Goal: Task Accomplishment & Management: Manage account settings

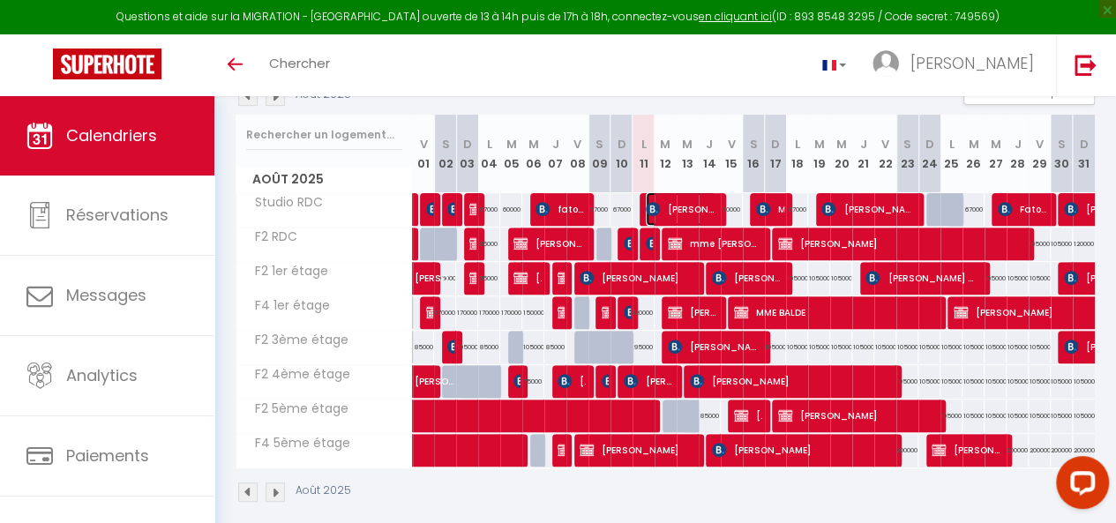
click at [687, 211] on span "[PERSON_NAME]" at bounding box center [681, 209] width 71 height 34
select select "KO"
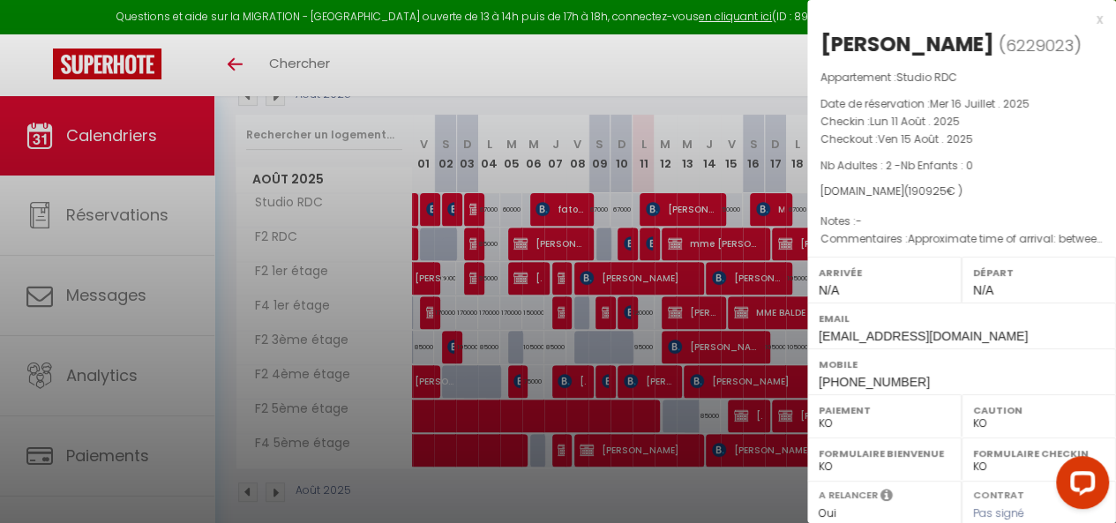
click at [687, 211] on div at bounding box center [558, 261] width 1116 height 523
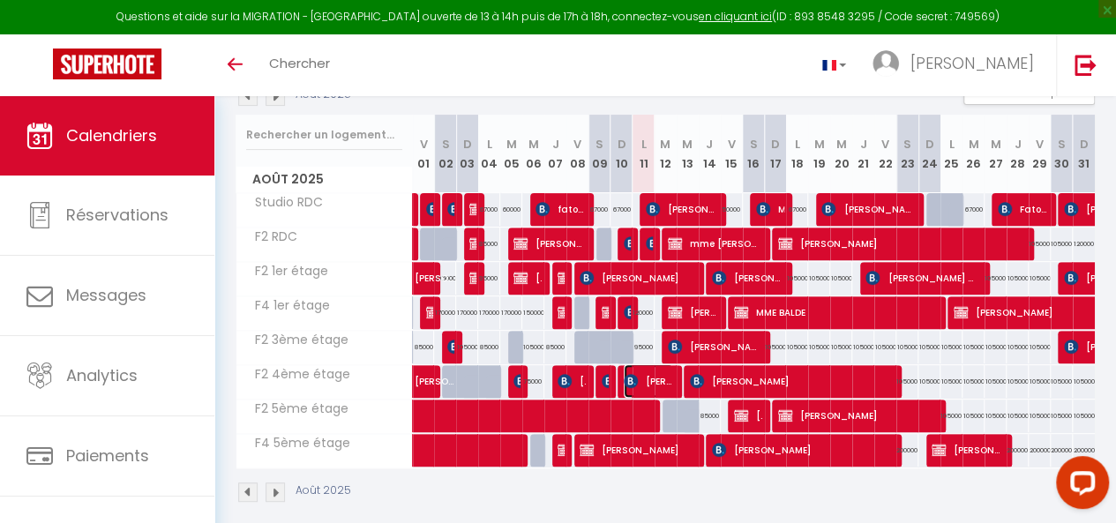
click at [641, 384] on span "[PERSON_NAME]" at bounding box center [648, 381] width 49 height 34
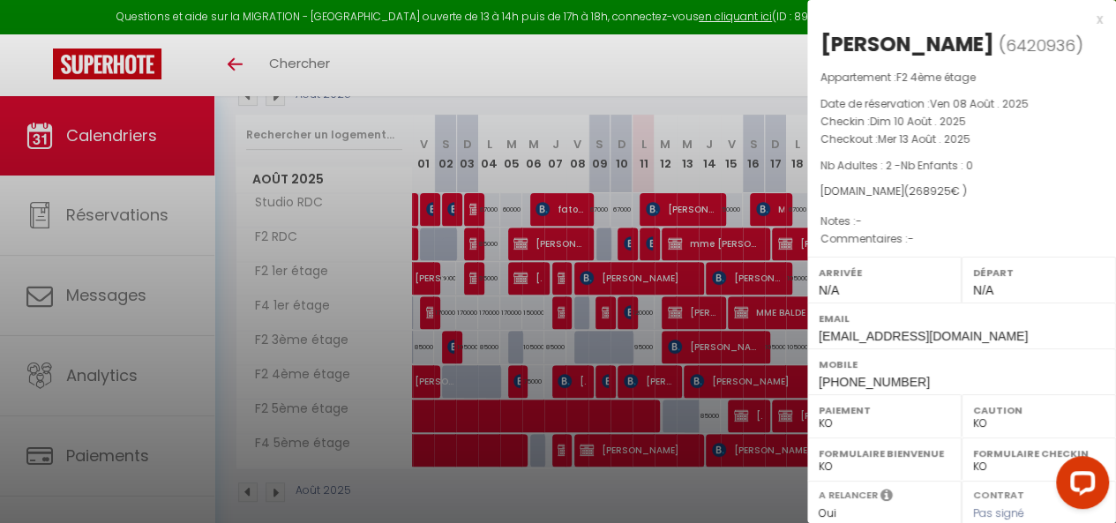
click at [641, 384] on div at bounding box center [558, 261] width 1116 height 523
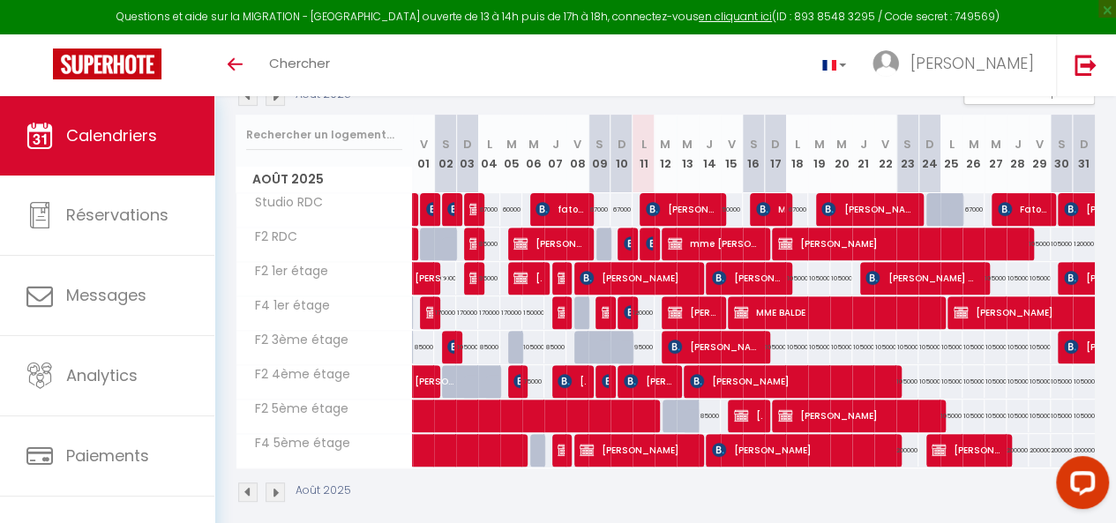
click at [632, 318] on div "120000" at bounding box center [643, 312] width 23 height 33
type input "120000"
type input "Lun 11 Août 2025"
type input "[DATE]"
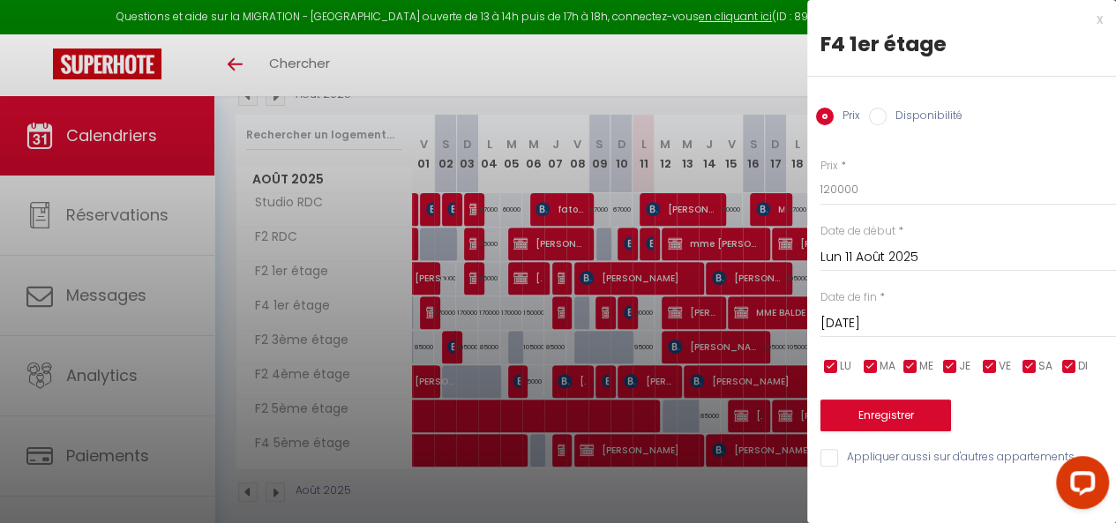
click at [626, 318] on div at bounding box center [558, 261] width 1116 height 523
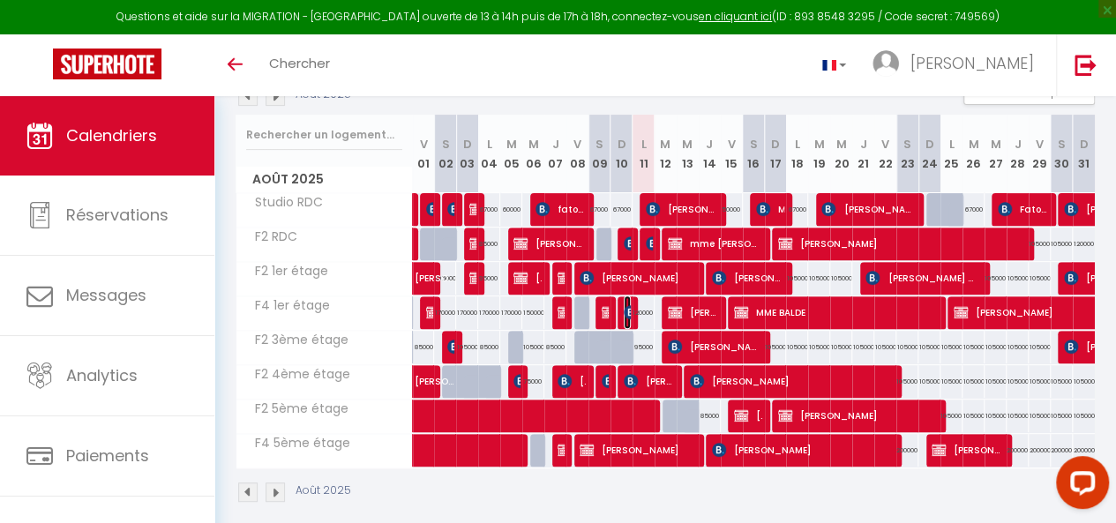
click at [624, 310] on img at bounding box center [631, 312] width 14 height 14
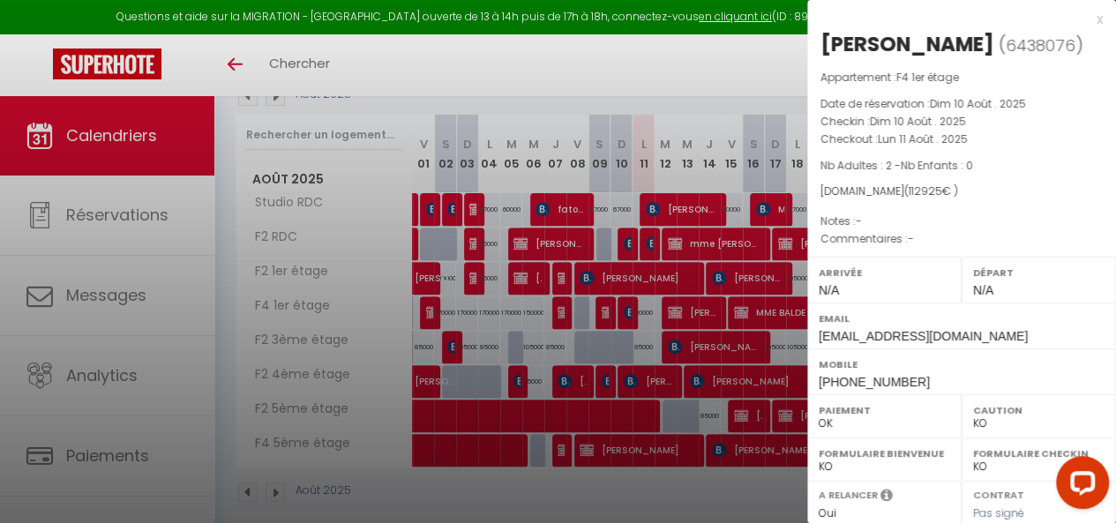
click at [624, 248] on div at bounding box center [558, 261] width 1116 height 523
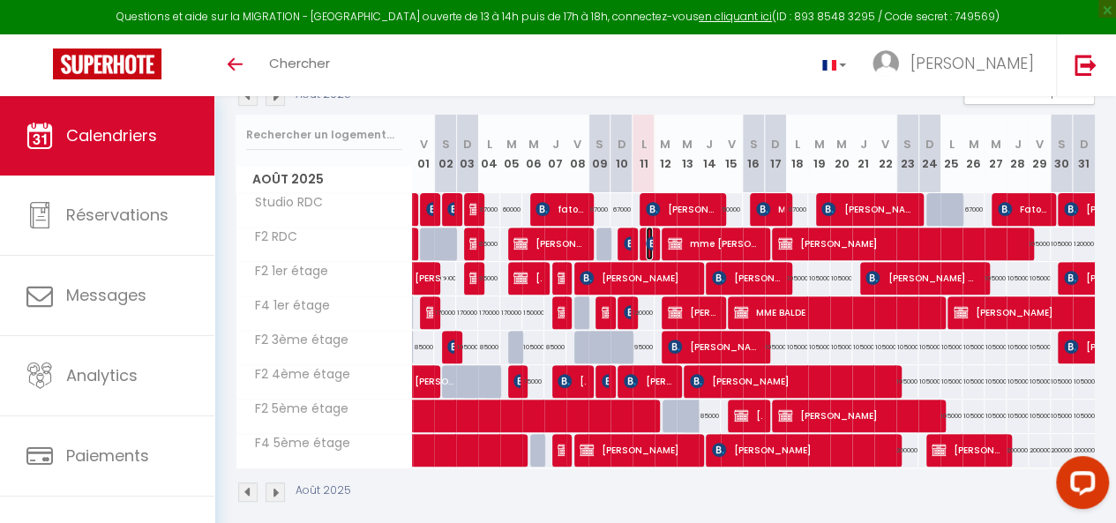
click at [648, 247] on img at bounding box center [653, 243] width 14 height 14
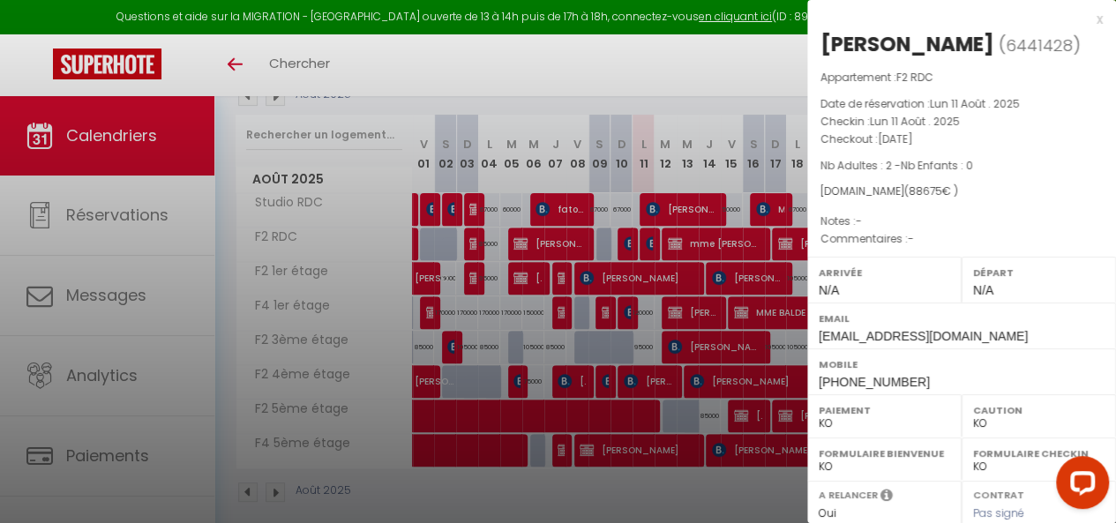
click at [648, 247] on div at bounding box center [558, 261] width 1116 height 523
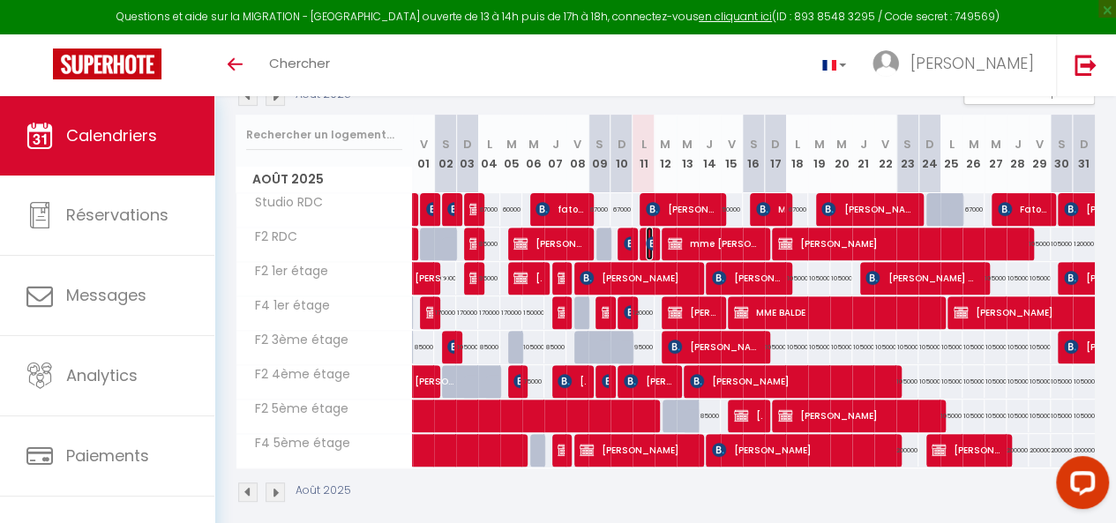
click at [647, 241] on img at bounding box center [653, 243] width 14 height 14
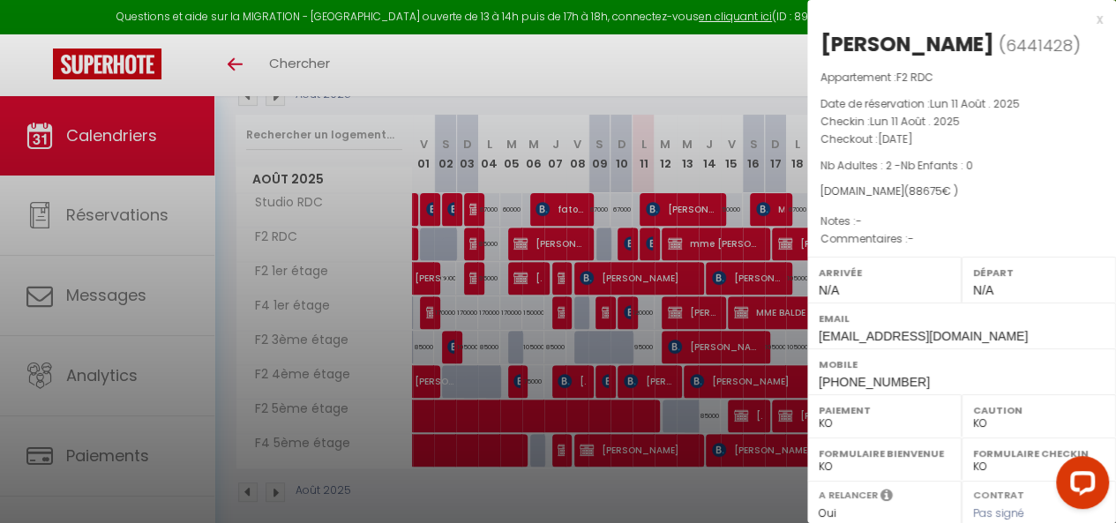
click at [647, 241] on div at bounding box center [558, 261] width 1116 height 523
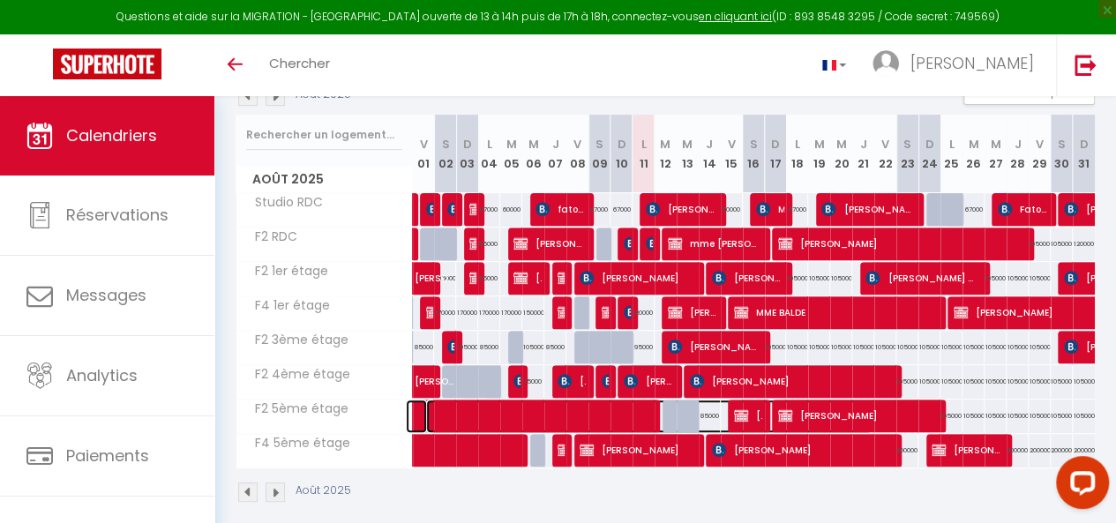
click at [648, 414] on span at bounding box center [649, 417] width 446 height 34
select select "OK"
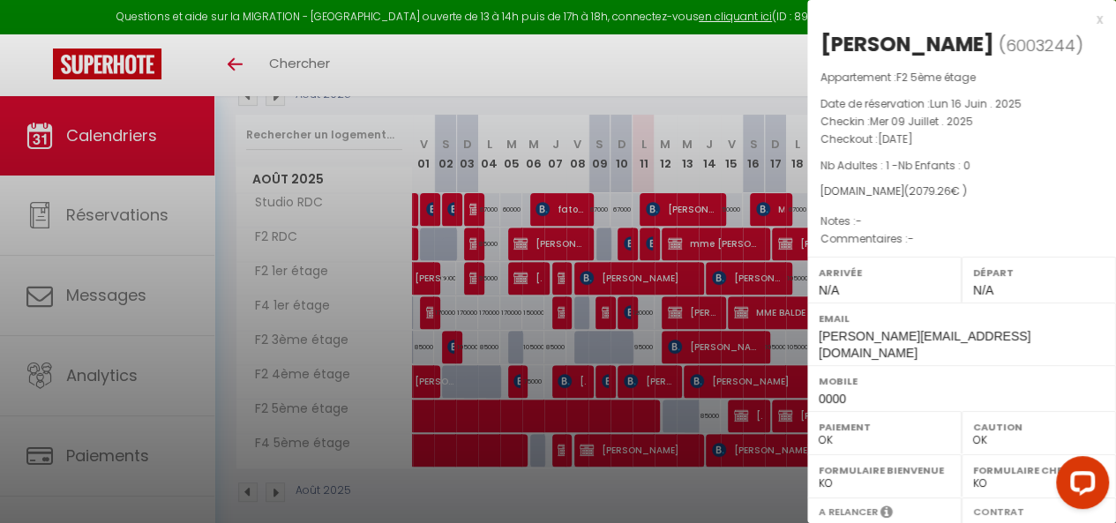
click at [648, 414] on div at bounding box center [558, 261] width 1116 height 523
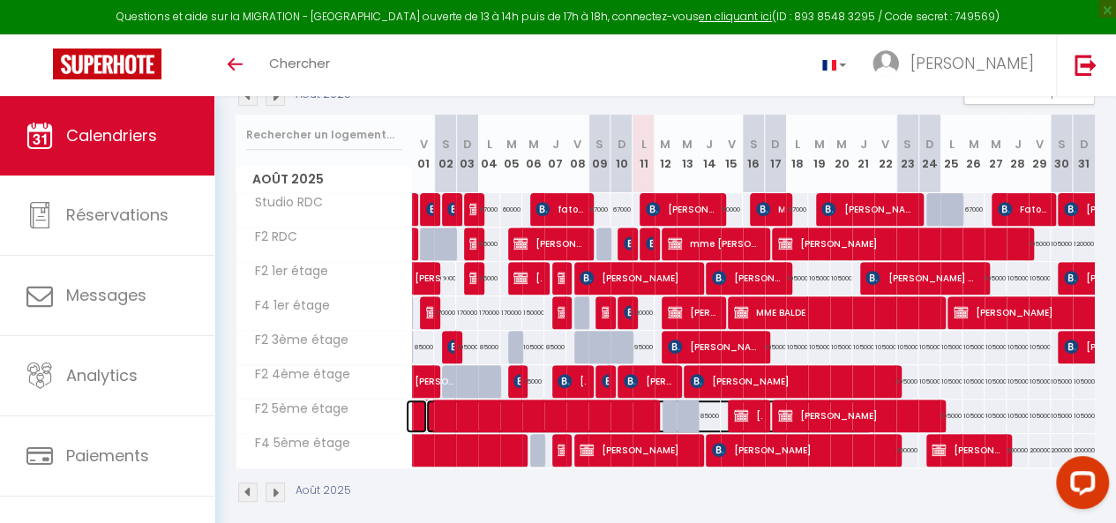
click at [648, 414] on span at bounding box center [649, 417] width 446 height 34
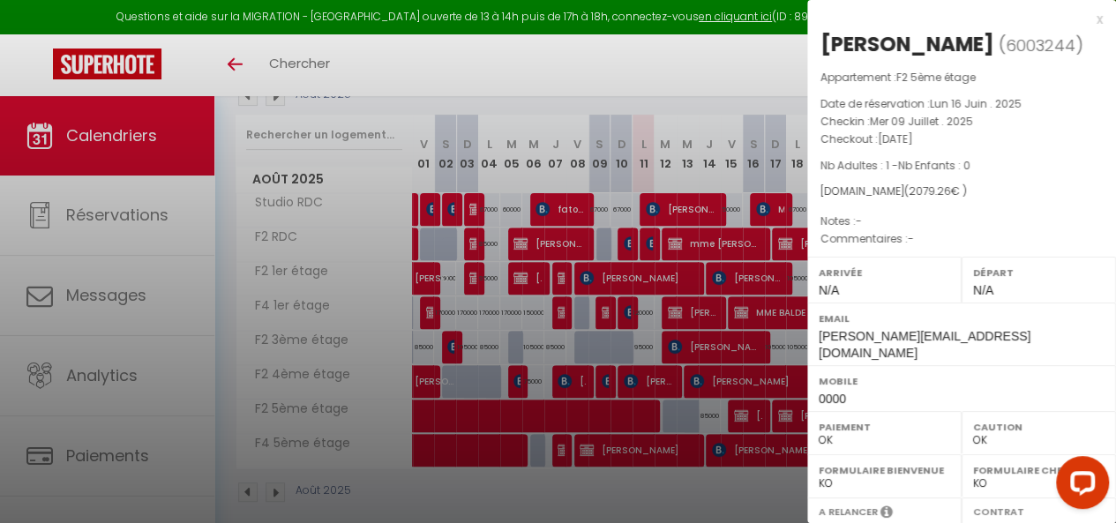
click at [740, 298] on div at bounding box center [558, 261] width 1116 height 523
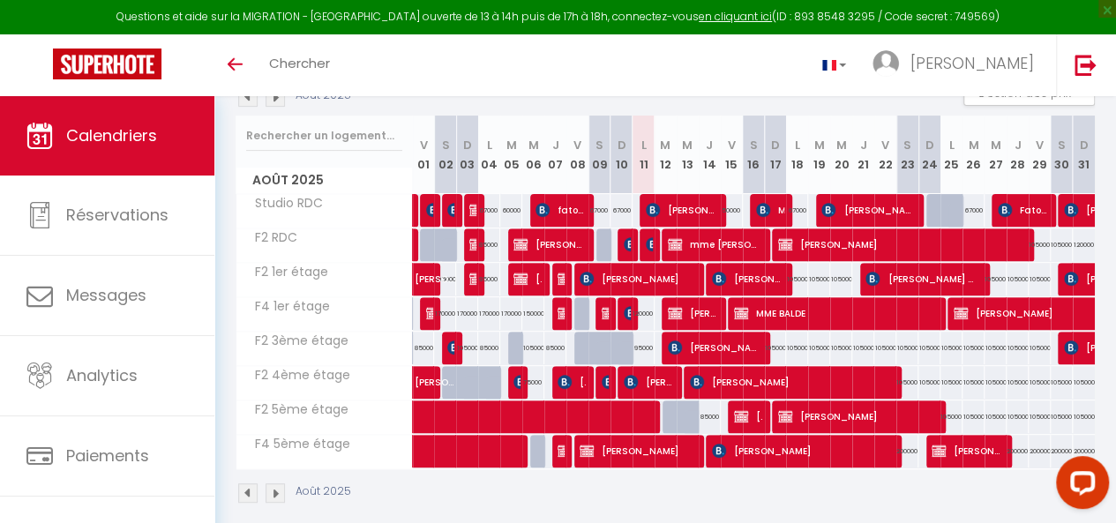
scroll to position [236, 0]
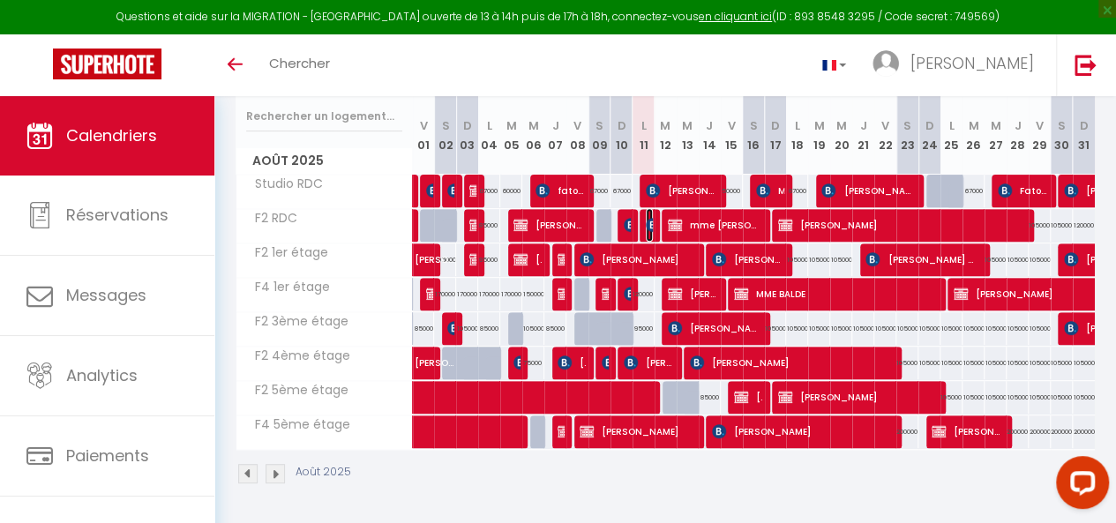
click at [646, 218] on img at bounding box center [653, 225] width 14 height 14
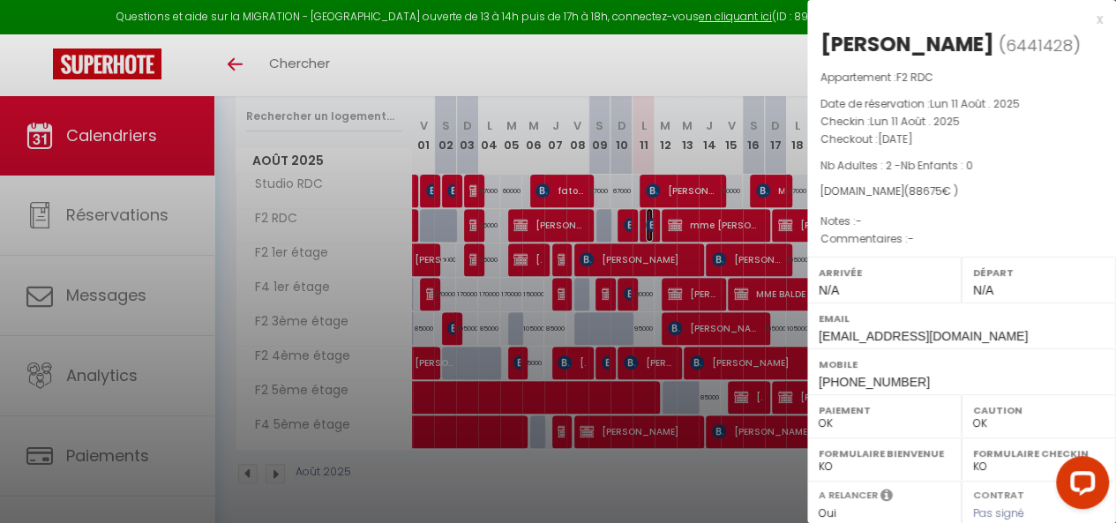
select select "KO"
click at [700, 350] on div at bounding box center [558, 261] width 1116 height 523
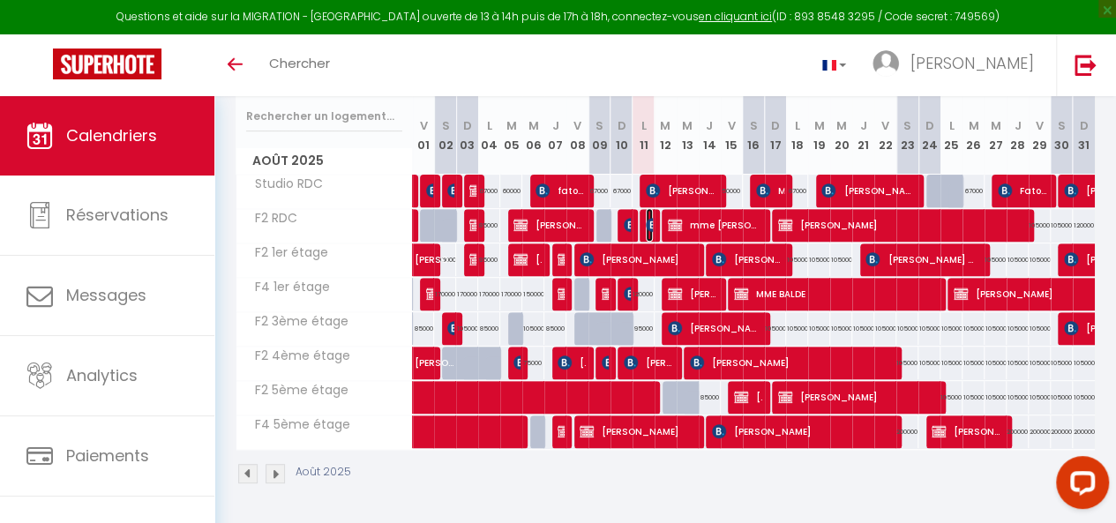
click at [648, 229] on span "[PERSON_NAME]" at bounding box center [649, 225] width 7 height 34
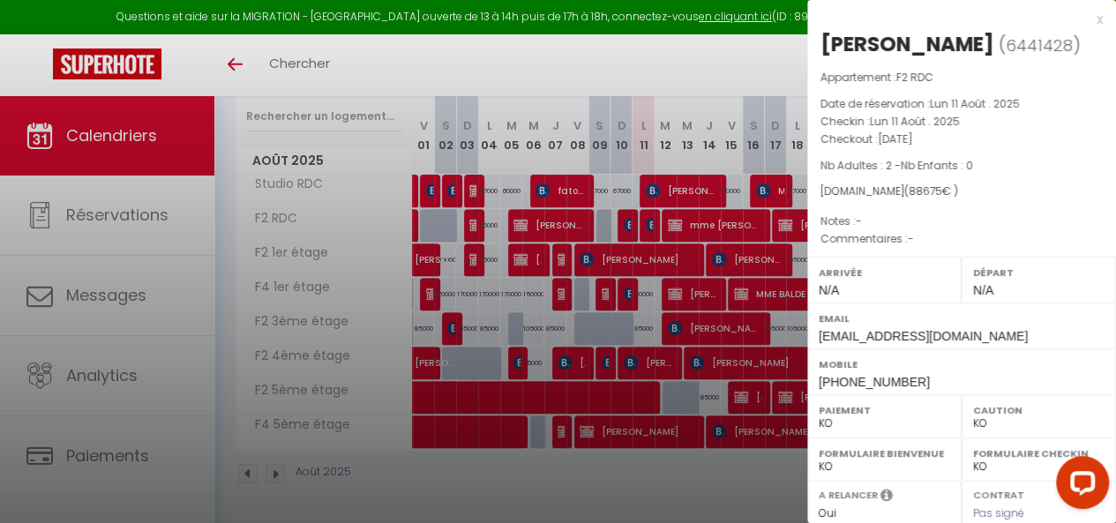
click at [645, 214] on div at bounding box center [558, 261] width 1116 height 523
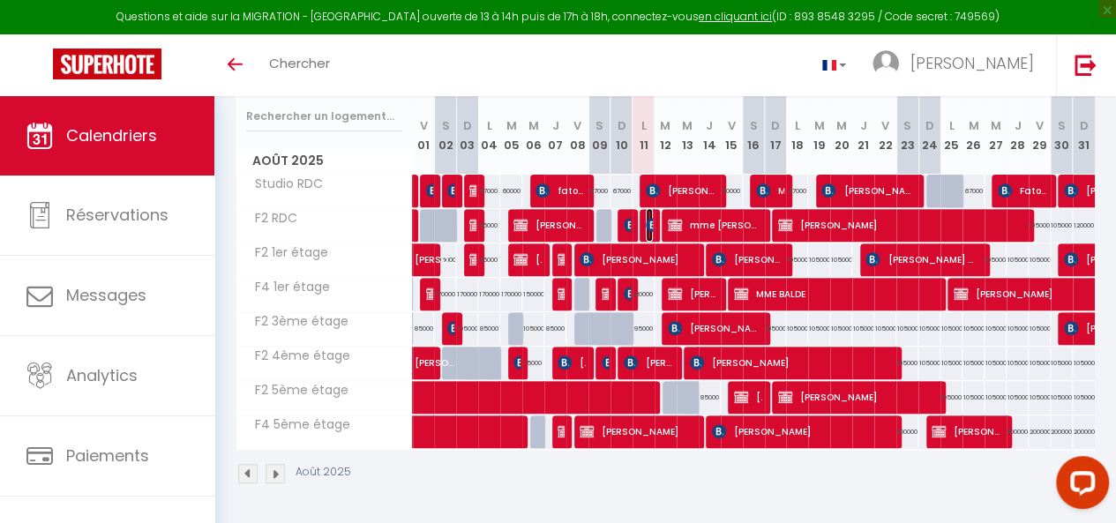
click at [646, 218] on img at bounding box center [653, 225] width 14 height 14
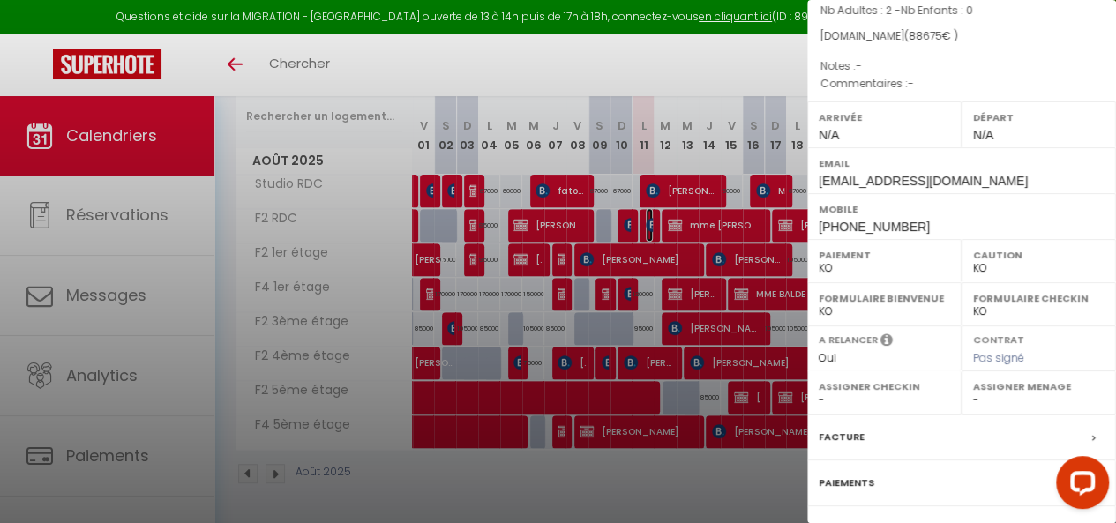
scroll to position [197, 0]
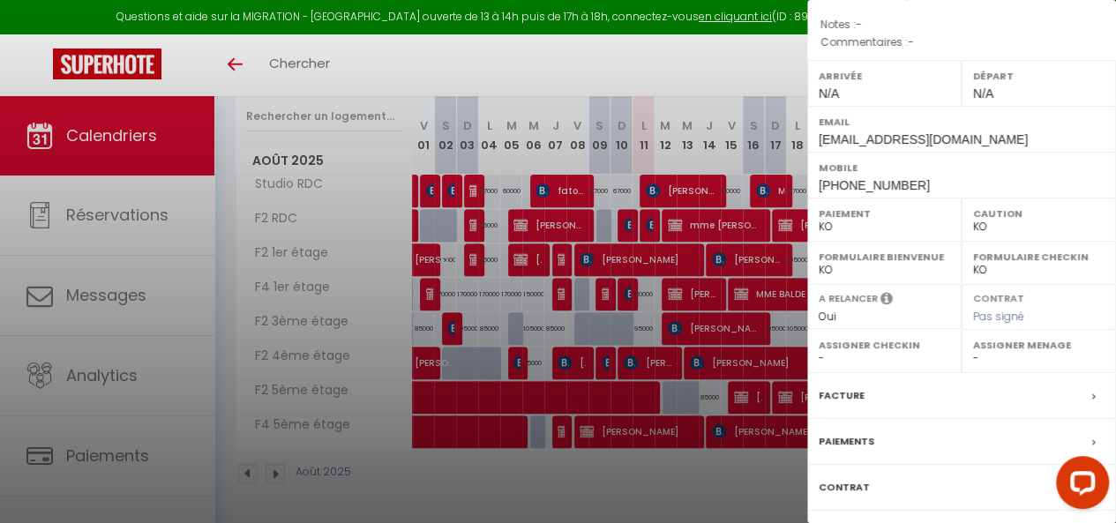
click at [978, 442] on div "Paiements" at bounding box center [961, 442] width 309 height 46
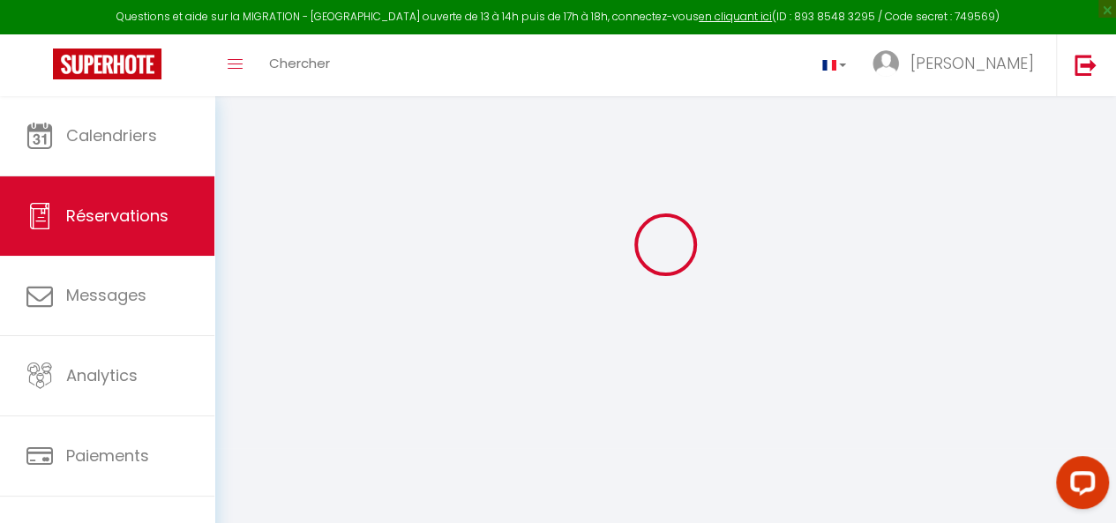
scroll to position [96, 0]
select select
checkbox input "false"
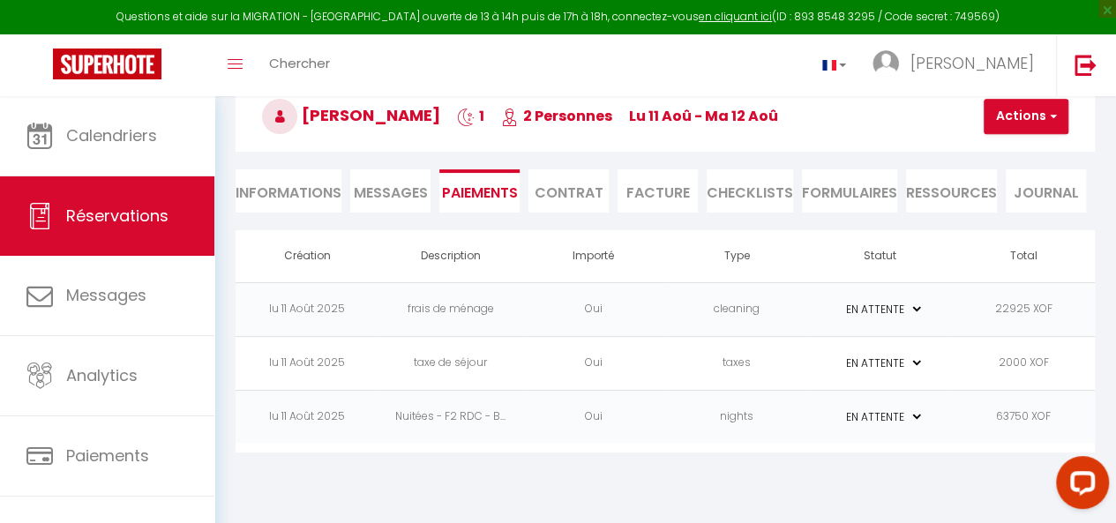
click at [313, 191] on li "Informations" at bounding box center [289, 190] width 106 height 43
select select
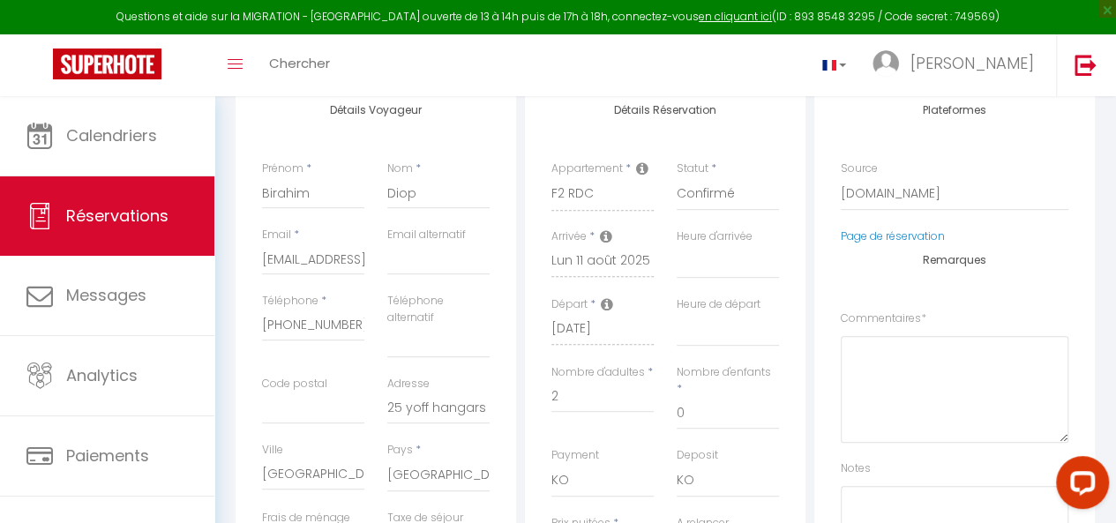
scroll to position [235, 0]
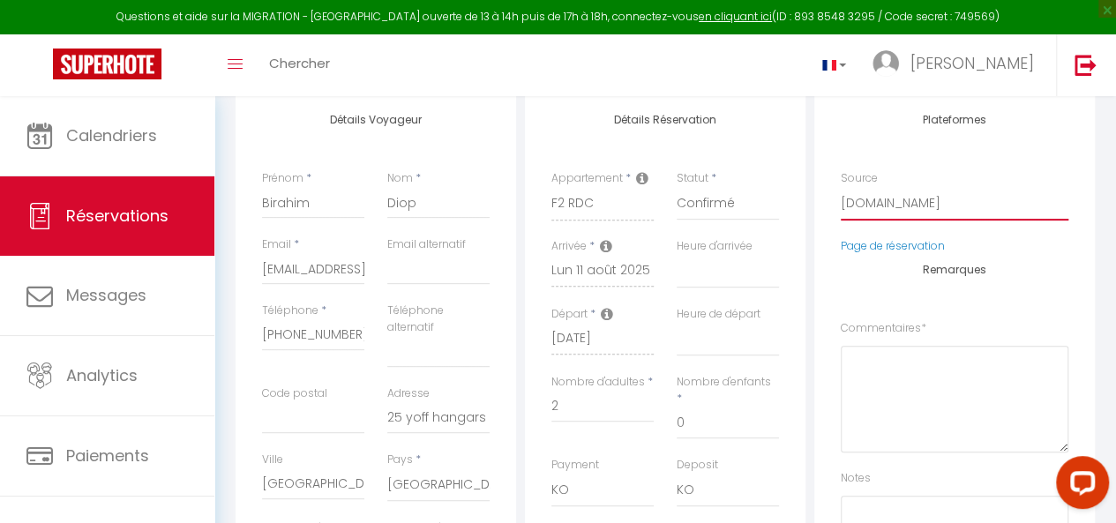
click at [951, 189] on select "Direct [DOMAIN_NAME] [DOMAIN_NAME] Chalet montagne Expedia Gite de [GEOGRAPHIC_…" at bounding box center [955, 204] width 228 height 34
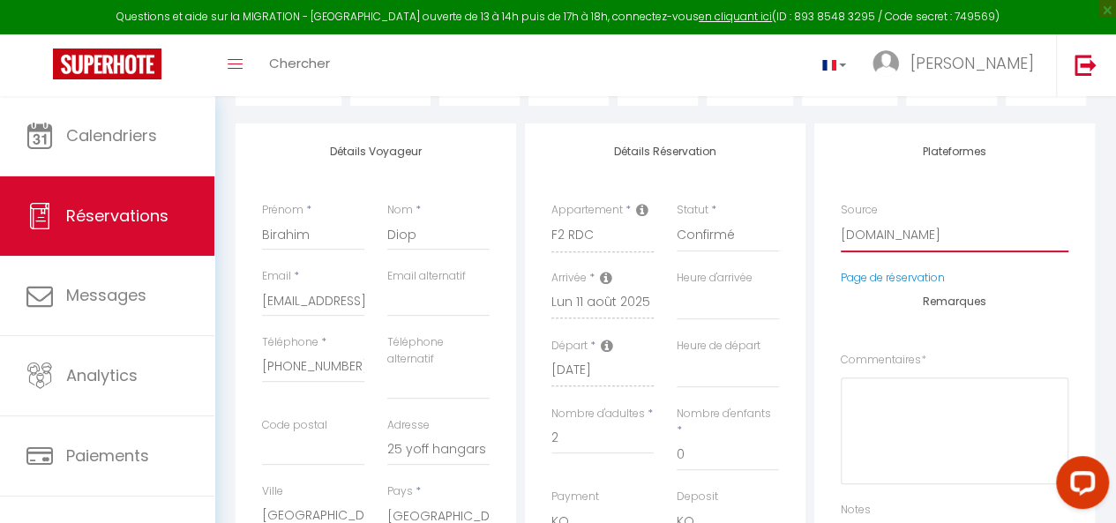
scroll to position [208, 0]
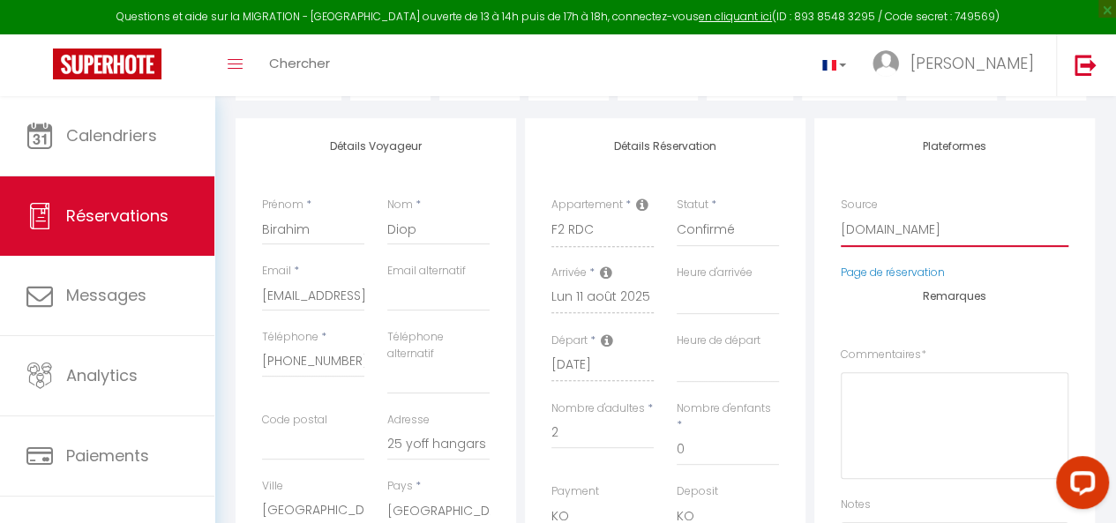
click at [977, 224] on select "Direct [DOMAIN_NAME] [DOMAIN_NAME] Chalet montagne Expedia Gite de [GEOGRAPHIC_…" at bounding box center [955, 230] width 228 height 34
click at [704, 230] on select "Confirmé Non Confirmé [PERSON_NAME] par le voyageur No Show Request" at bounding box center [728, 230] width 102 height 34
click at [1033, 324] on div "Remarques Commentaires * Notes" at bounding box center [955, 459] width 228 height 339
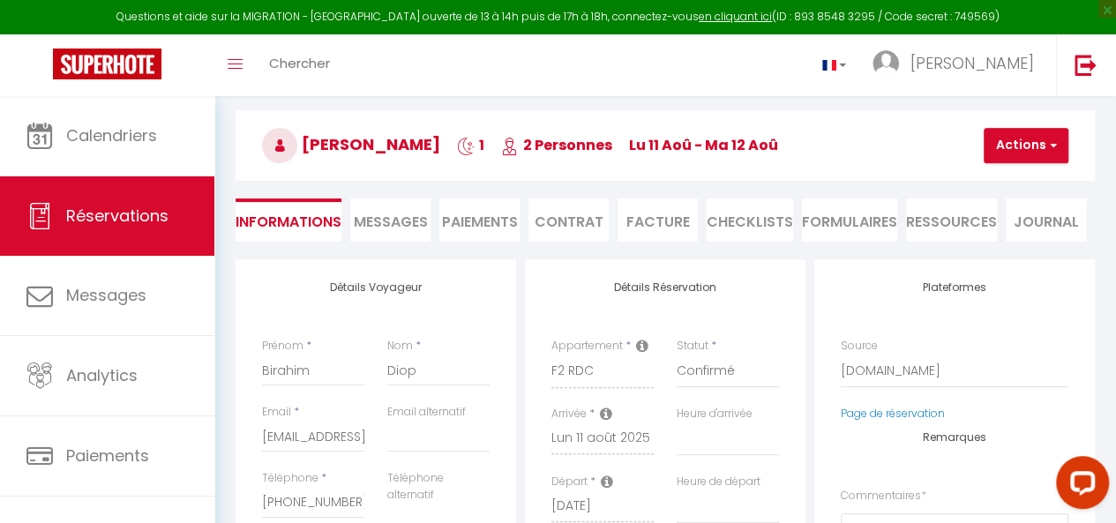
scroll to position [0, 0]
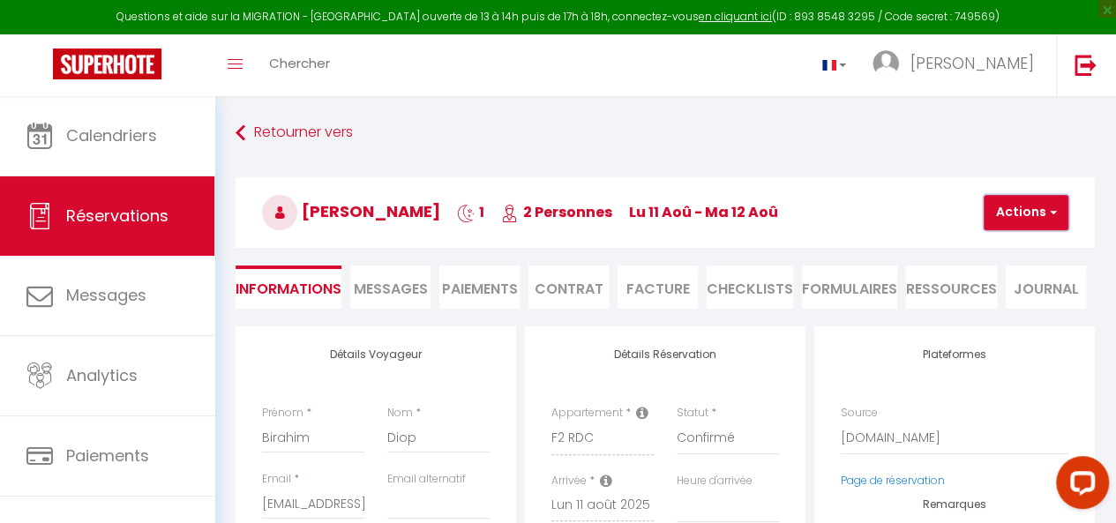
click at [1016, 220] on button "Actions" at bounding box center [1026, 212] width 85 height 35
click at [1005, 272] on link "Dupliquer" at bounding box center [1040, 274] width 139 height 23
type input "0"
select select
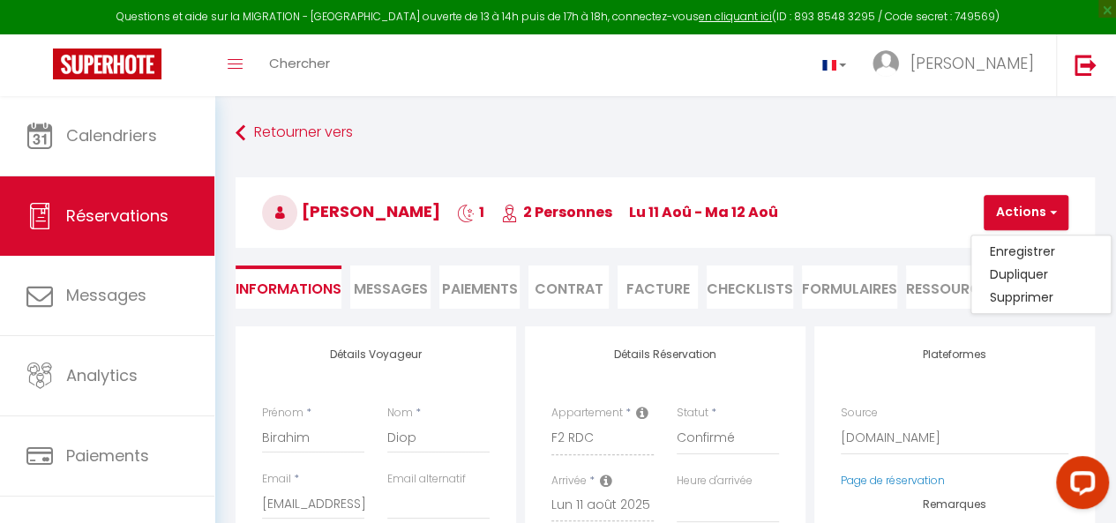
select select
type input "Invalid Dateundefined"
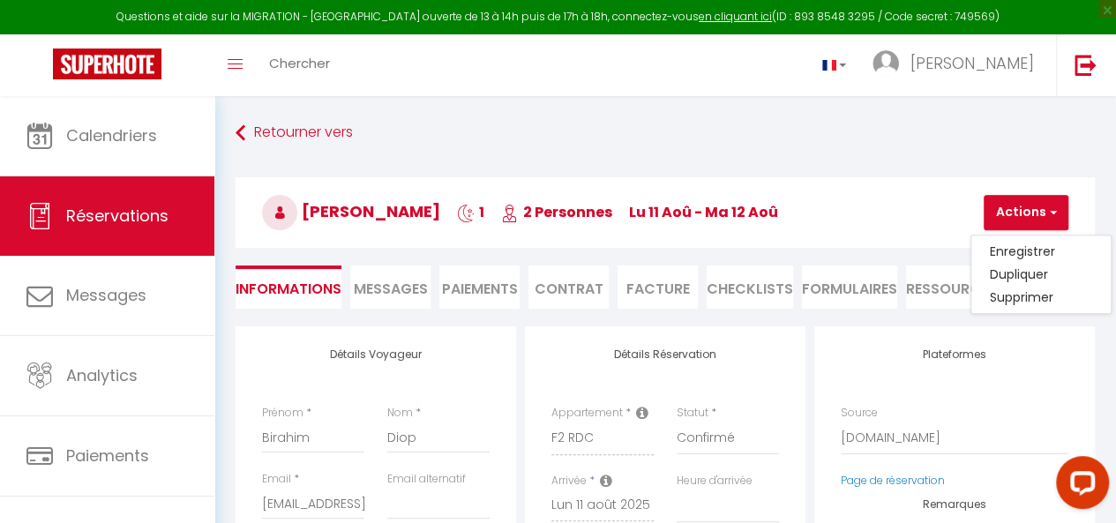
select select
checkbox input "false"
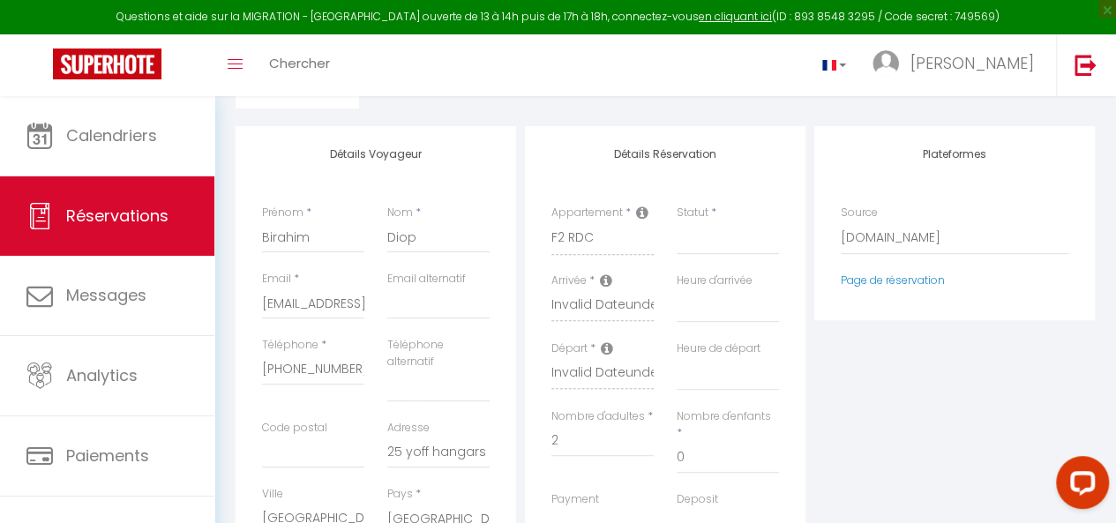
scroll to position [230, 0]
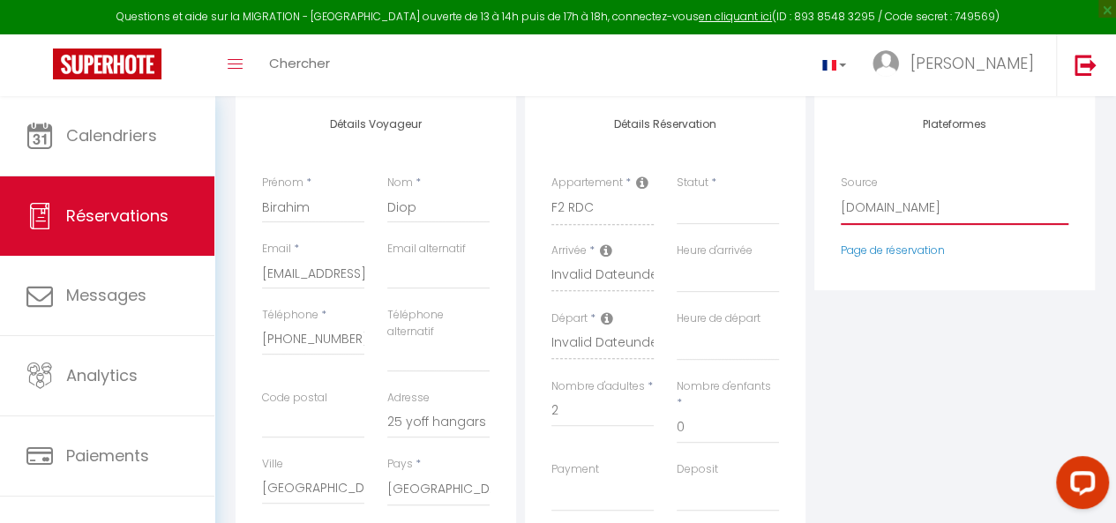
click at [860, 209] on select "Direct [DOMAIN_NAME] [DOMAIN_NAME] Chalet montagne Expedia Gite de [GEOGRAPHIC_…" at bounding box center [955, 208] width 228 height 34
select select "54"
click at [841, 191] on select "Direct [DOMAIN_NAME] [DOMAIN_NAME] Chalet montagne Expedia Gite de [GEOGRAPHIC_…" at bounding box center [955, 208] width 228 height 34
click at [705, 221] on select "Confirmé Non Confirmé [PERSON_NAME] par le voyageur No Show Request" at bounding box center [728, 208] width 102 height 34
click at [707, 213] on select "Confirmé Non Confirmé [PERSON_NAME] par le voyageur No Show Request" at bounding box center [728, 208] width 102 height 34
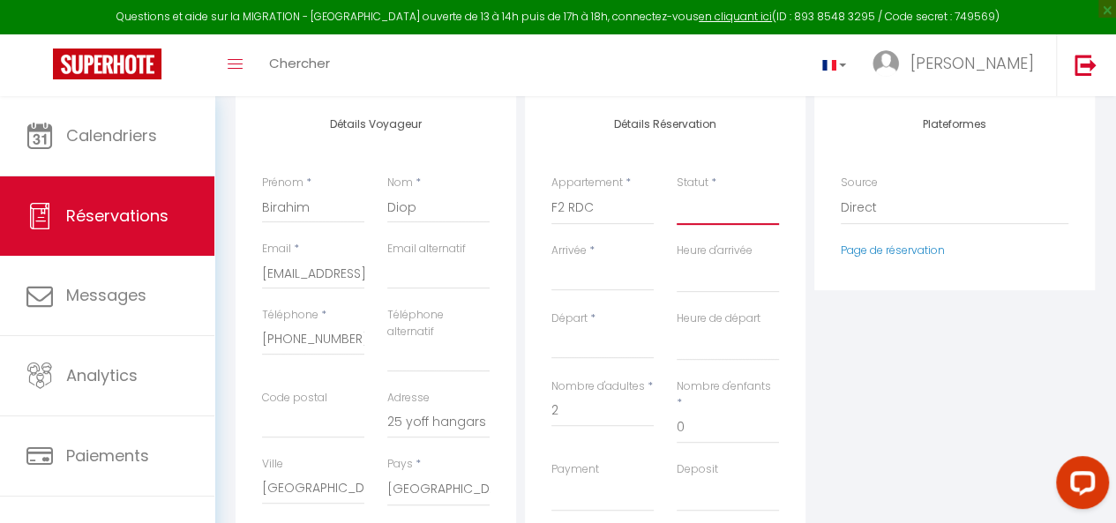
select select
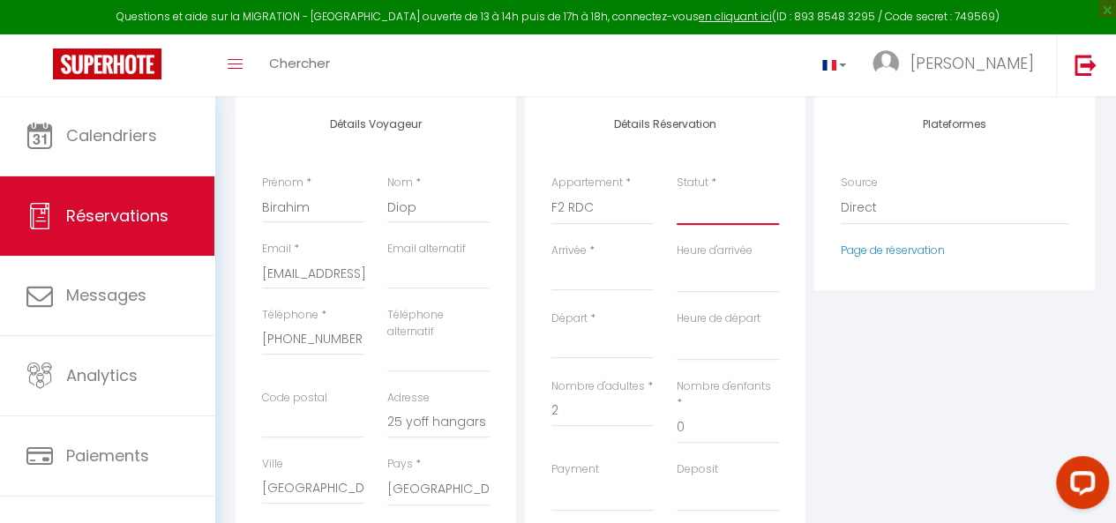
select select
checkbox input "false"
click at [751, 211] on select "Confirmé Non Confirmé [PERSON_NAME] par le voyageur No Show Request" at bounding box center [728, 208] width 102 height 34
select select "1"
click at [677, 191] on select "Confirmé Non Confirmé [PERSON_NAME] par le voyageur No Show Request" at bounding box center [728, 208] width 102 height 34
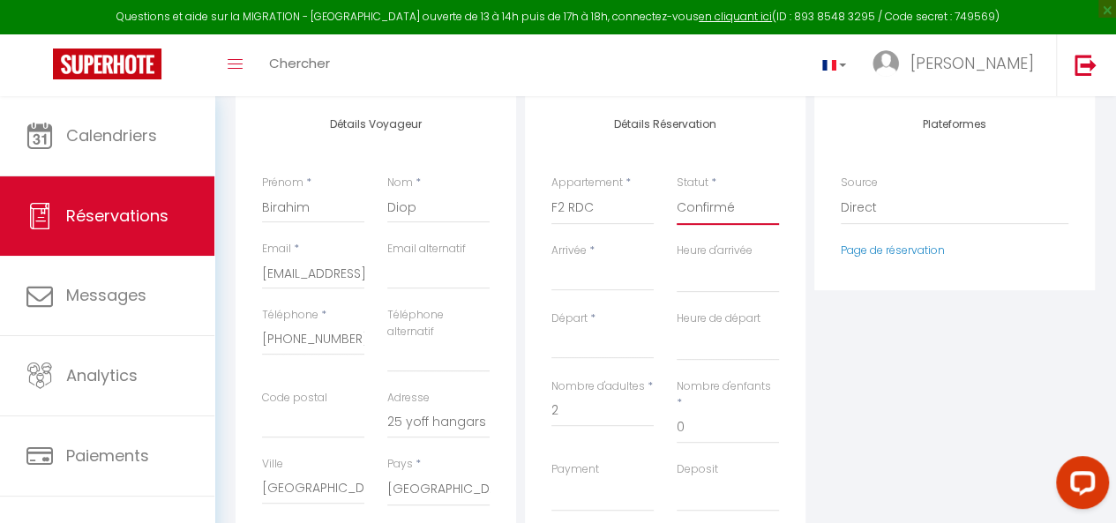
select select
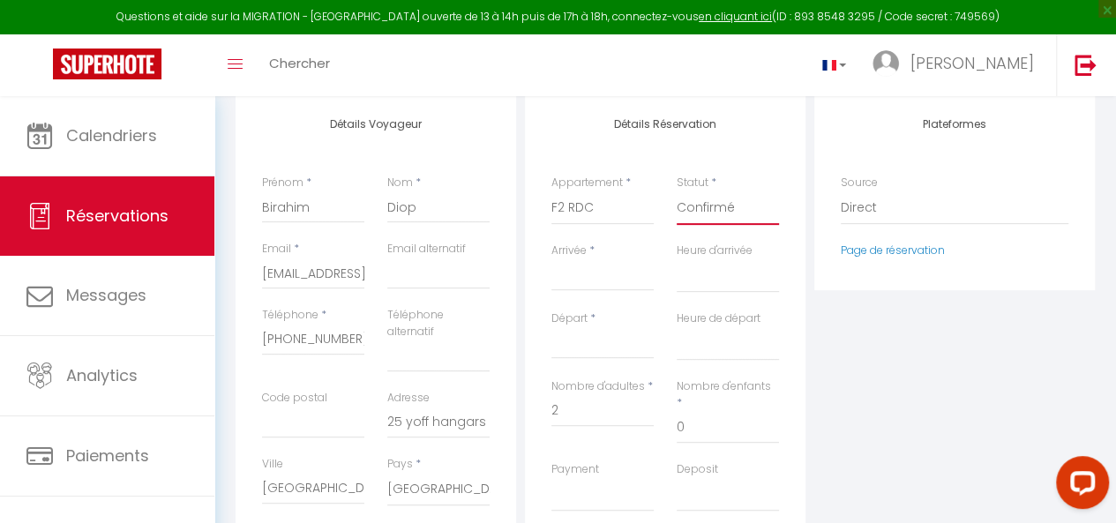
checkbox input "false"
click at [617, 283] on input "Arrivée" at bounding box center [602, 277] width 102 height 23
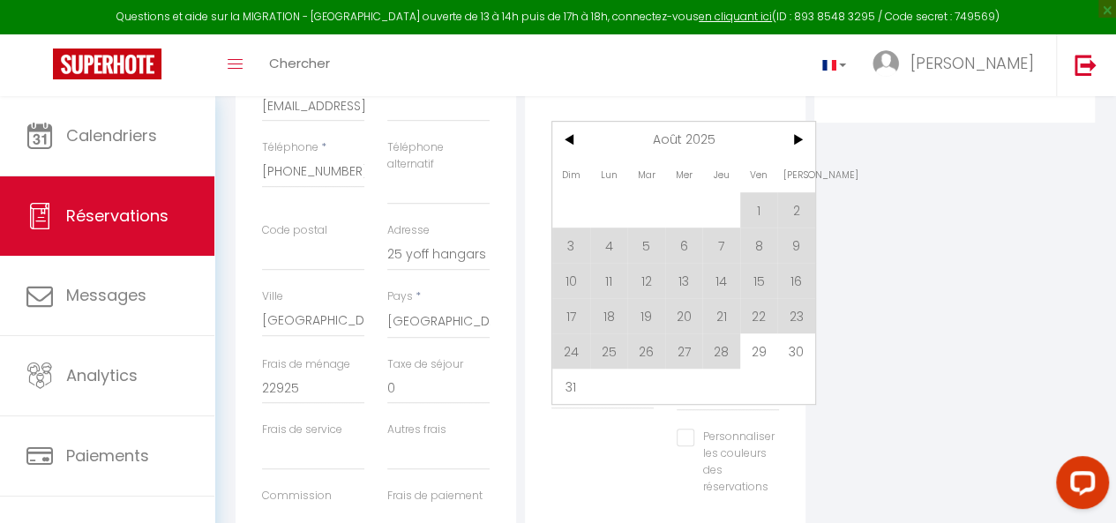
scroll to position [392, 0]
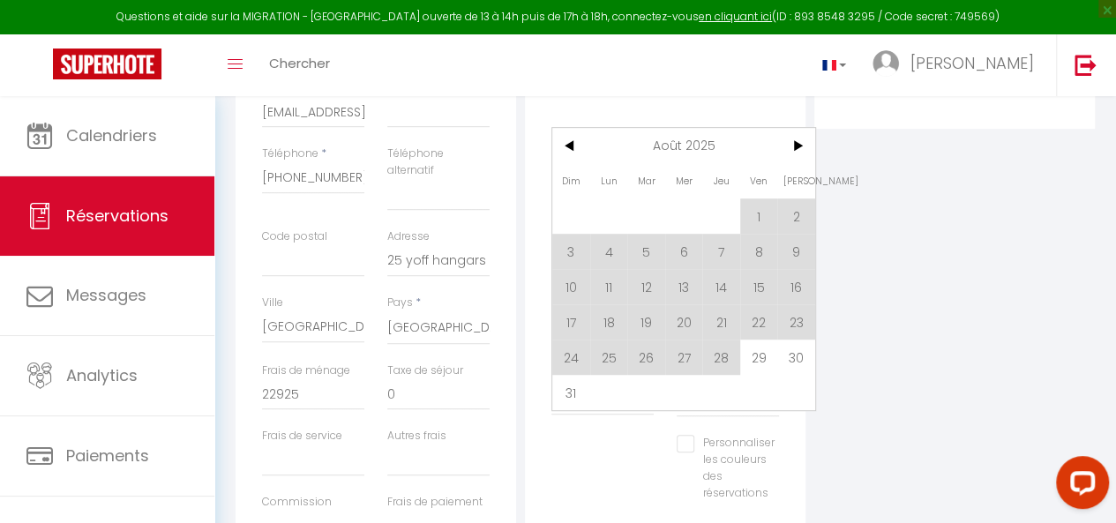
click at [647, 290] on span "12" at bounding box center [646, 286] width 38 height 35
click at [914, 326] on div "Plateformes Source Direct [DOMAIN_NAME] [DOMAIN_NAME] Chalet montagne Expedia G…" at bounding box center [954, 259] width 289 height 648
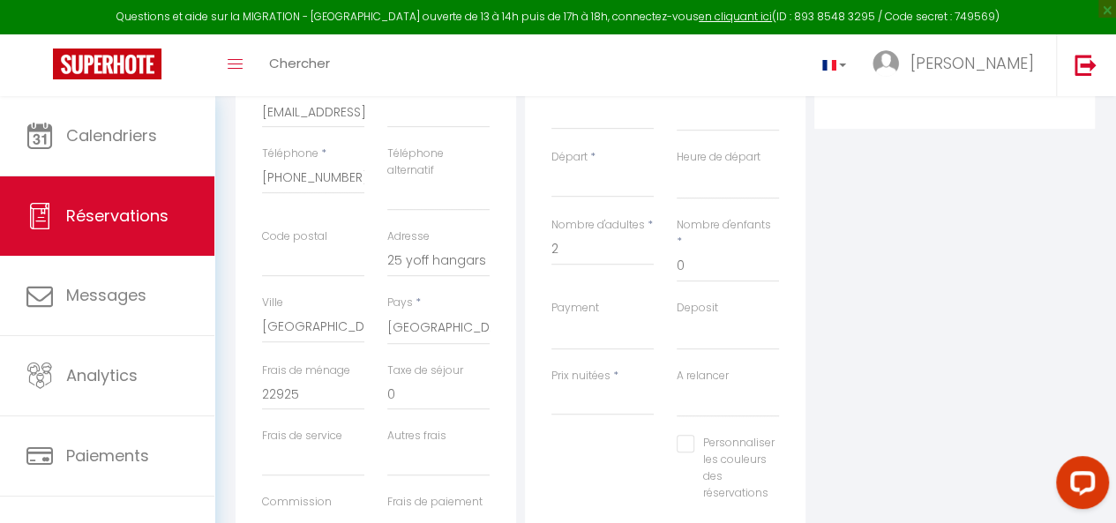
select select
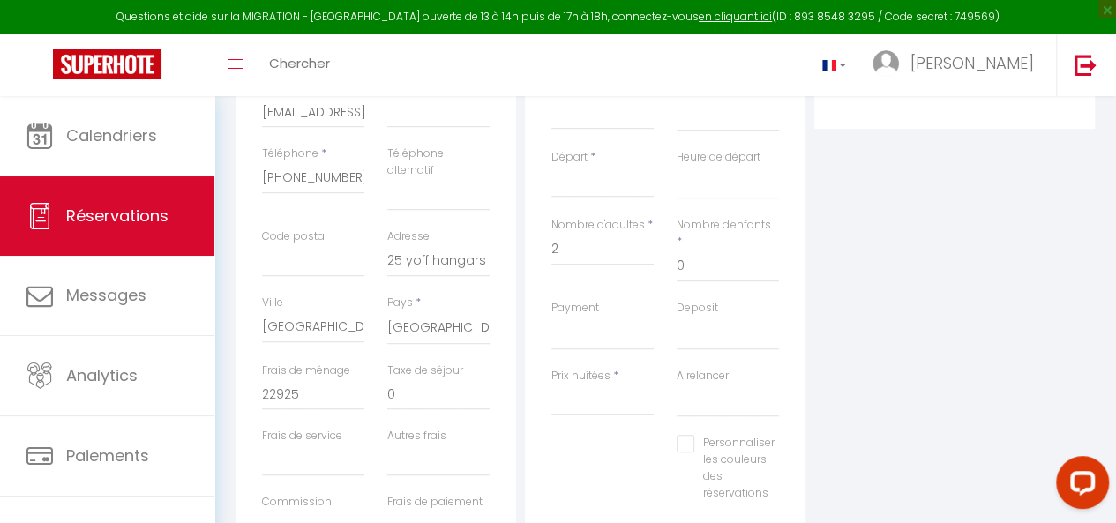
checkbox input "false"
type input "[DATE]"
type input "Mer 13 Août 2025"
click at [590, 317] on select "OK KO" at bounding box center [602, 334] width 102 height 34
select select "12"
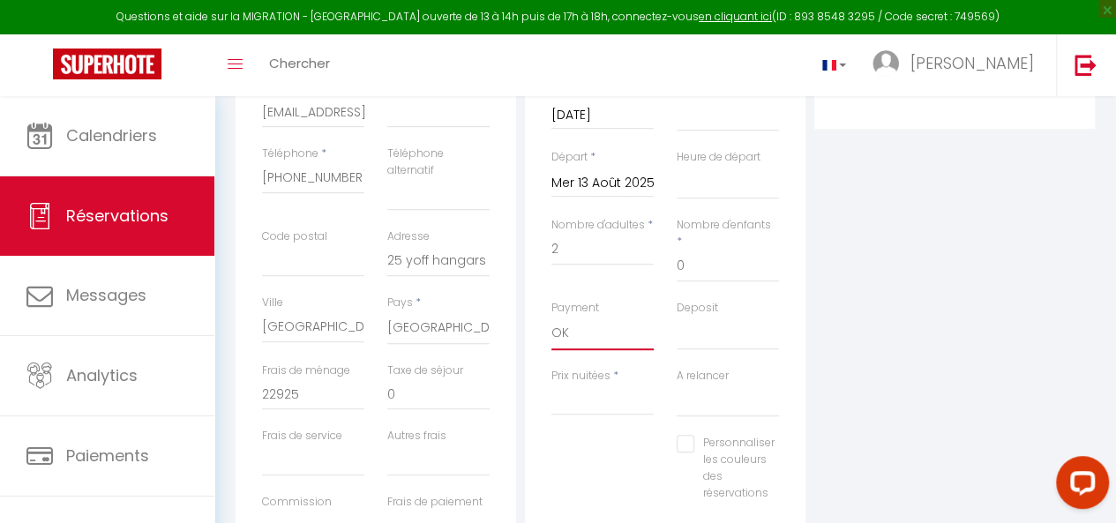
click at [551, 317] on select "OK KO" at bounding box center [602, 334] width 102 height 34
select select
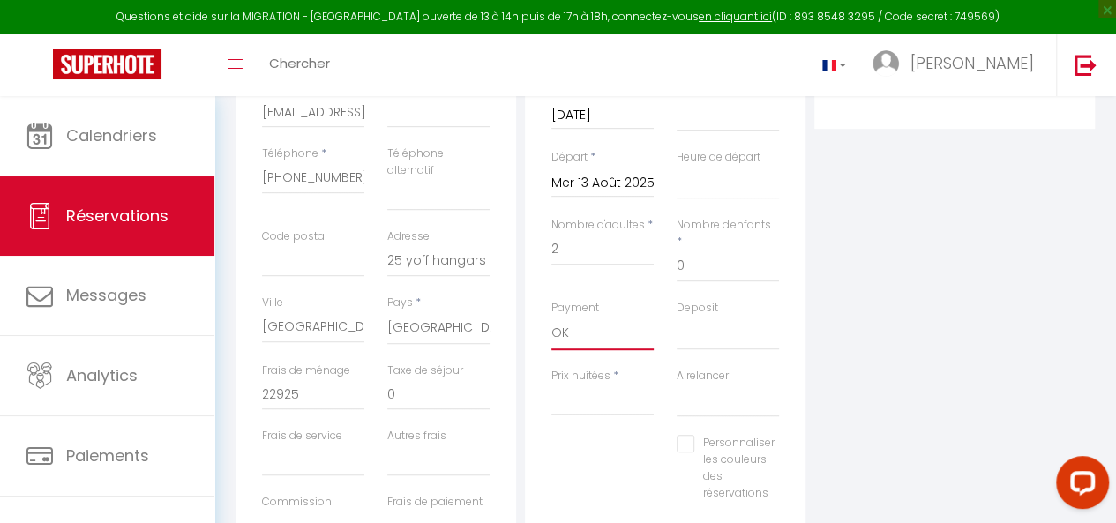
checkbox input "false"
click at [616, 384] on input "Prix nuitées" at bounding box center [602, 400] width 102 height 32
type input "_"
select select
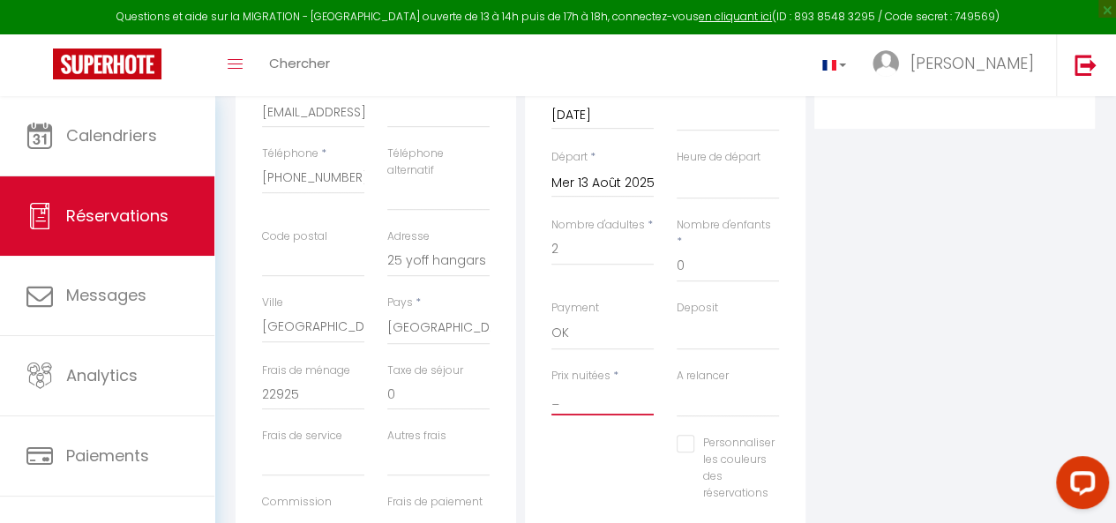
select select
checkbox input "false"
select select
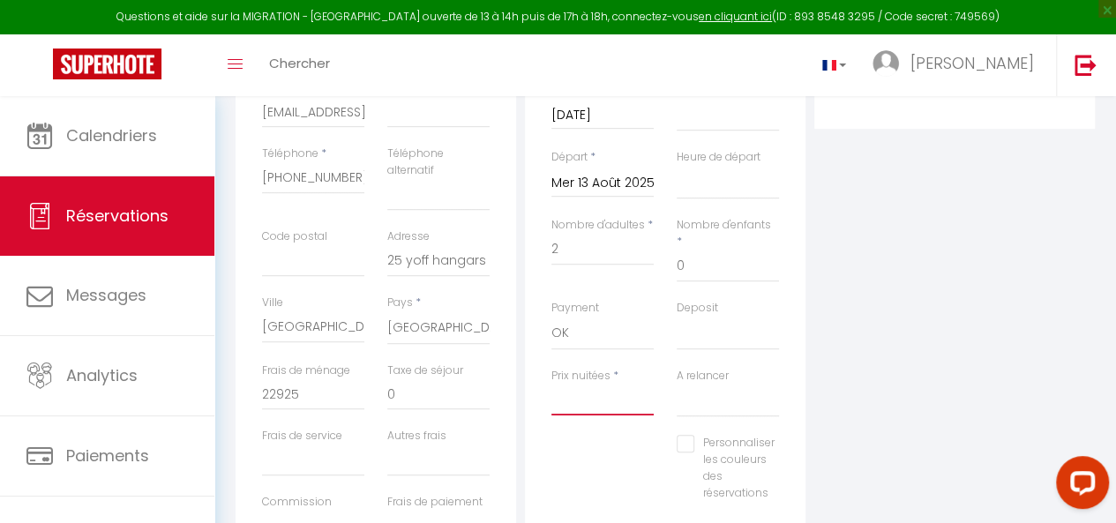
select select
checkbox input "false"
type input "_"
select select
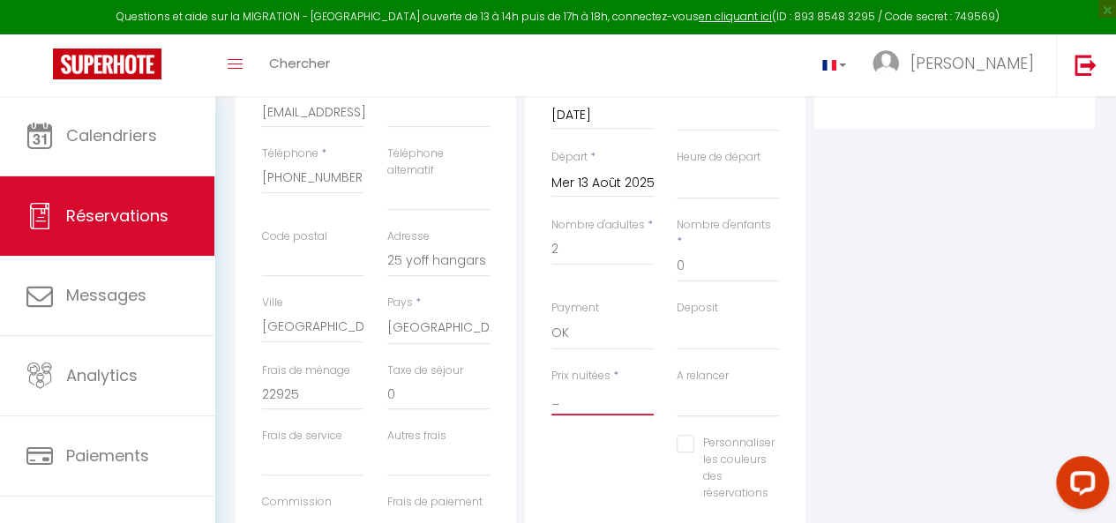
select select
checkbox input "false"
type input "_("
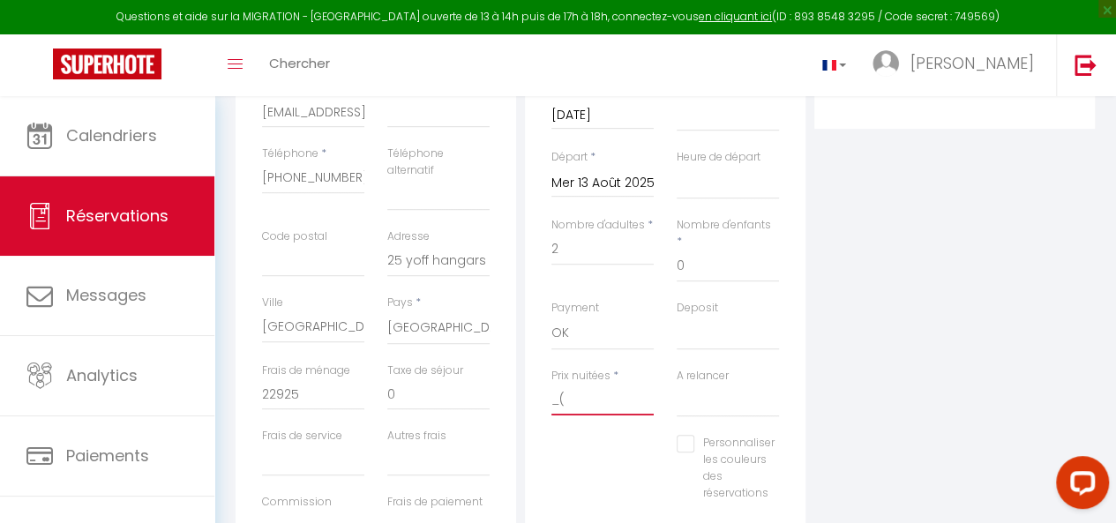
select select
checkbox input "false"
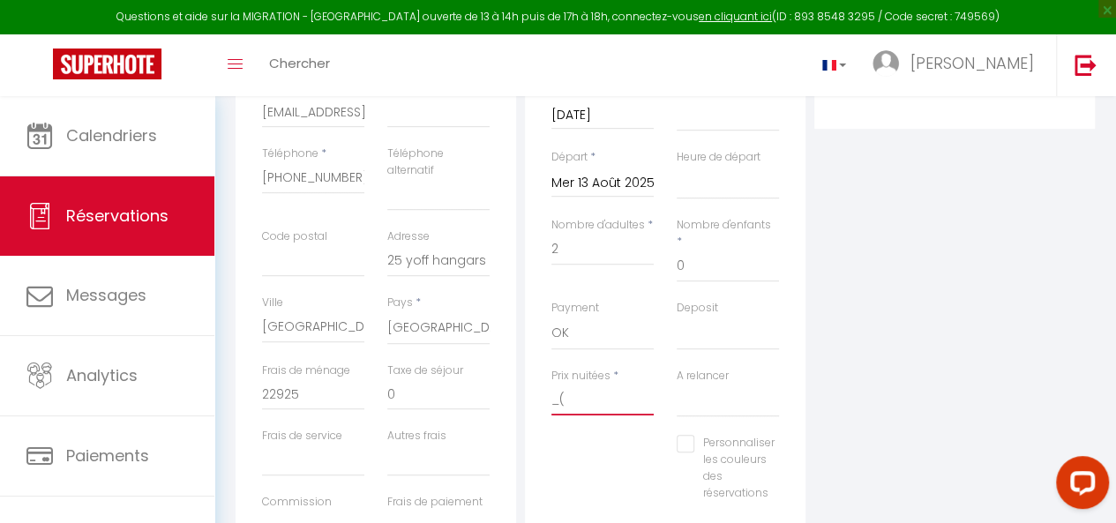
type input "_"
select select
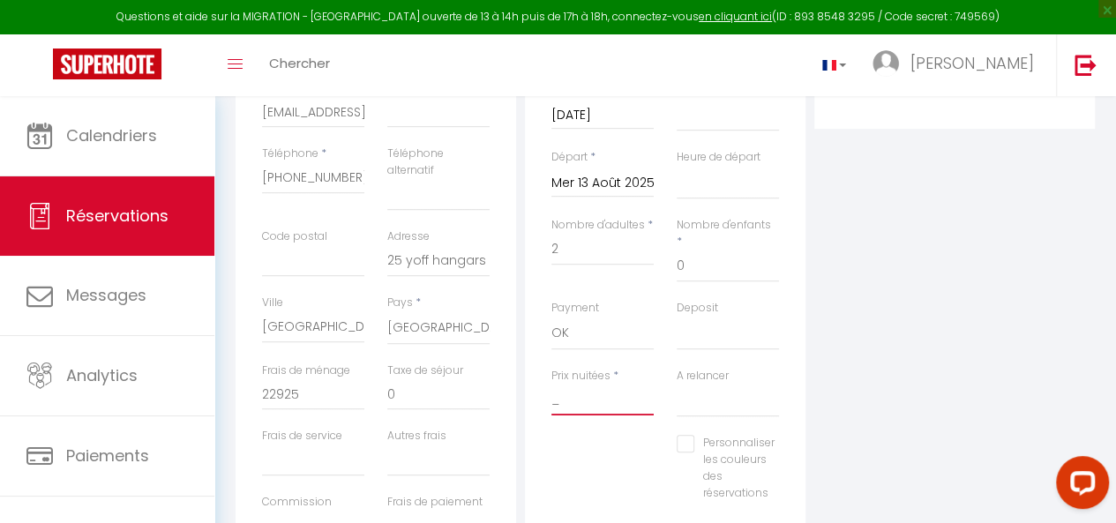
checkbox input "false"
select select
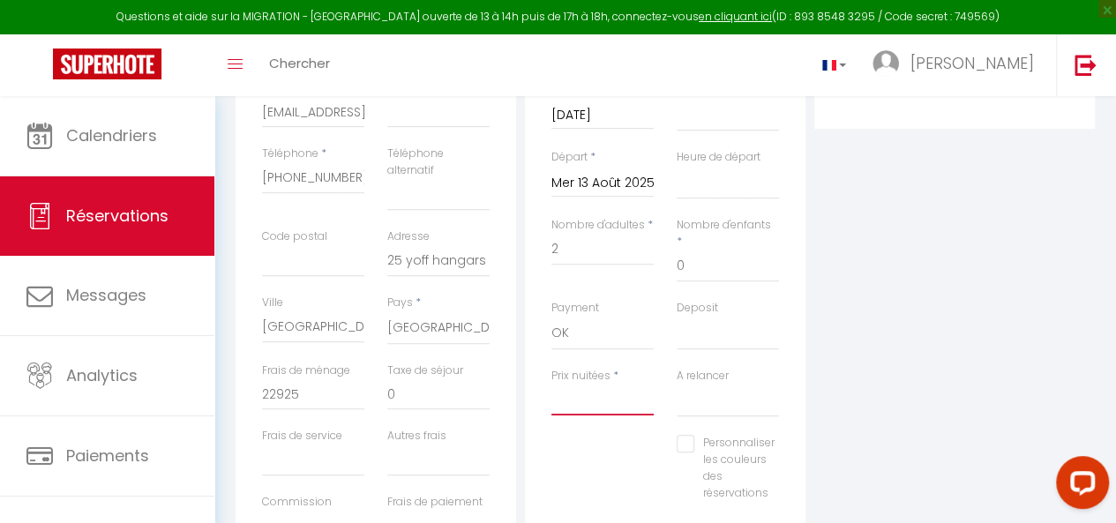
checkbox input "false"
type input "8"
select select
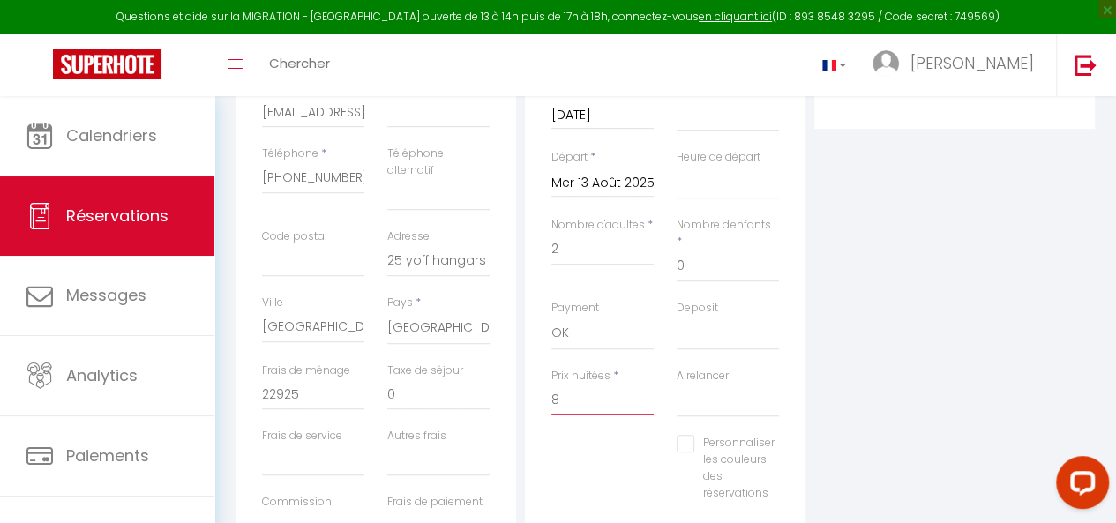
select select
checkbox input "false"
type input "85"
select select
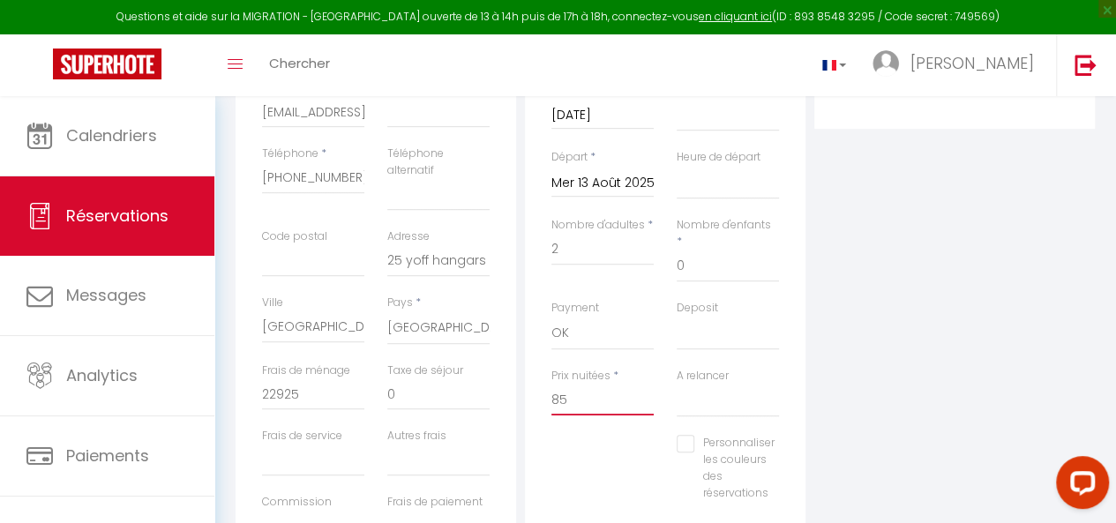
select select
checkbox input "false"
type input "8"
select select
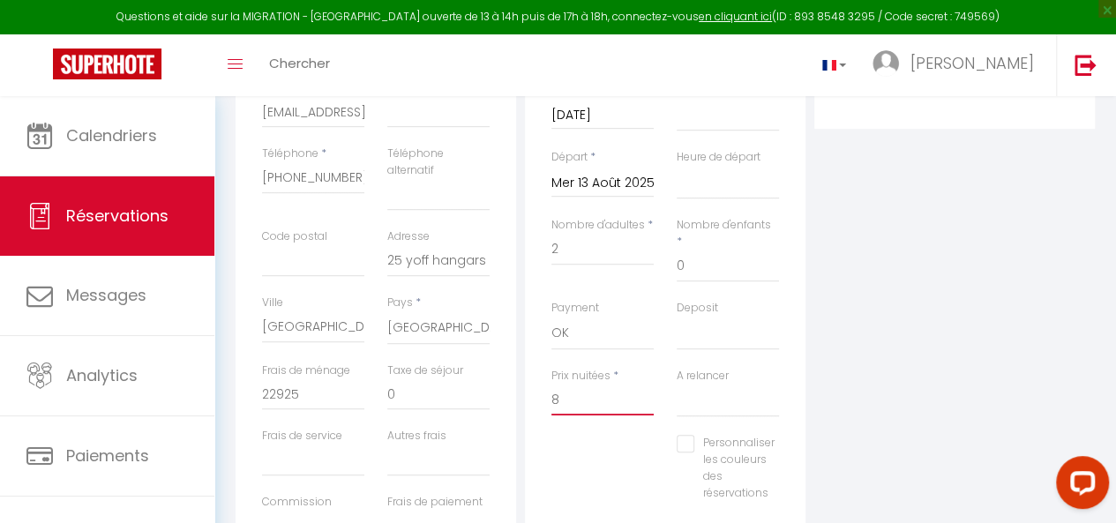
select select
checkbox input "false"
type input "88"
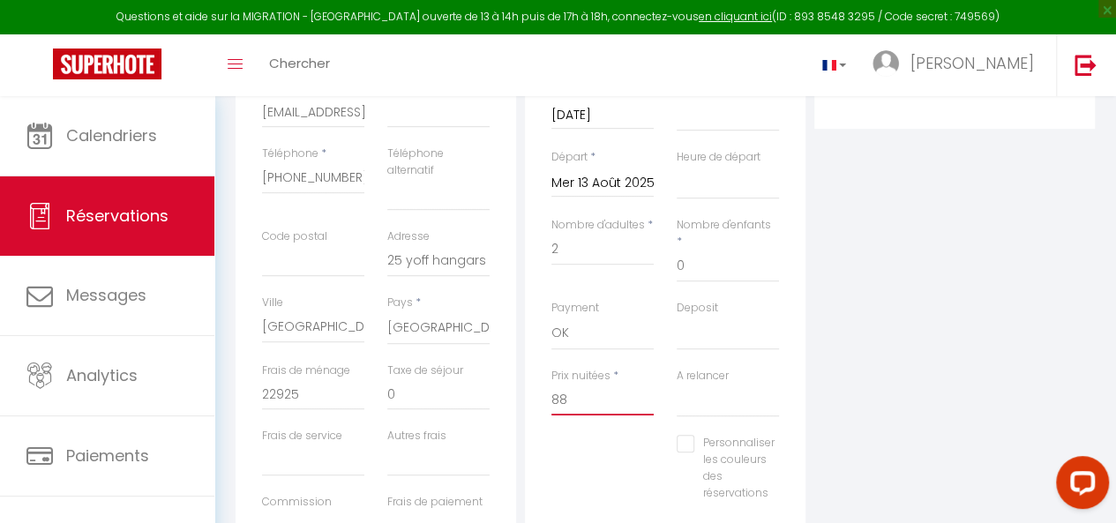
select select
checkbox input "false"
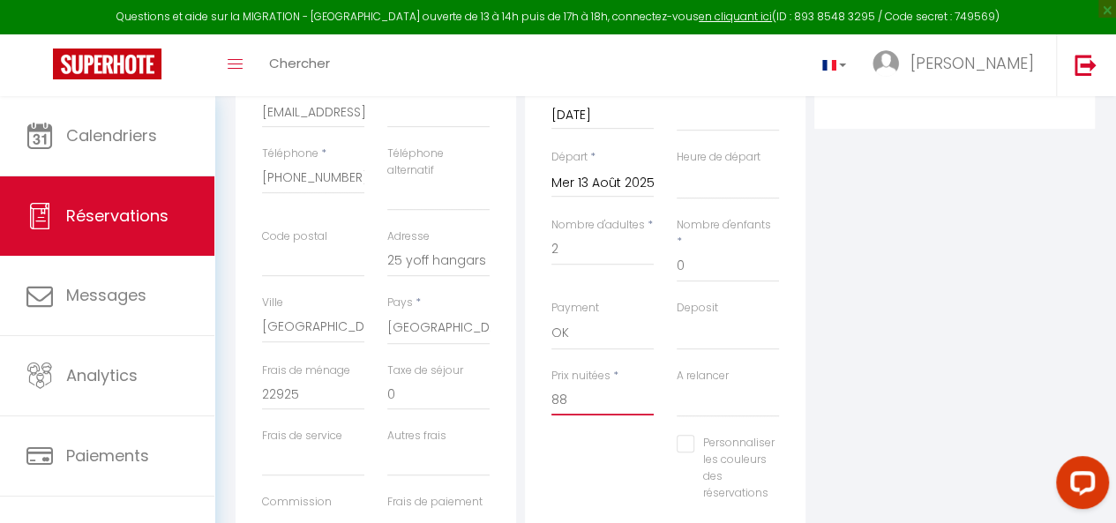
type input "886"
select select
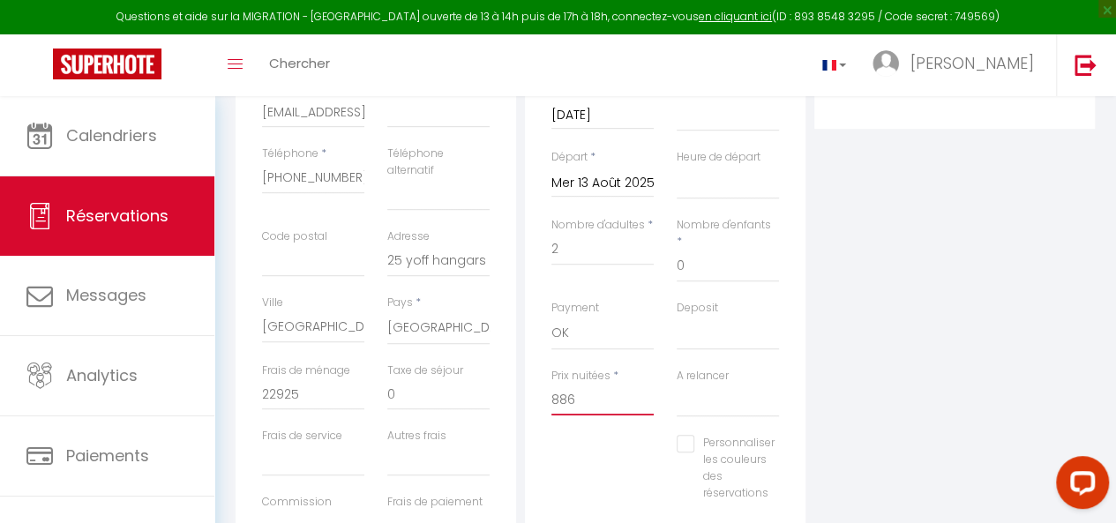
checkbox input "false"
type input "8867"
select select
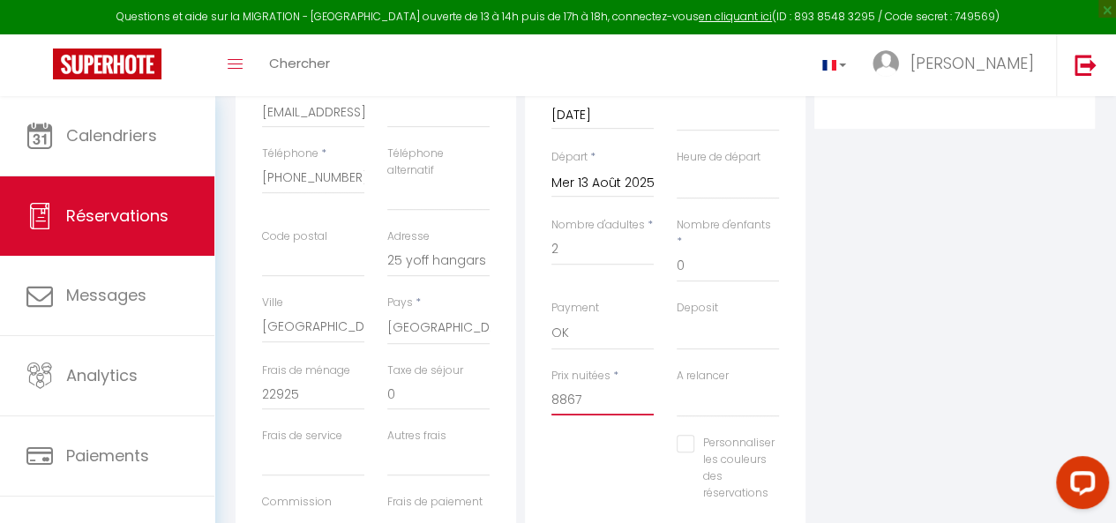
select select
checkbox input "false"
type input "88675"
select select
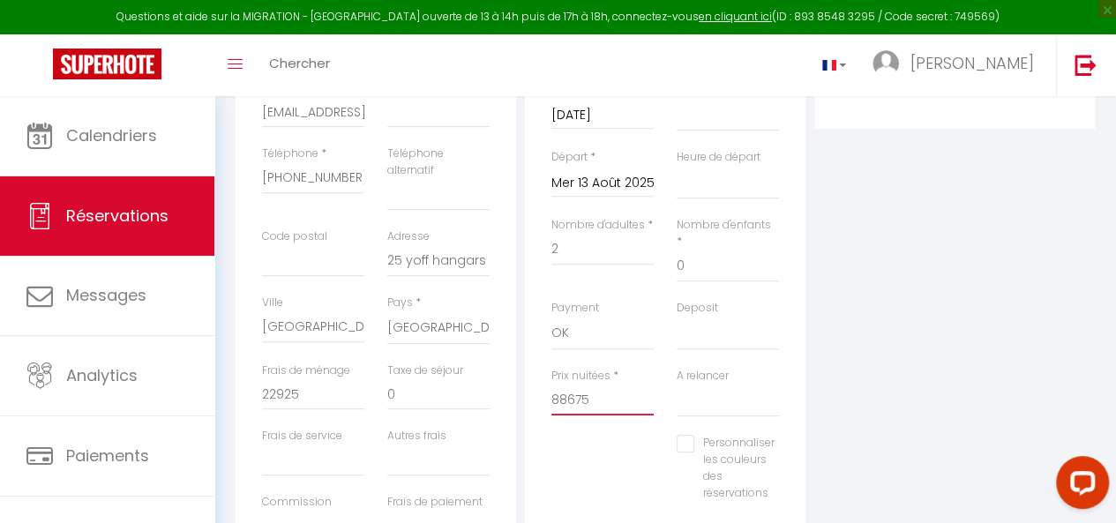
select select
checkbox input "false"
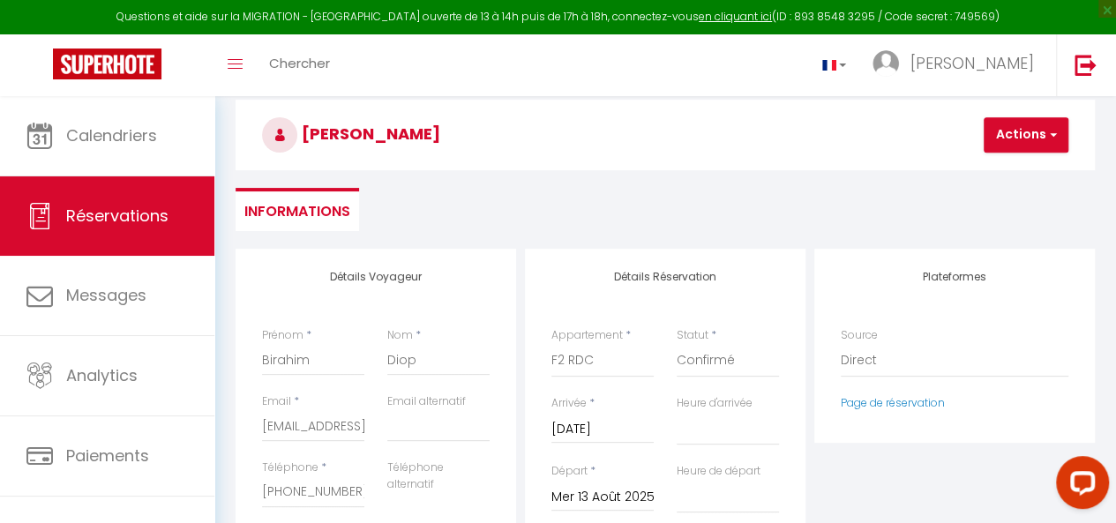
scroll to position [53, 0]
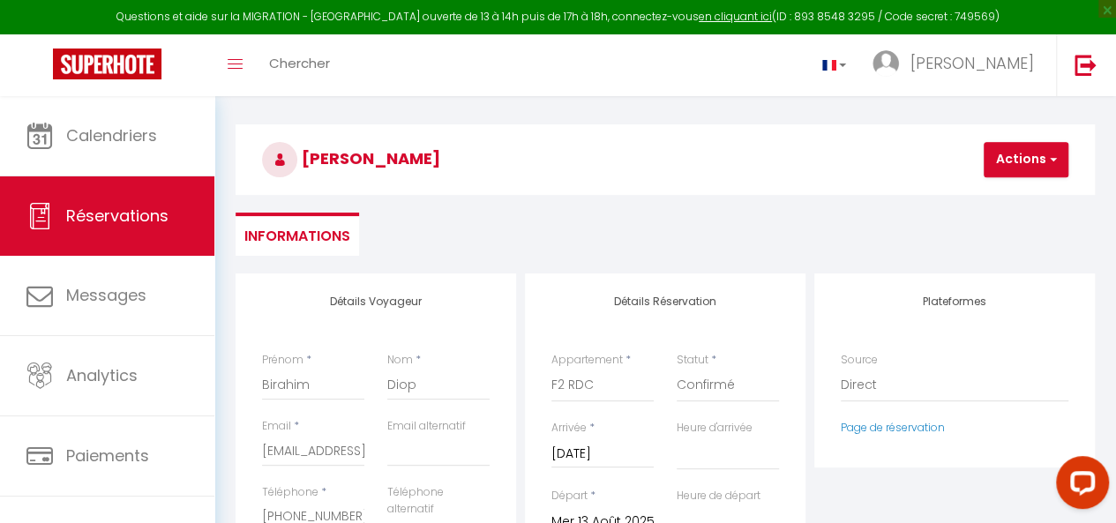
type input "88675"
type input "0"
select select
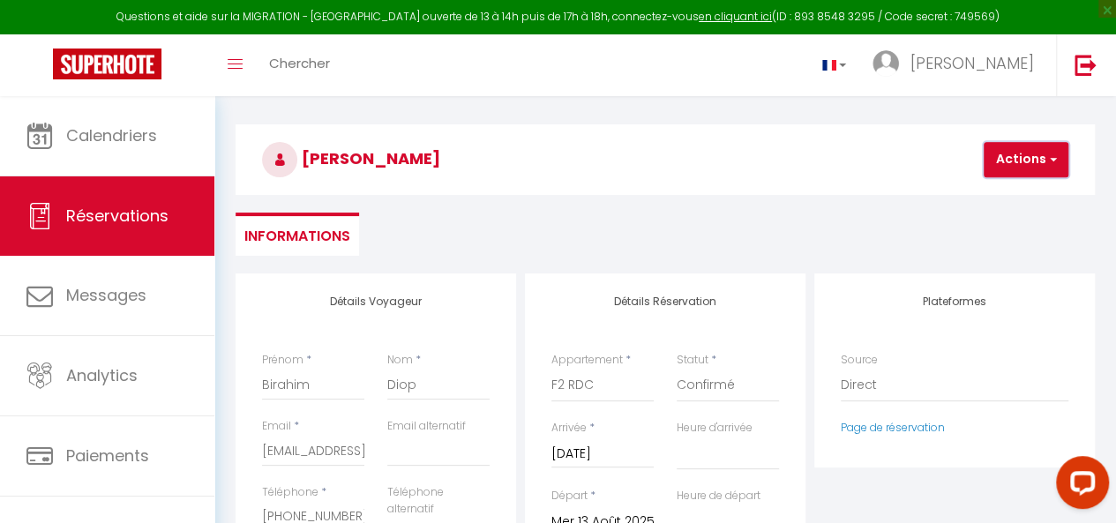
select select
checkbox input "false"
click at [1014, 148] on button "Actions" at bounding box center [1026, 159] width 85 height 35
click at [1017, 188] on link "Enregistrer" at bounding box center [1040, 198] width 139 height 23
select select
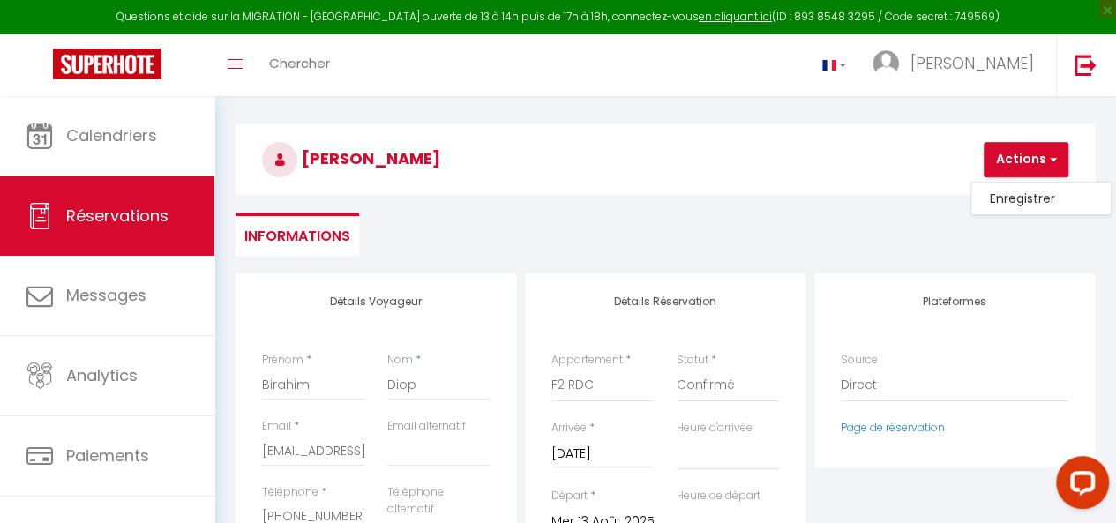
select select
checkbox input "false"
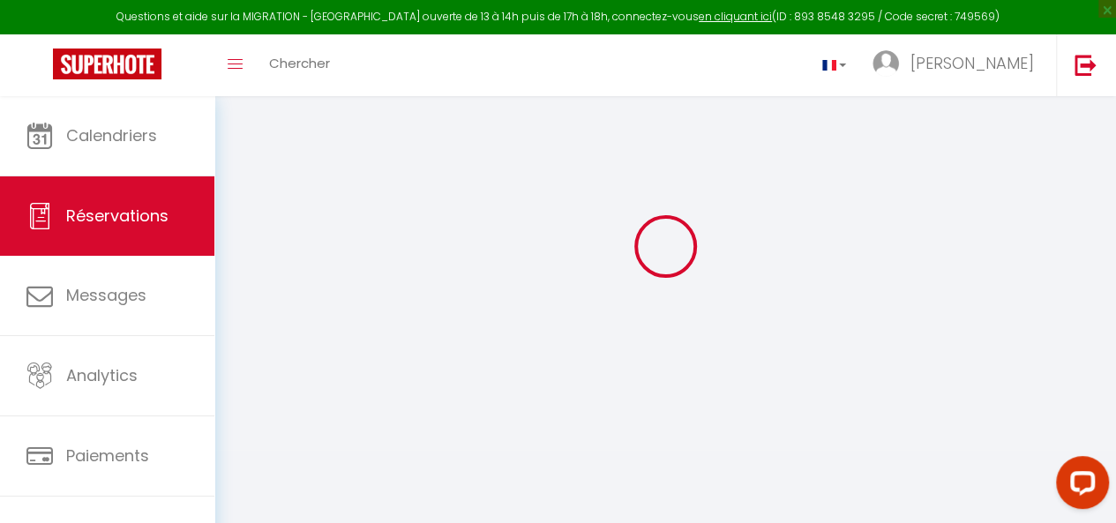
select select
checkbox input "false"
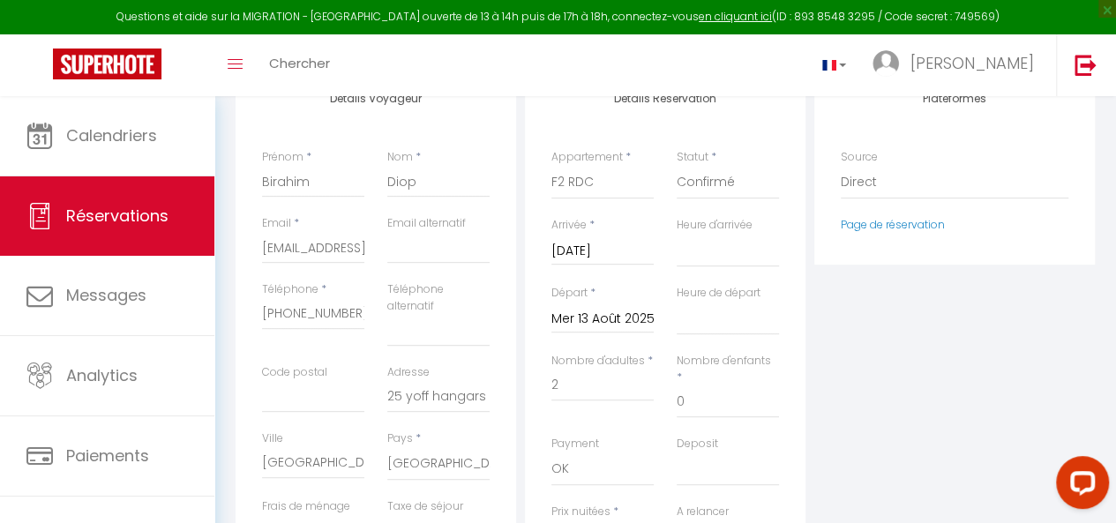
scroll to position [239, 0]
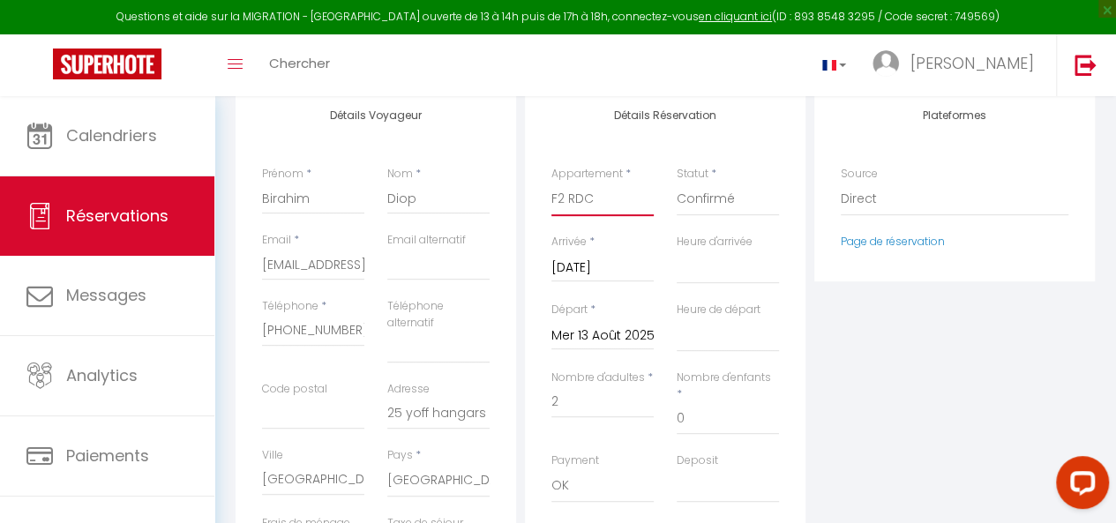
click at [630, 206] on select "F2 4ème étage Studio RDC F2 RDC F2 5ème étage F2 3ème étage F2 1er étage F4 1er…" at bounding box center [602, 200] width 102 height 34
select select "20921"
click at [551, 183] on select "F2 4ème étage Studio RDC F2 RDC F2 5ème étage F2 3ème étage F2 1er étage F4 1er…" at bounding box center [602, 200] width 102 height 34
select select
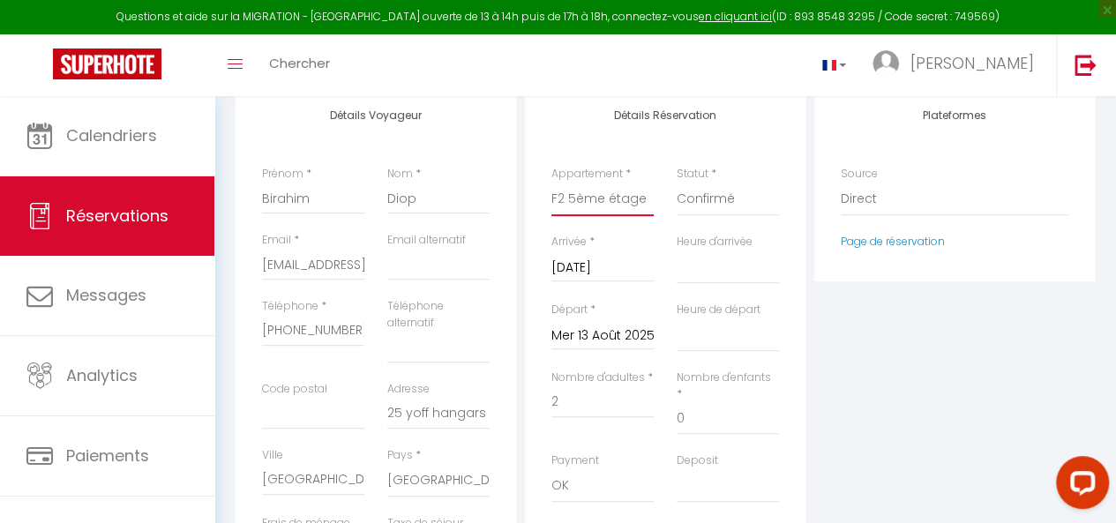
select select
checkbox input "false"
select select
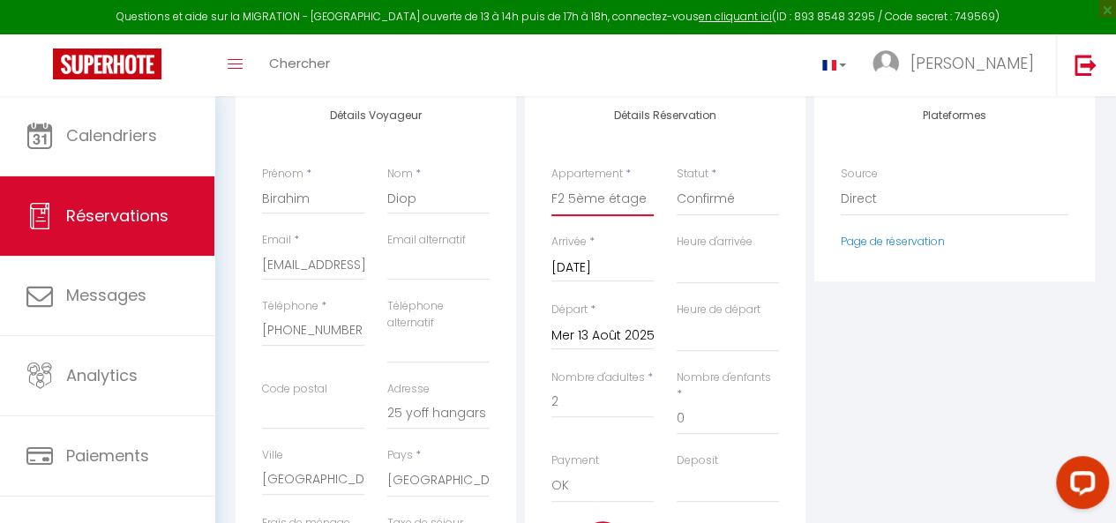
select select
type input "0"
select select
checkbox input "false"
click at [648, 371] on span "*" at bounding box center [650, 377] width 5 height 15
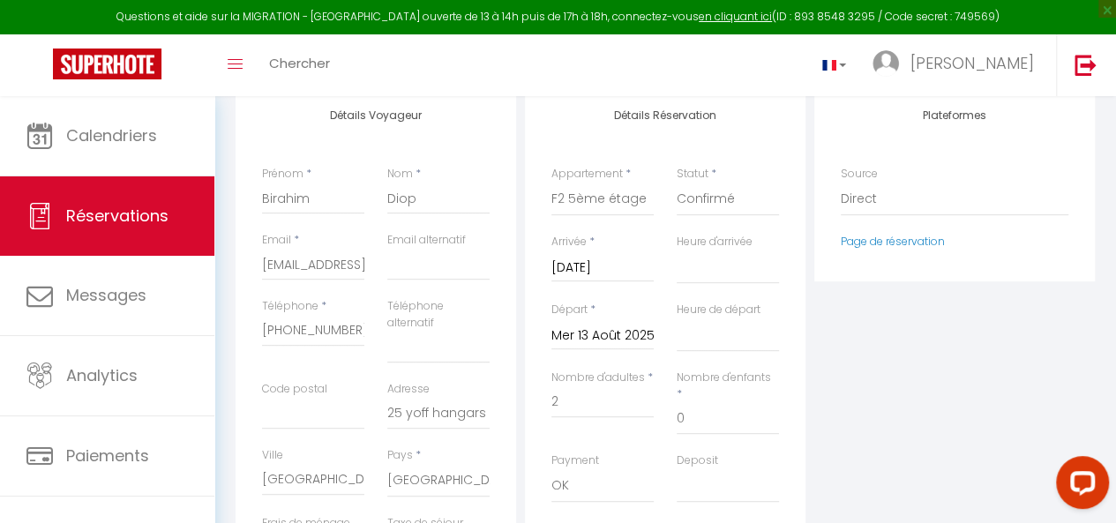
click at [648, 371] on span "*" at bounding box center [650, 377] width 5 height 15
select select
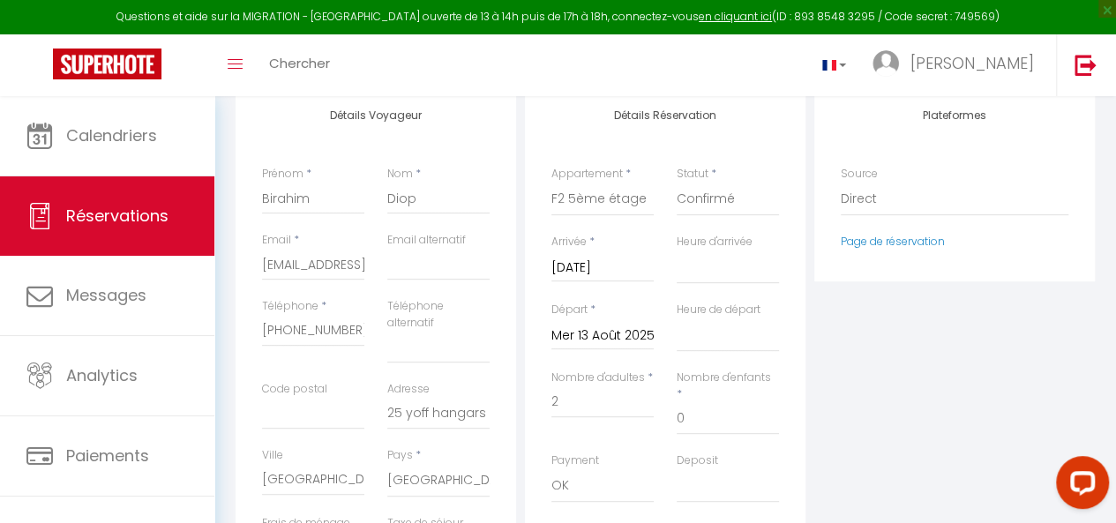
checkbox input "false"
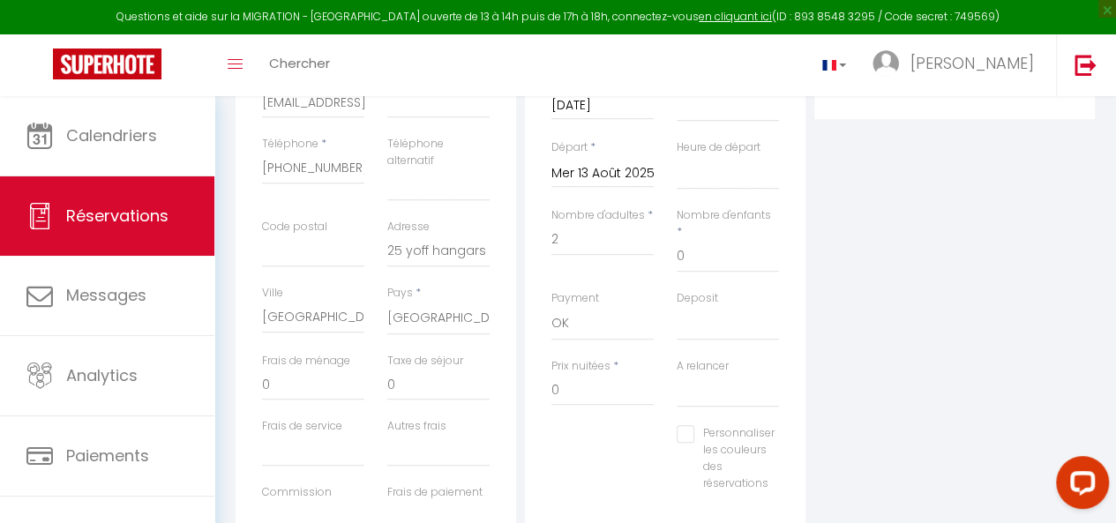
click at [586, 363] on div "Détails Réservation Appartement * F2 4ème étage Studio RDC F2 RDC F2 5ème étage…" at bounding box center [665, 228] width 281 height 607
click at [588, 374] on input "0" at bounding box center [602, 390] width 102 height 32
select select
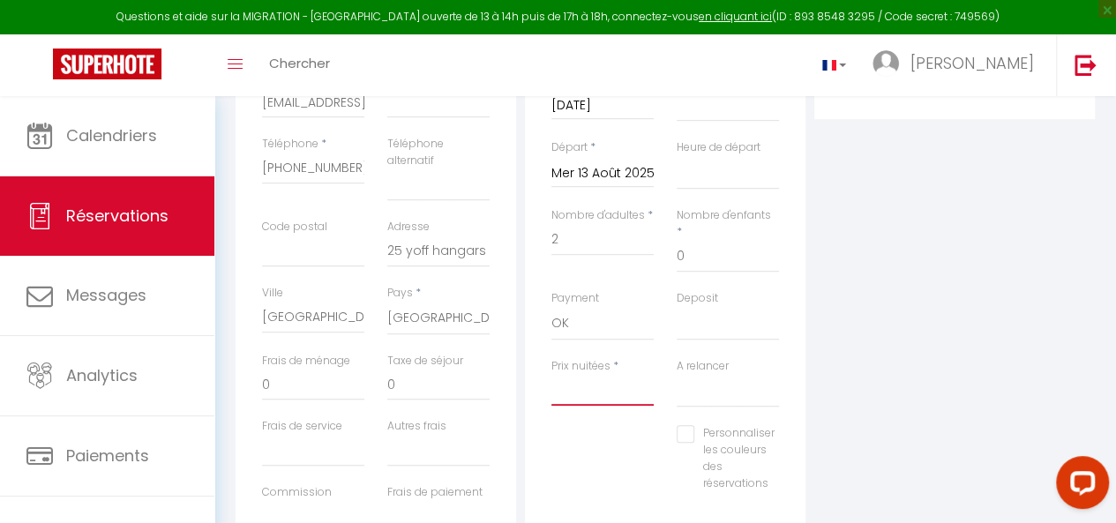
select select
checkbox input "false"
type input "8"
select select
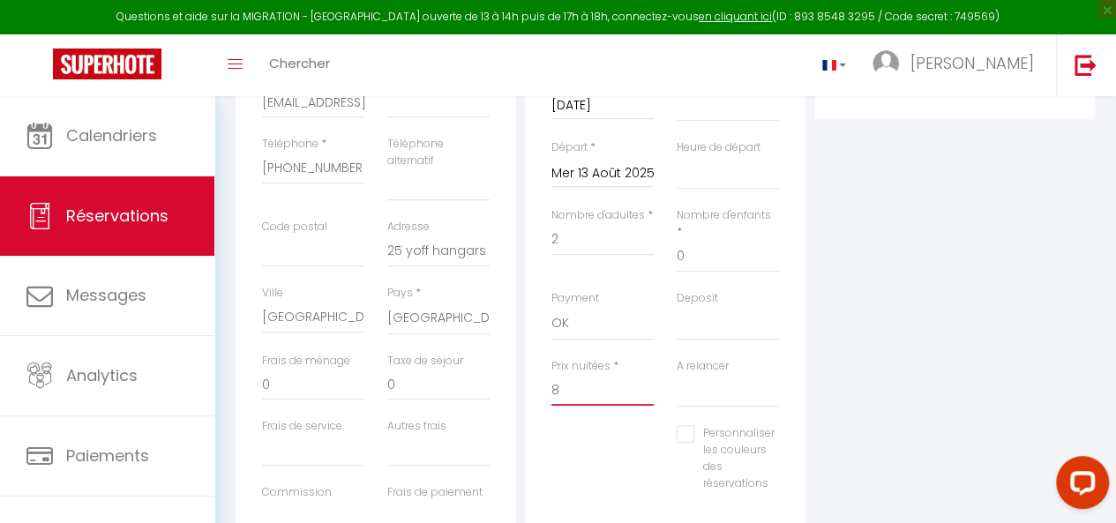
select select
checkbox input "false"
type input "88"
select select
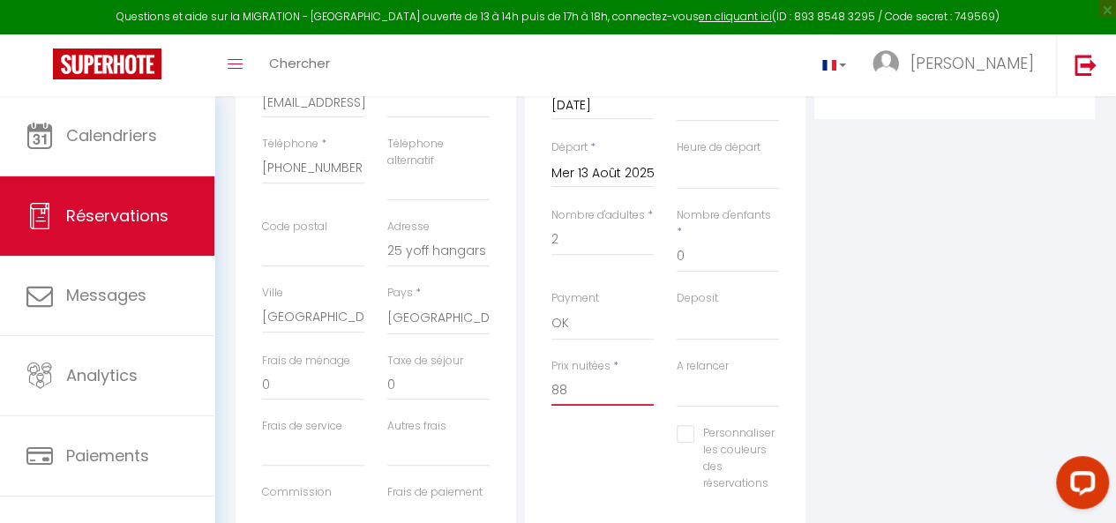
select select
checkbox input "false"
type input "886"
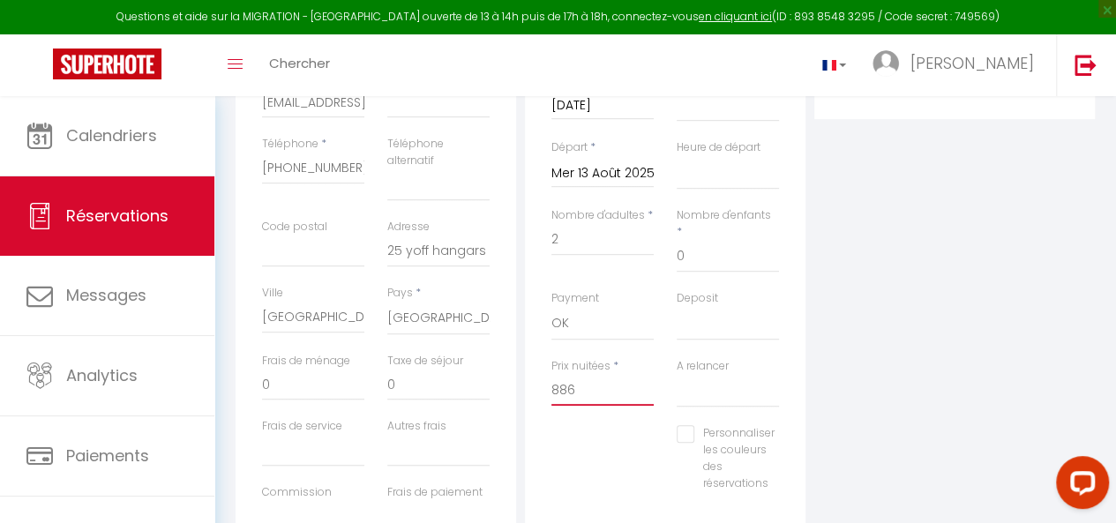
select select
checkbox input "false"
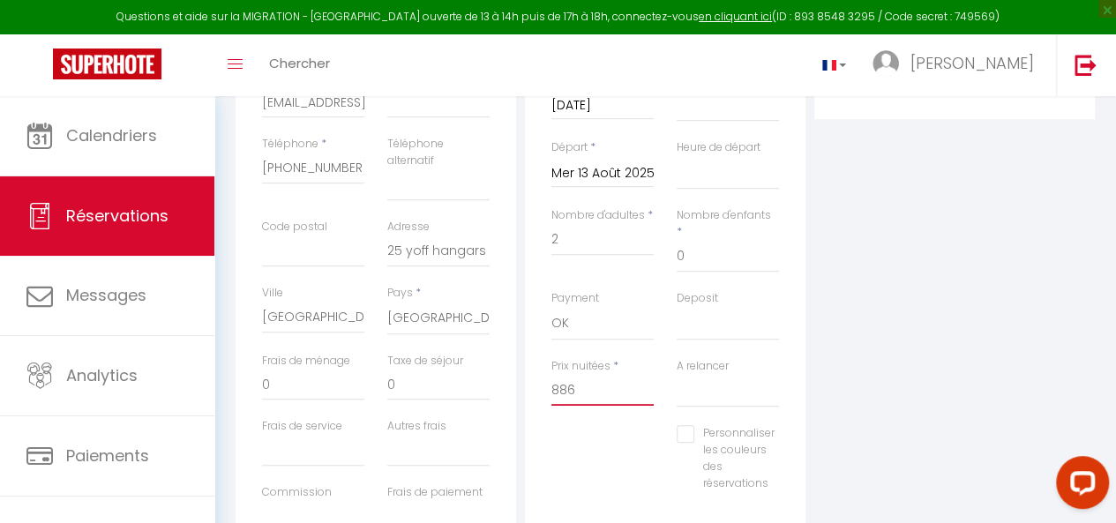
type input "8867"
select select
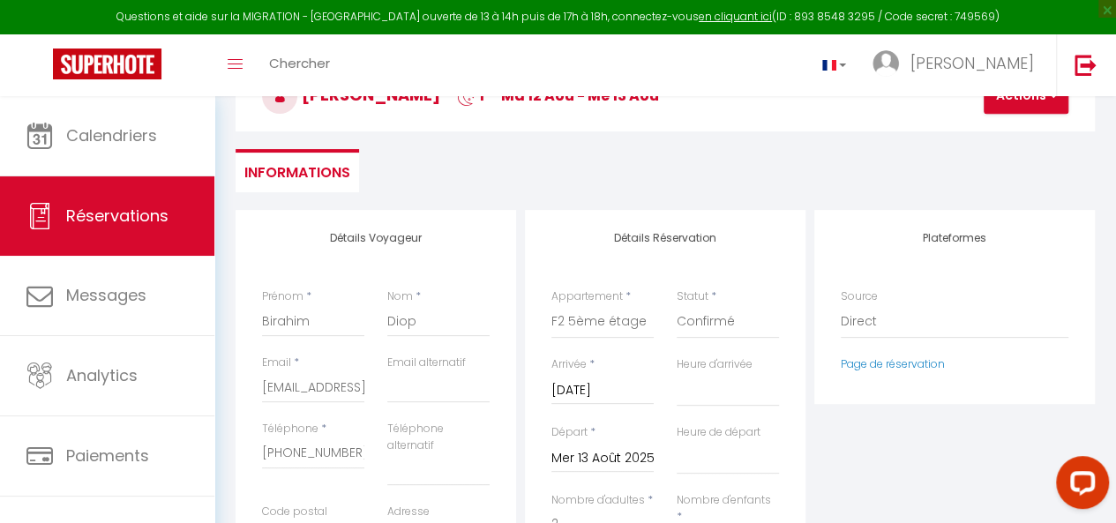
scroll to position [94, 0]
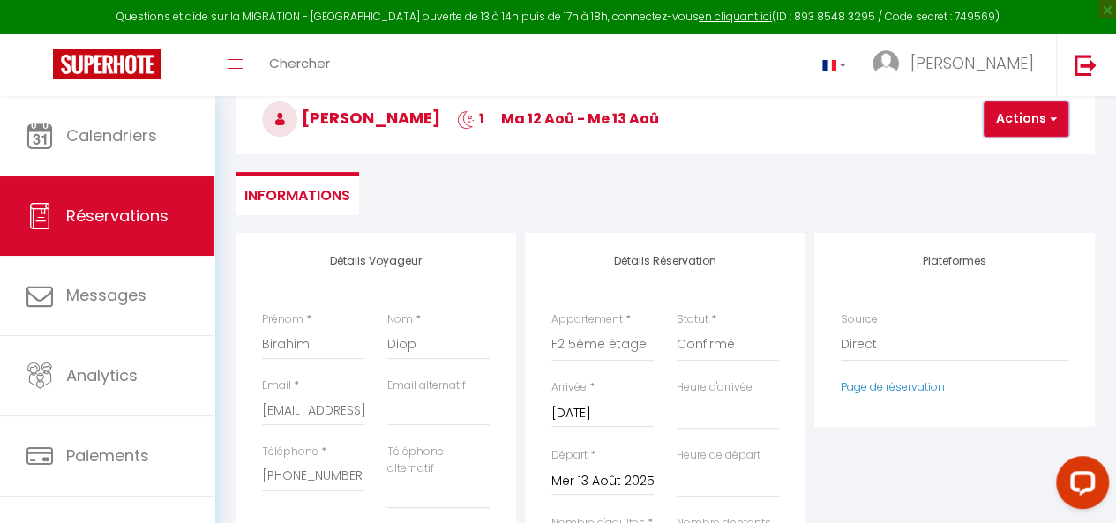
click at [1023, 124] on button "Actions" at bounding box center [1026, 118] width 85 height 35
click at [1022, 160] on link "Enregistrer" at bounding box center [1040, 157] width 139 height 23
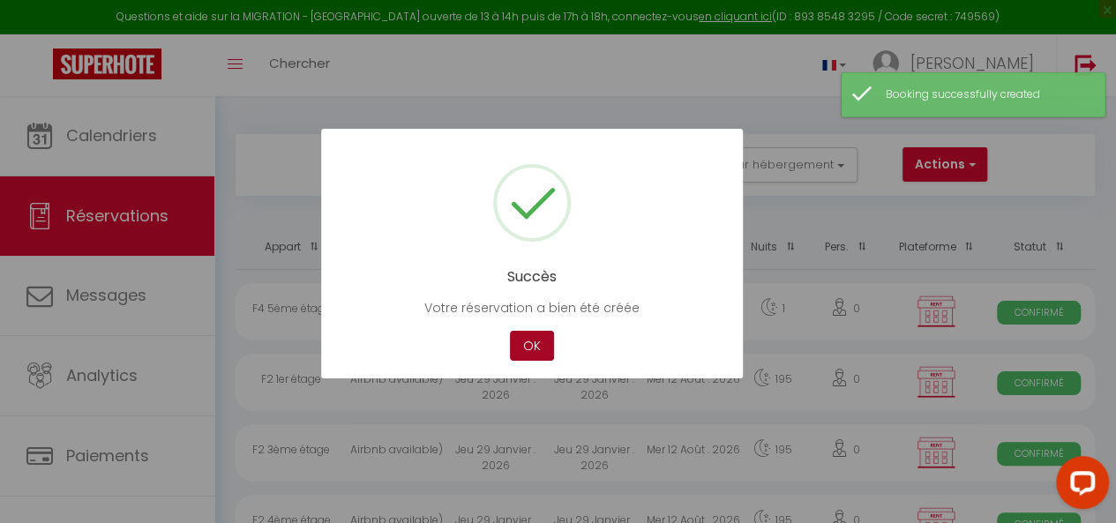
click at [538, 343] on button "OK" at bounding box center [532, 346] width 44 height 31
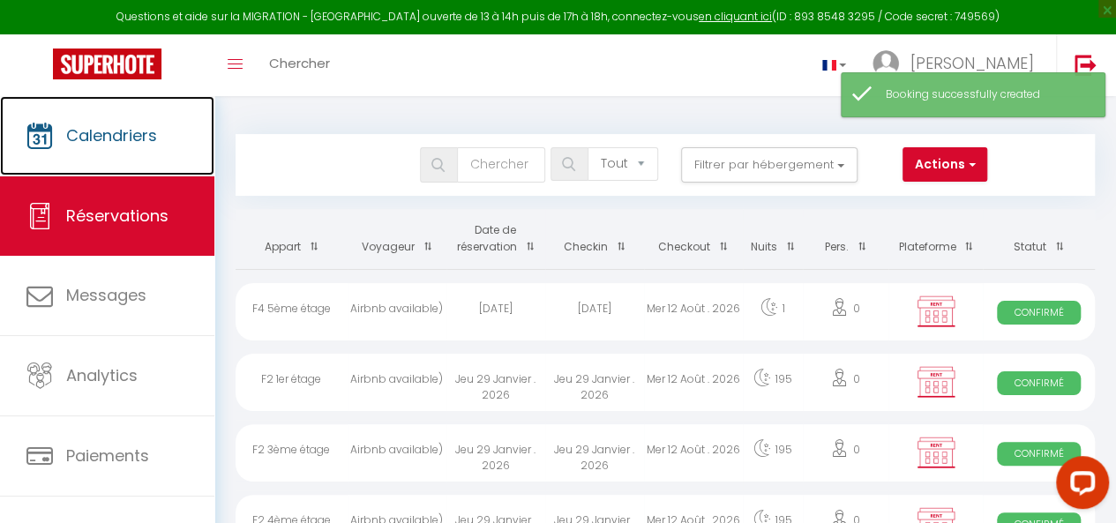
click at [81, 135] on span "Calendriers" at bounding box center [111, 135] width 91 height 22
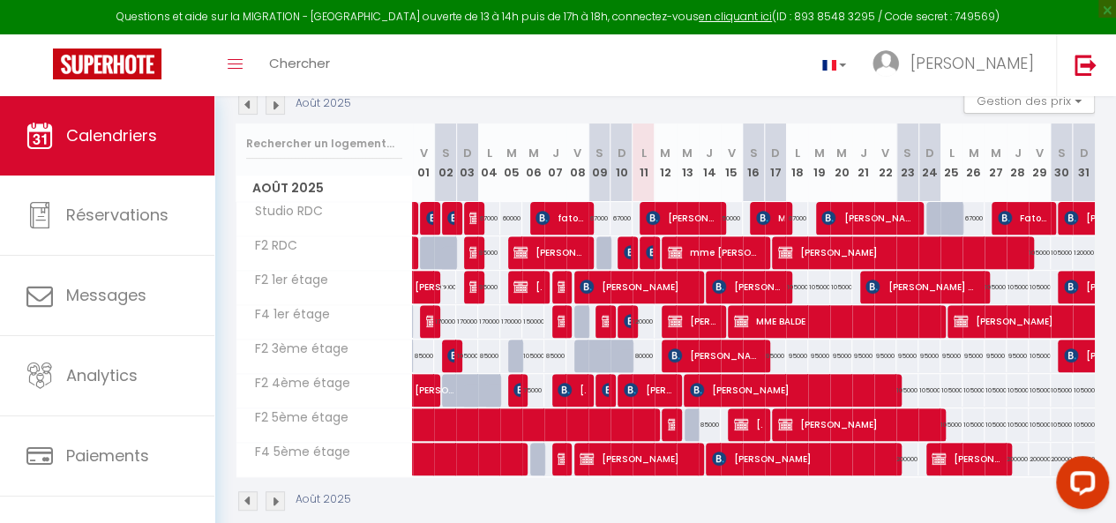
scroll to position [215, 0]
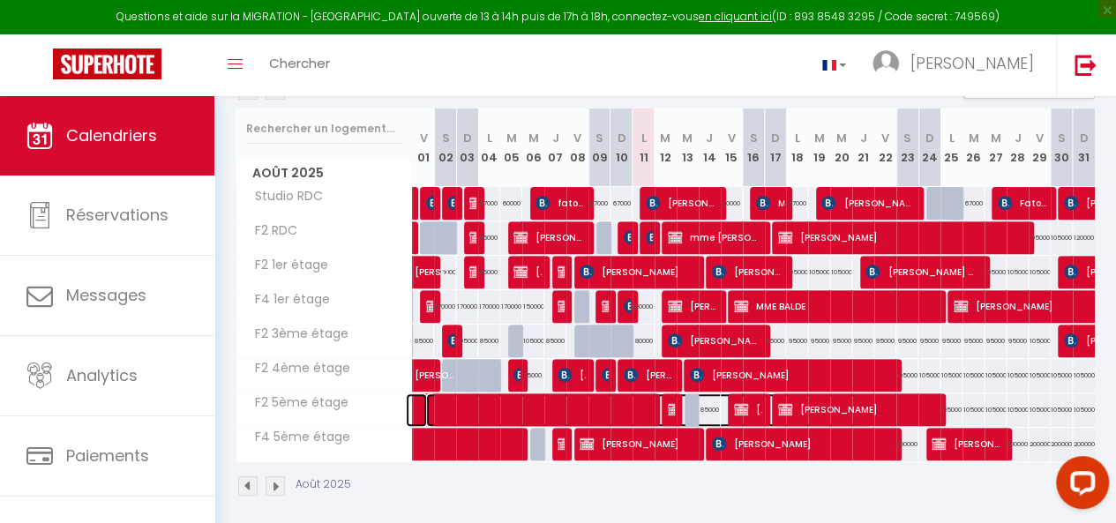
click at [702, 408] on span at bounding box center [649, 410] width 446 height 34
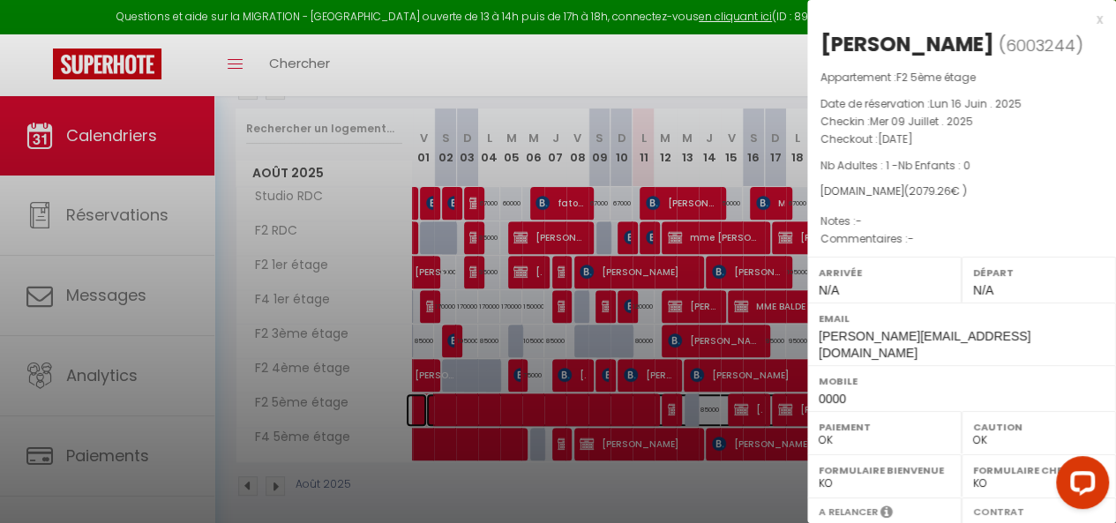
scroll to position [8, 0]
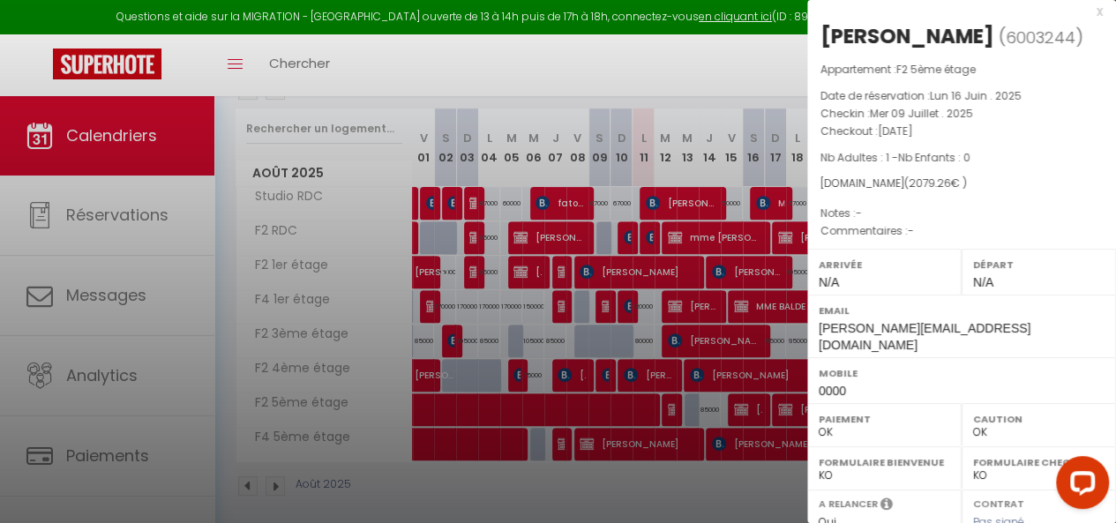
click at [720, 400] on div at bounding box center [558, 261] width 1116 height 523
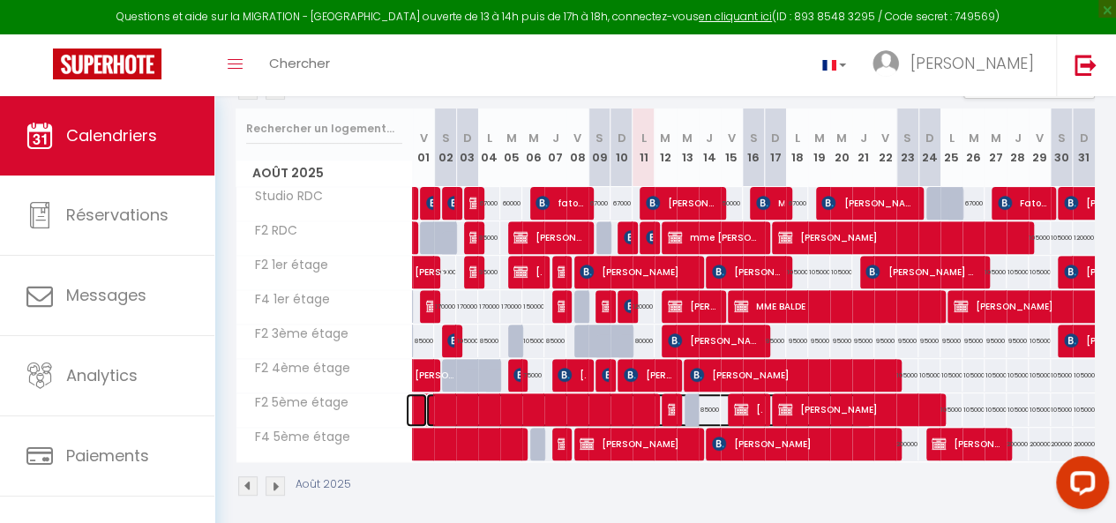
click at [701, 407] on span at bounding box center [649, 410] width 446 height 34
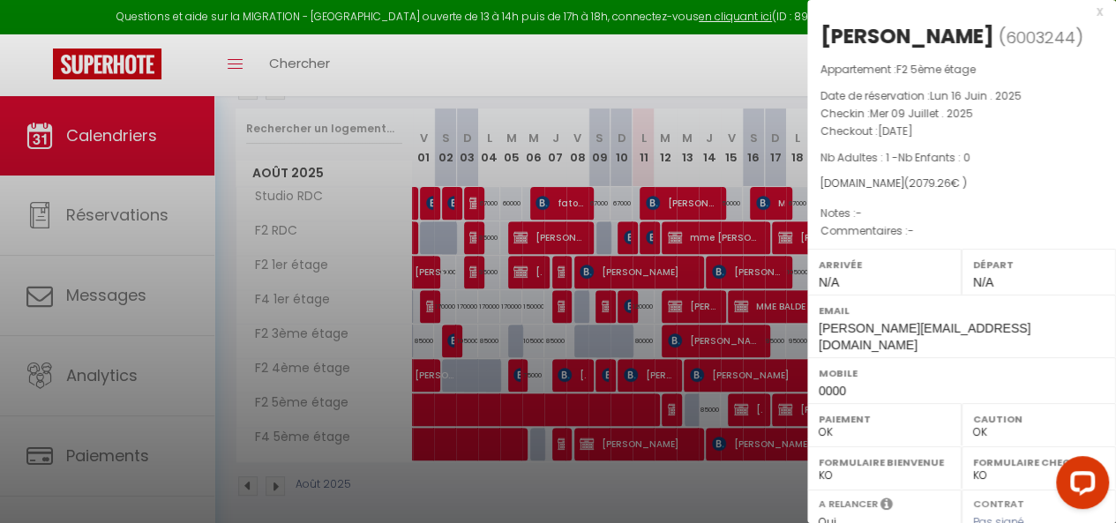
click at [701, 407] on div at bounding box center [558, 261] width 1116 height 523
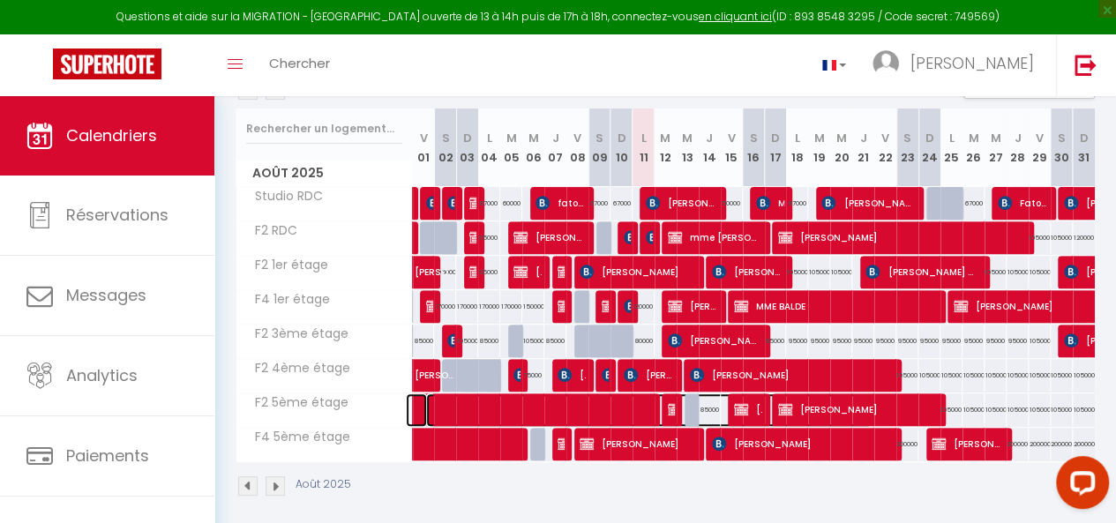
click at [705, 406] on span at bounding box center [649, 410] width 446 height 34
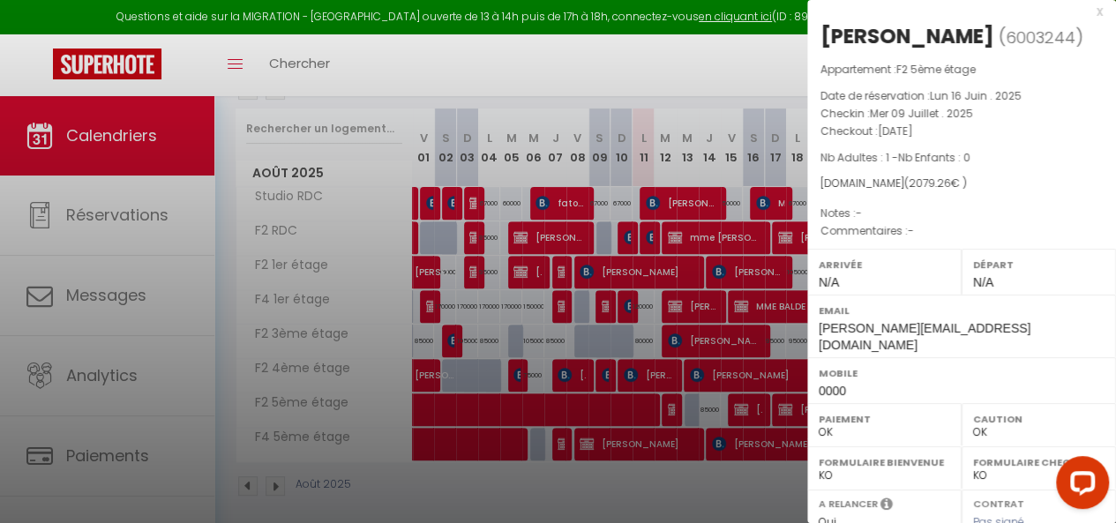
click at [760, 416] on div at bounding box center [558, 261] width 1116 height 523
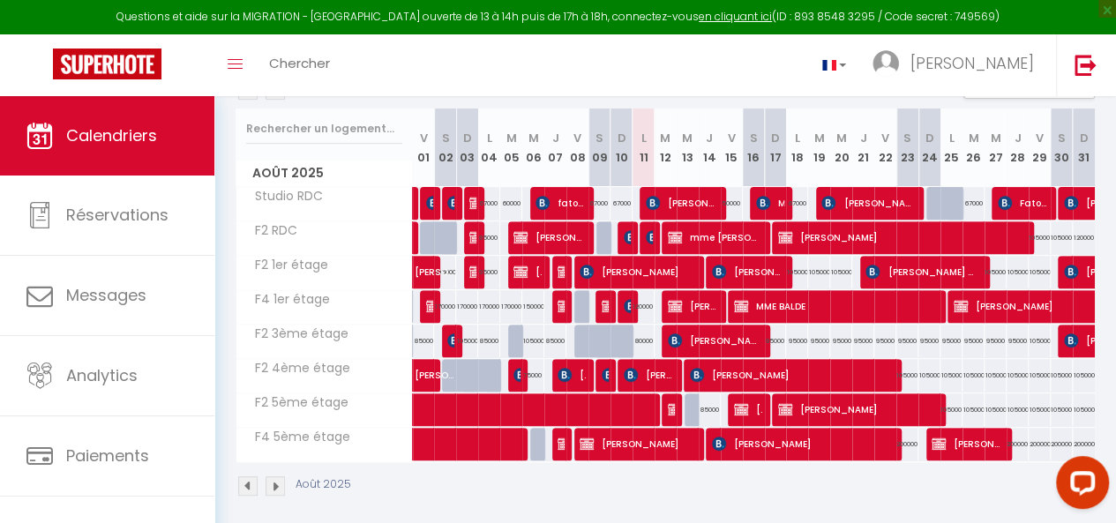
click at [985, 404] on div "105000" at bounding box center [995, 409] width 22 height 33
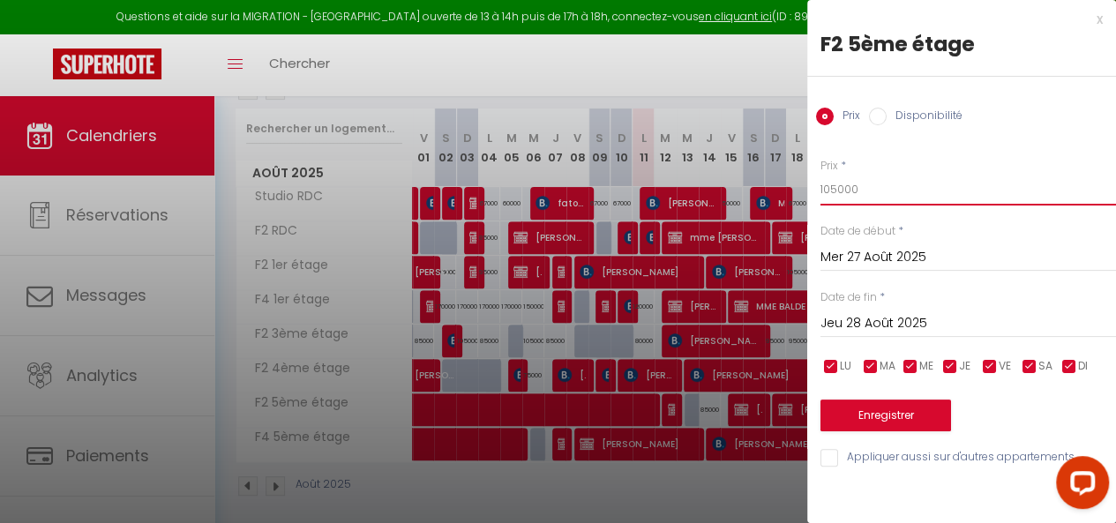
click at [881, 183] on input "105000" at bounding box center [968, 190] width 296 height 32
click at [889, 119] on label "Disponibilité" at bounding box center [925, 117] width 76 height 19
click at [887, 119] on input "Disponibilité" at bounding box center [878, 117] width 18 height 18
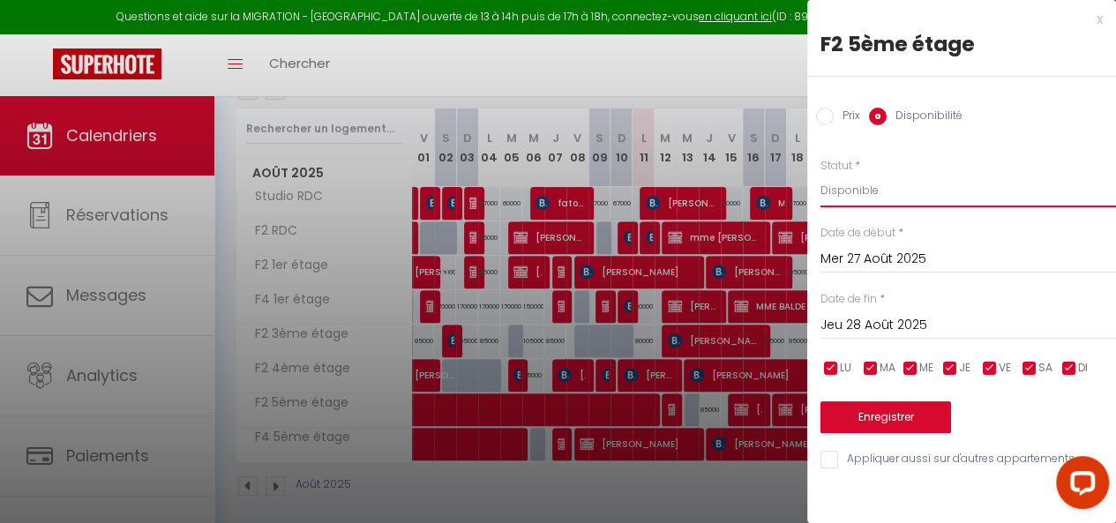
click at [882, 188] on select "Disponible Indisponible" at bounding box center [968, 191] width 296 height 34
click at [820, 174] on select "Disponible Indisponible" at bounding box center [968, 191] width 296 height 34
click at [877, 269] on input "Mer 27 Août 2025" at bounding box center [968, 259] width 296 height 23
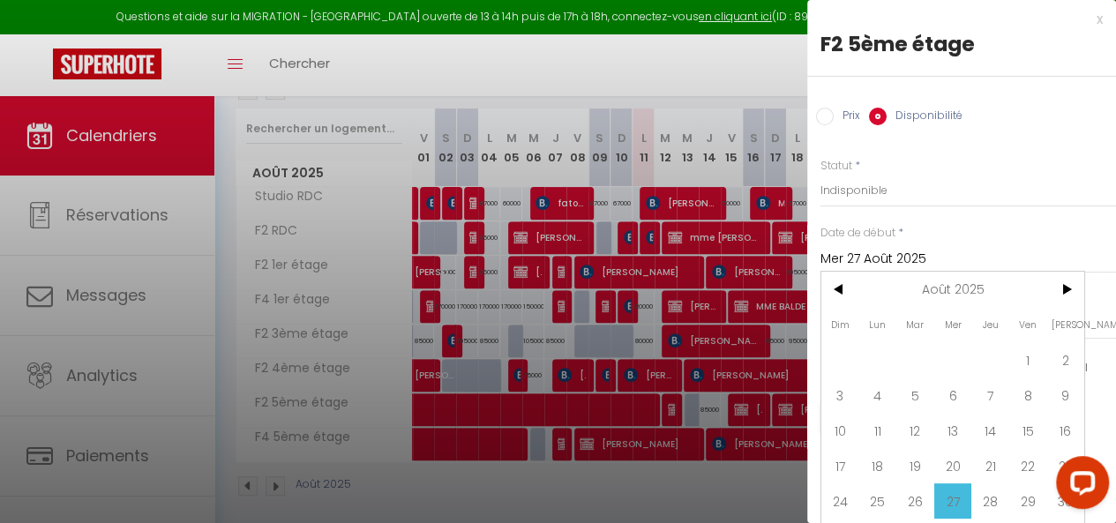
click at [999, 433] on span "14" at bounding box center [990, 430] width 38 height 35
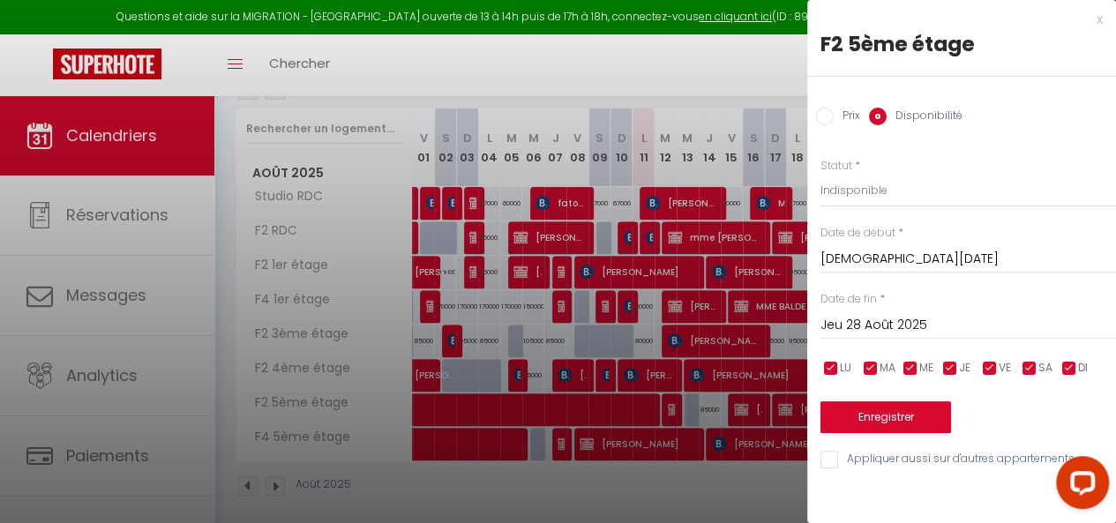
click at [914, 319] on input "Jeu 28 Août 2025" at bounding box center [968, 325] width 296 height 23
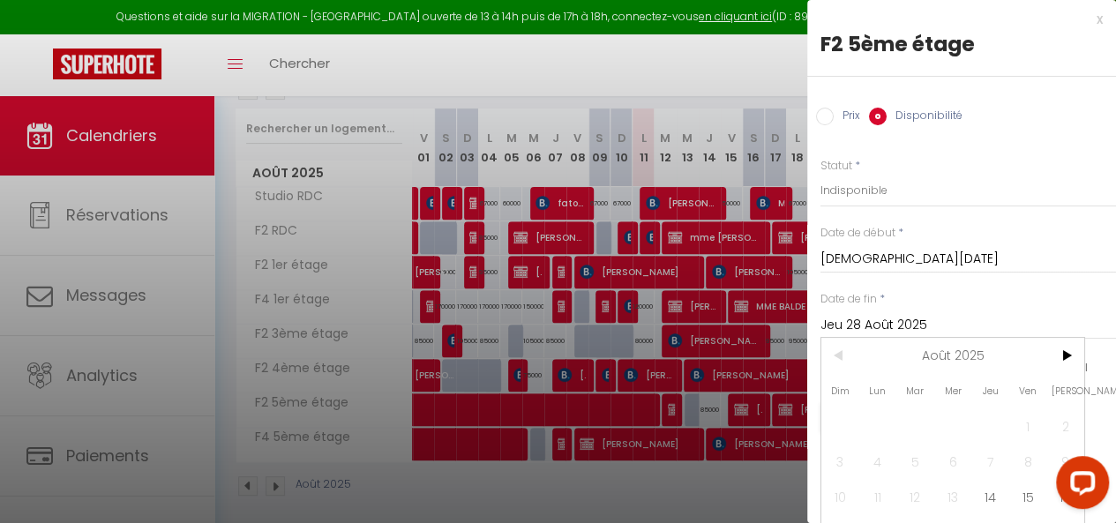
drag, startPoint x: 1018, startPoint y: 495, endPoint x: 1056, endPoint y: 293, distance: 205.5
click at [1056, 293] on div "Date de fin * [DATE] < [DATE] > Dim Lun Mar Mer Jeu Ven Sam 1 2 3 4 5 6 7 8 9 1…" at bounding box center [968, 315] width 296 height 49
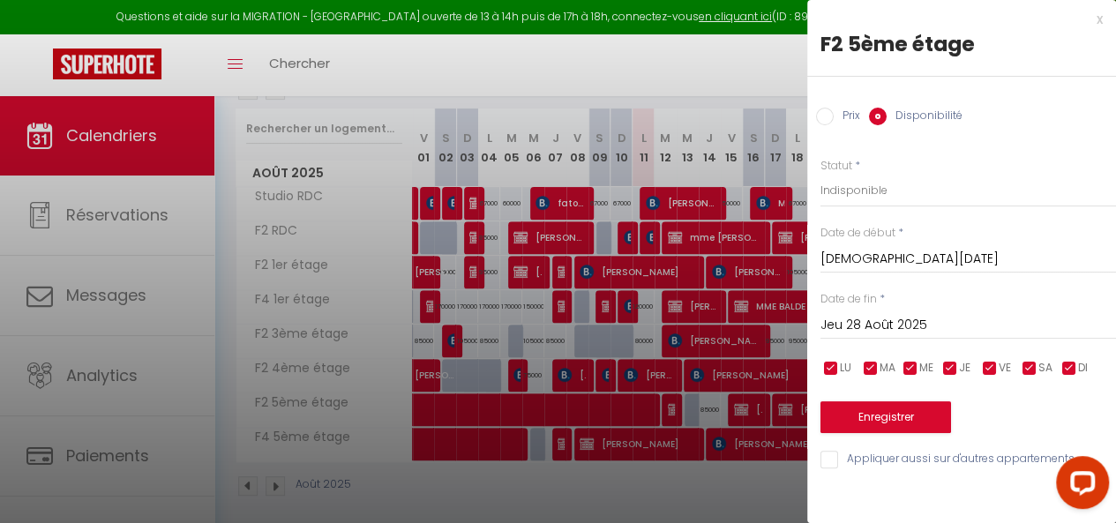
click at [882, 320] on input "Jeu 28 Août 2025" at bounding box center [968, 325] width 296 height 23
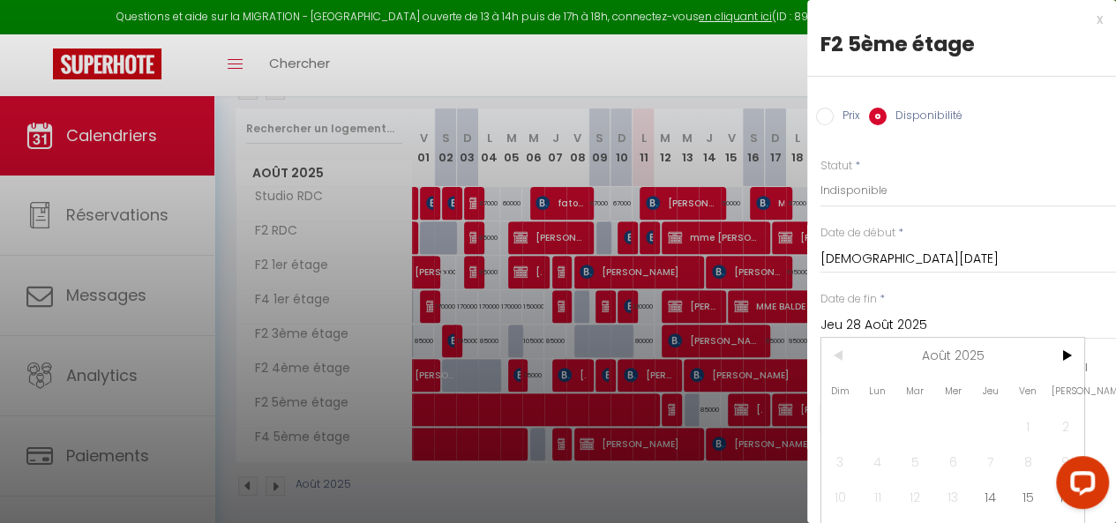
click at [1023, 498] on span "15" at bounding box center [1028, 496] width 38 height 35
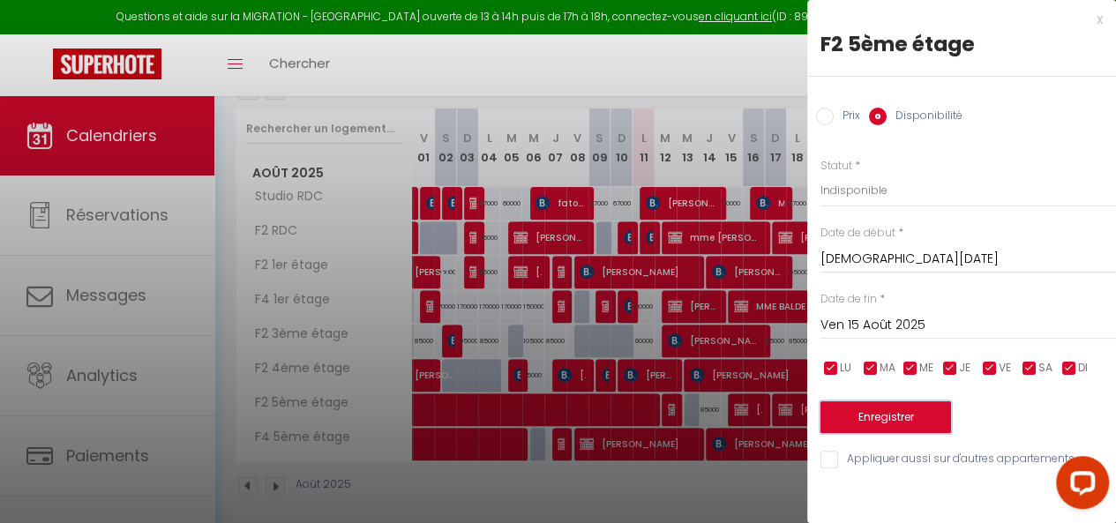
click at [940, 422] on button "Enregistrer" at bounding box center [885, 417] width 131 height 32
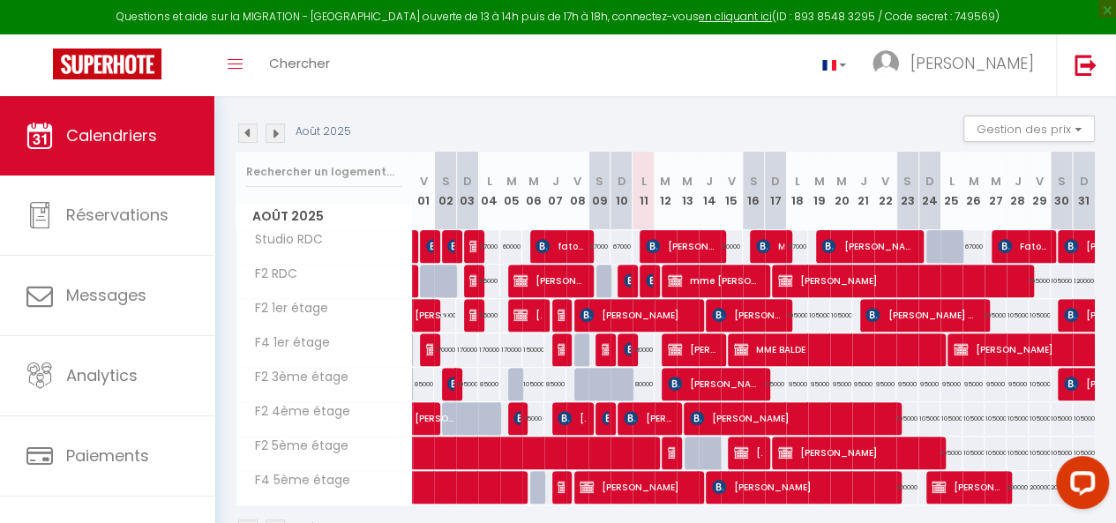
scroll to position [208, 0]
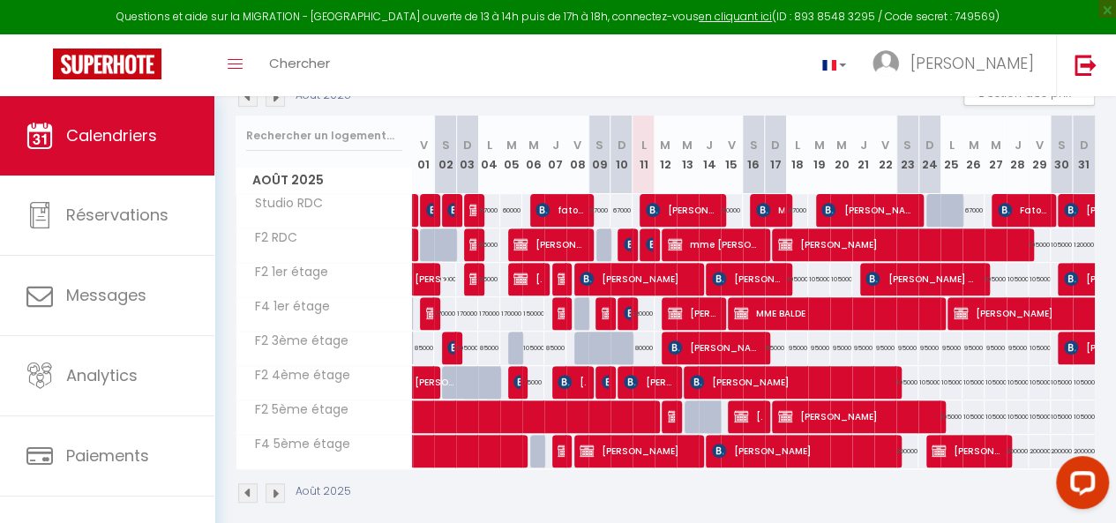
click at [633, 351] on div "80000" at bounding box center [644, 348] width 22 height 33
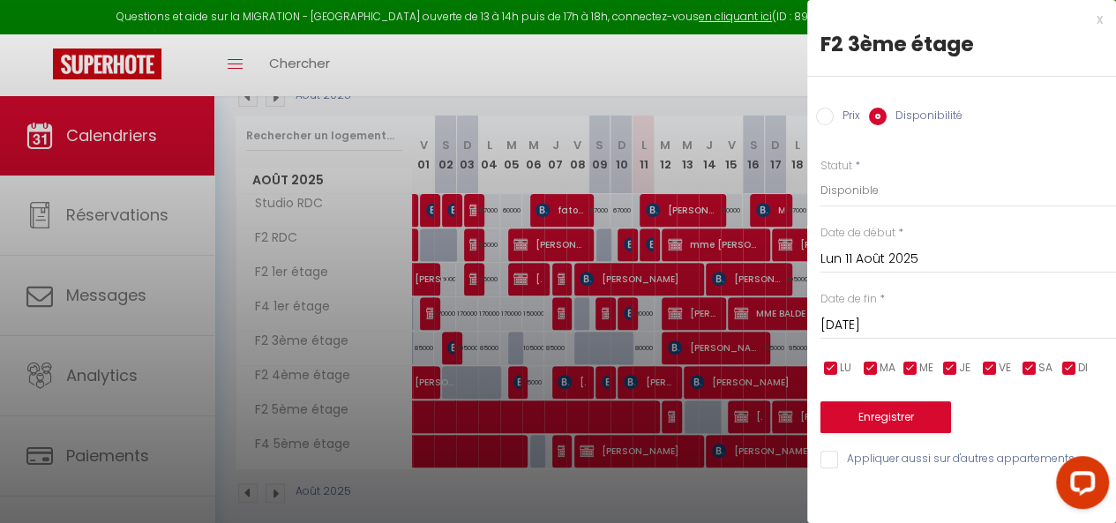
click at [627, 348] on div at bounding box center [558, 261] width 1116 height 523
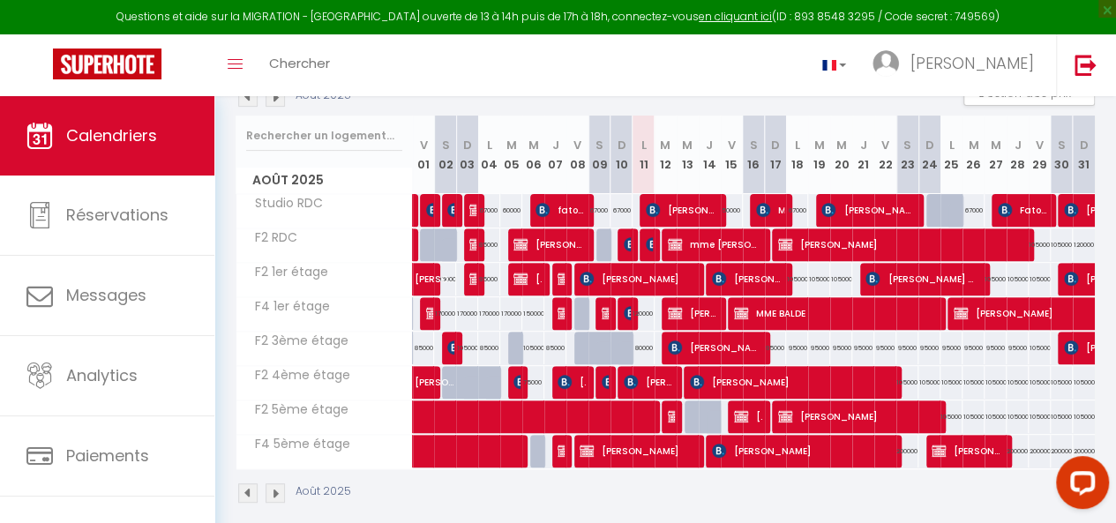
click at [633, 348] on div "80000" at bounding box center [644, 348] width 22 height 33
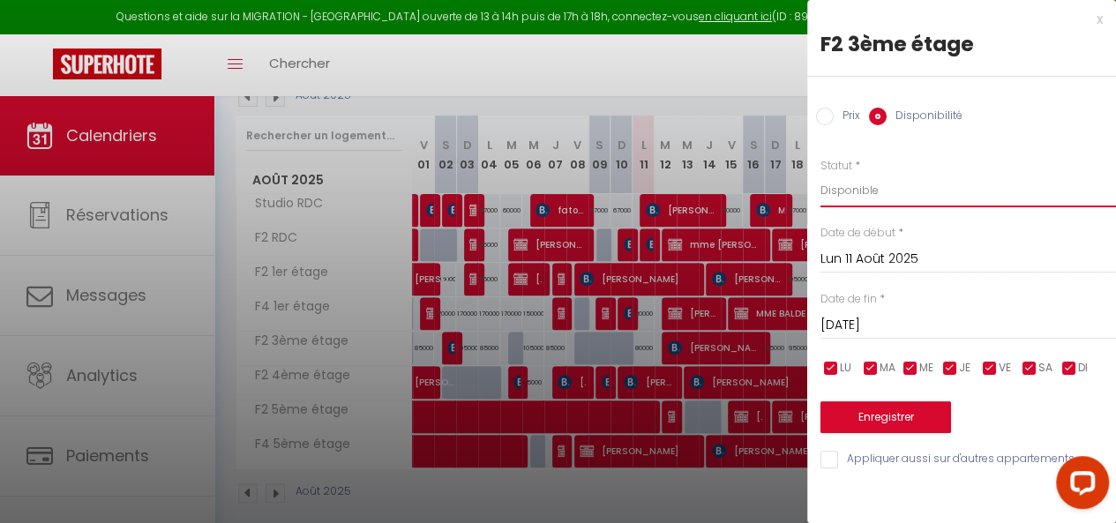
click at [864, 194] on select "Disponible Indisponible" at bounding box center [968, 191] width 296 height 34
click at [820, 174] on select "Disponible Indisponible" at bounding box center [968, 191] width 296 height 34
click at [889, 326] on input "[DATE]" at bounding box center [968, 325] width 296 height 23
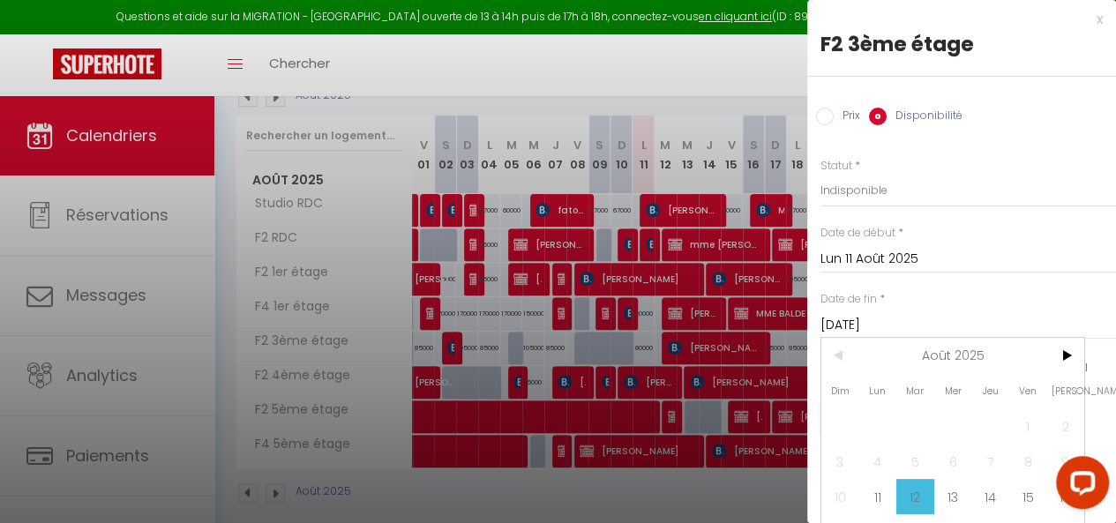
click at [957, 491] on span "13" at bounding box center [953, 496] width 38 height 35
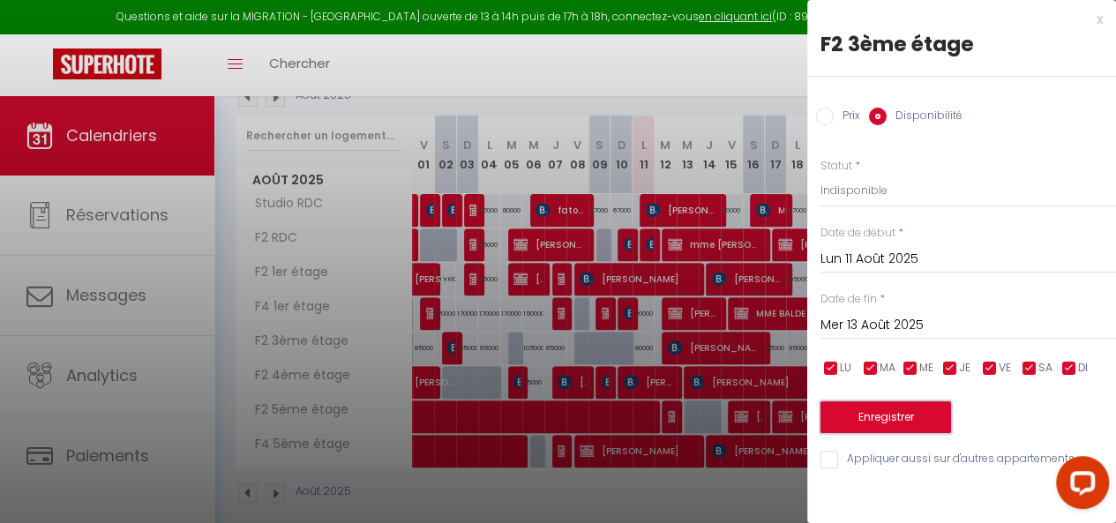
click at [917, 417] on button "Enregistrer" at bounding box center [885, 417] width 131 height 32
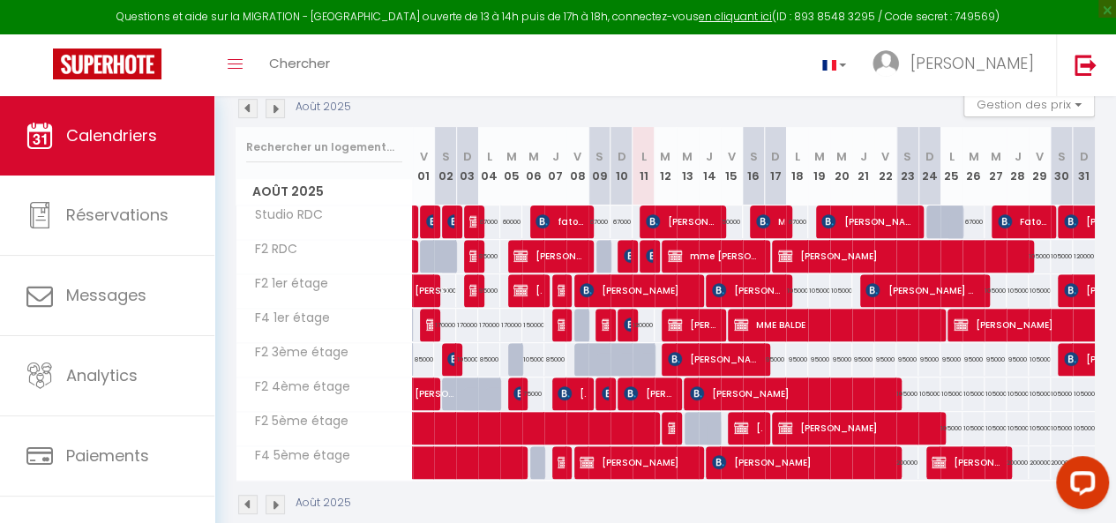
scroll to position [236, 0]
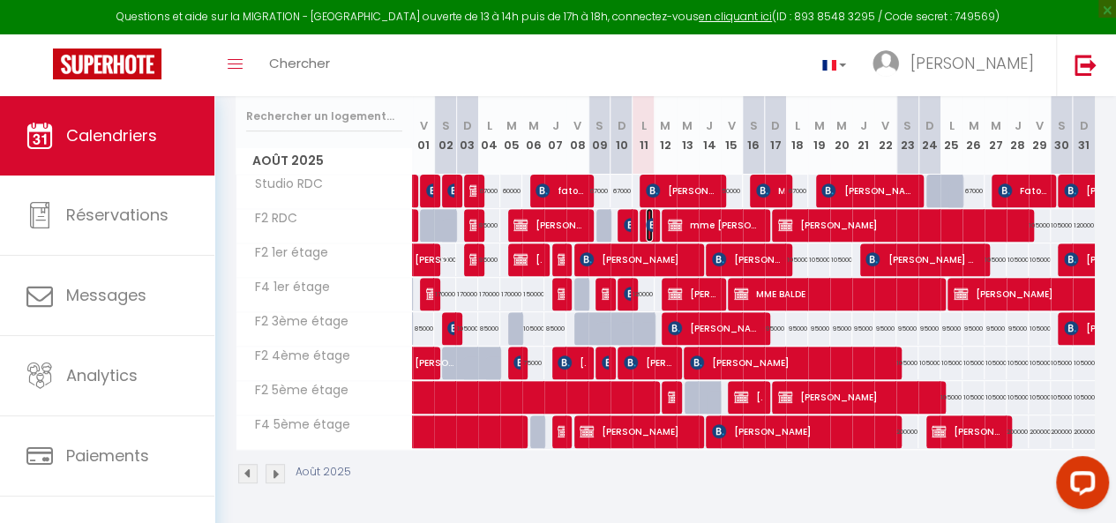
click at [646, 218] on img at bounding box center [653, 225] width 14 height 14
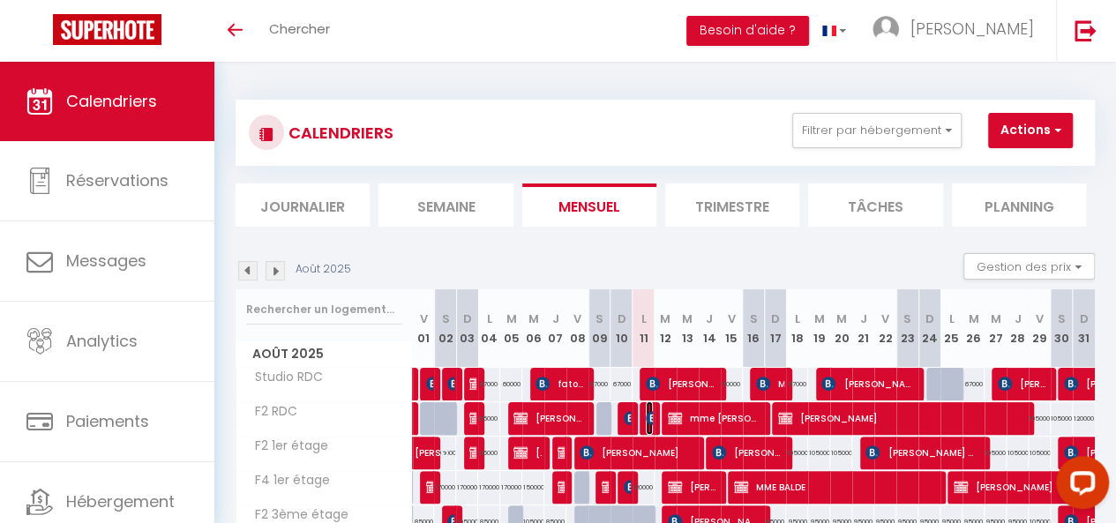
click at [646, 407] on span "[PERSON_NAME]" at bounding box center [649, 418] width 7 height 34
select select "KO"
select select "0"
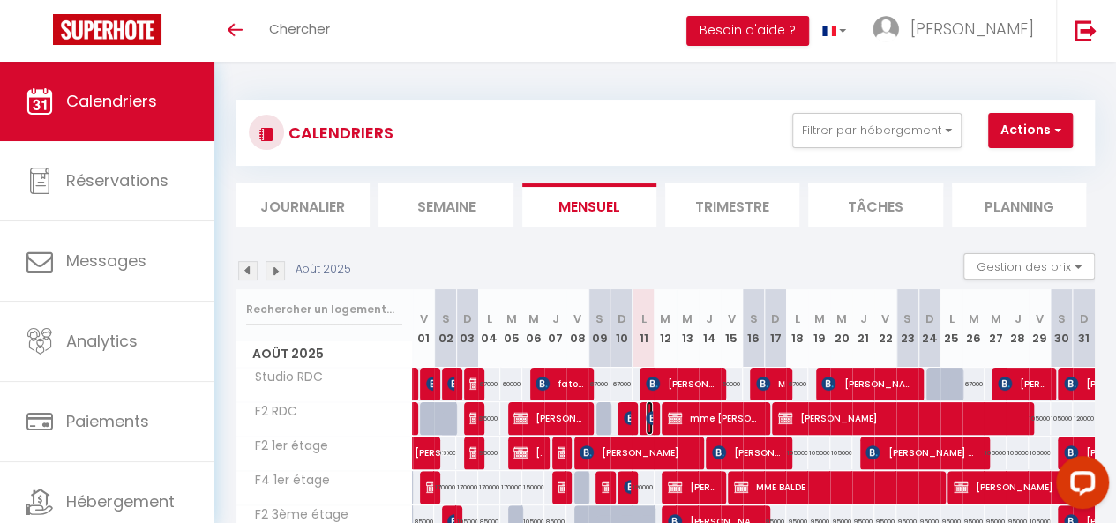
select select "1"
select select
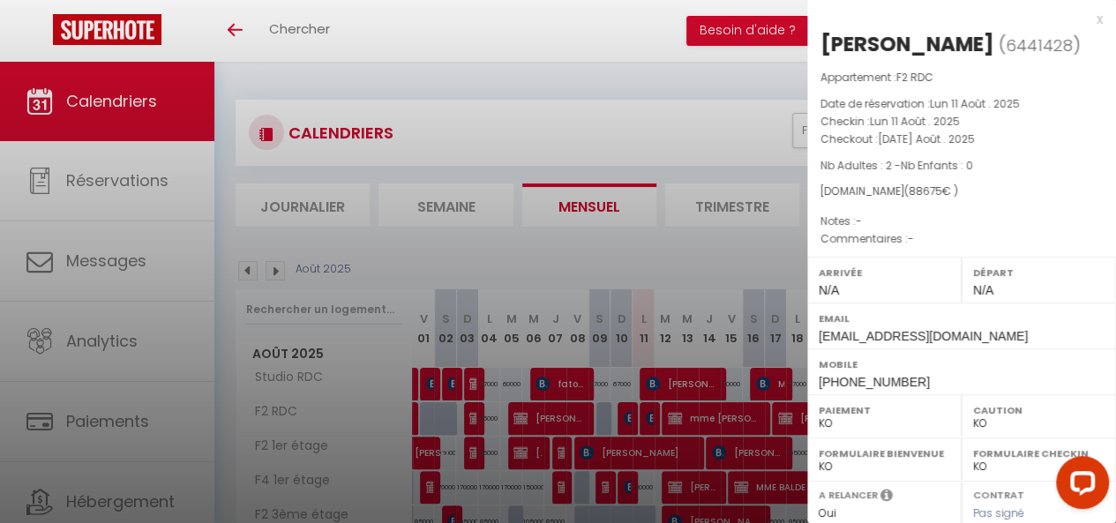
click at [651, 345] on div at bounding box center [558, 261] width 1116 height 523
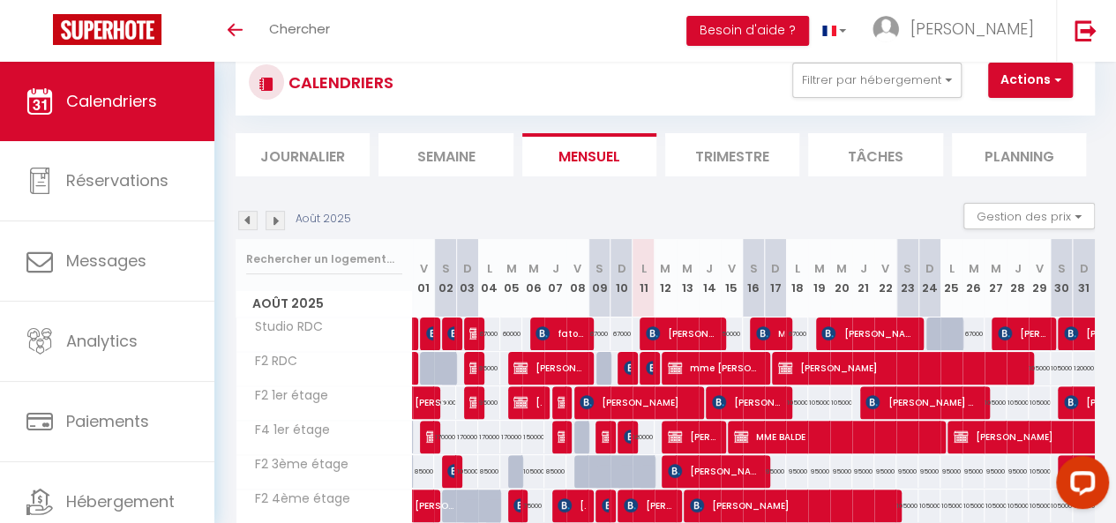
scroll to position [53, 0]
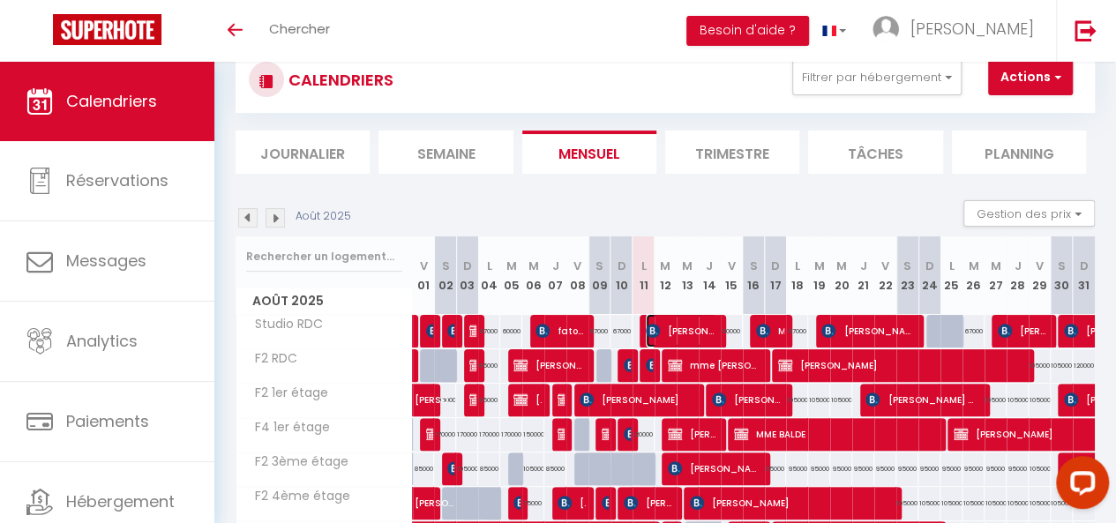
click at [672, 323] on span "[PERSON_NAME]" at bounding box center [681, 331] width 71 height 34
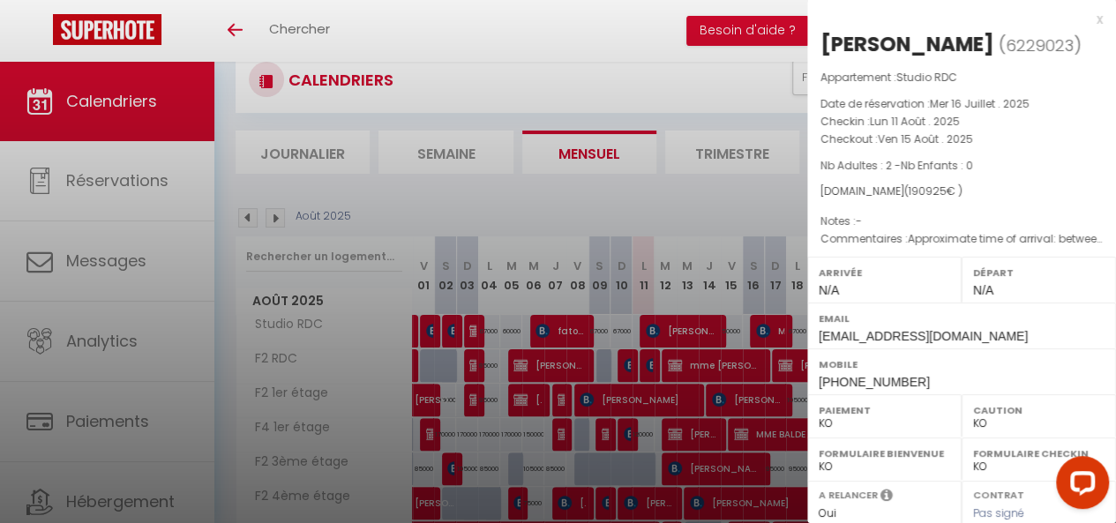
click at [469, 315] on div at bounding box center [558, 261] width 1116 height 523
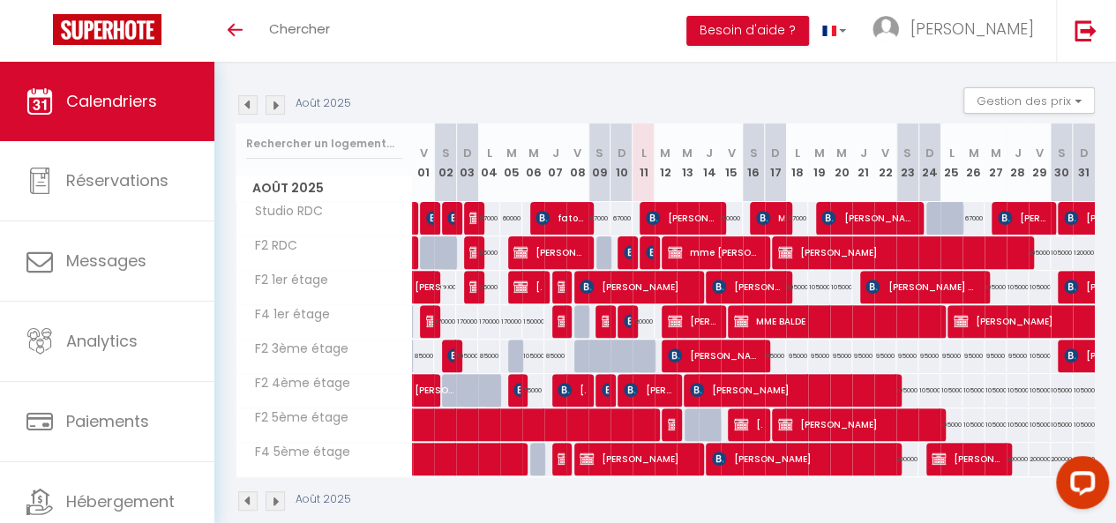
scroll to position [167, 0]
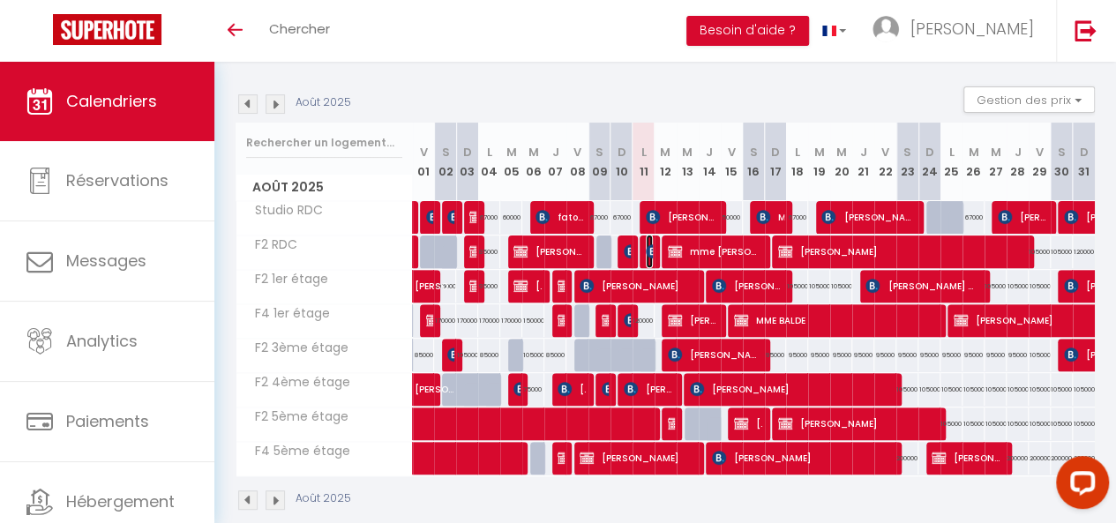
click at [646, 248] on img at bounding box center [653, 251] width 14 height 14
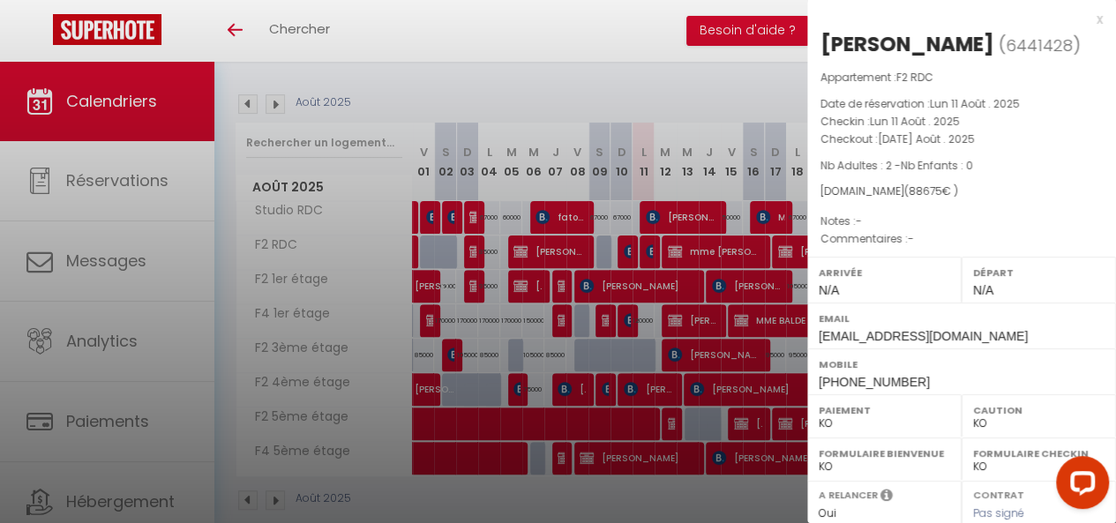
click at [644, 248] on div at bounding box center [558, 261] width 1116 height 523
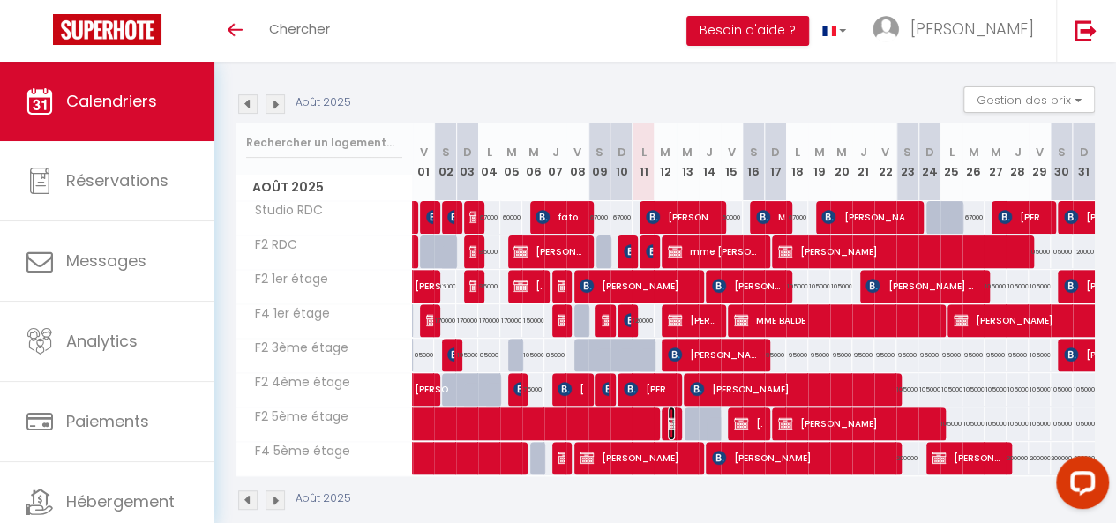
click at [668, 423] on img at bounding box center [675, 423] width 14 height 14
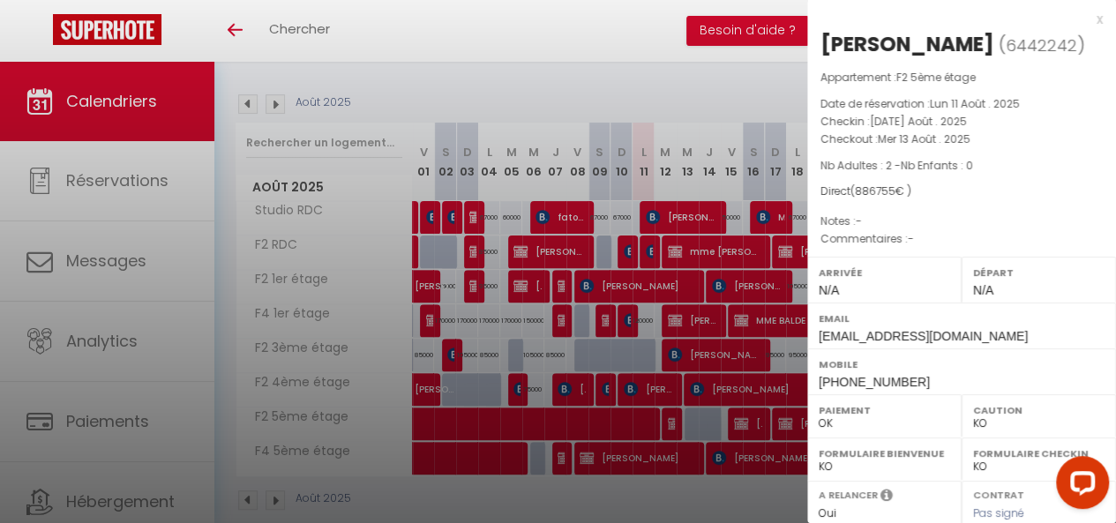
click at [665, 423] on div at bounding box center [558, 261] width 1116 height 523
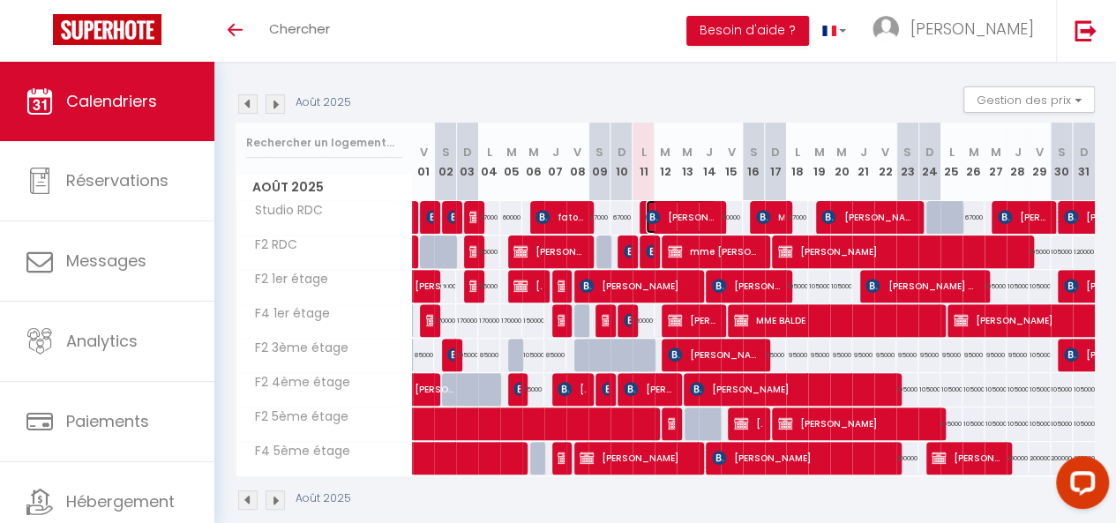
click at [698, 214] on span "[PERSON_NAME]" at bounding box center [681, 217] width 71 height 34
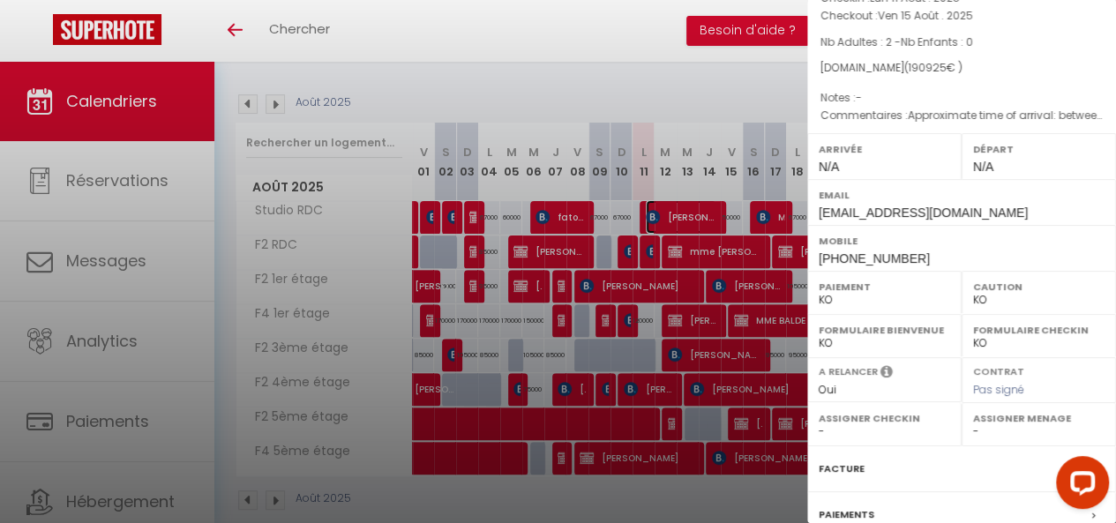
scroll to position [112, 0]
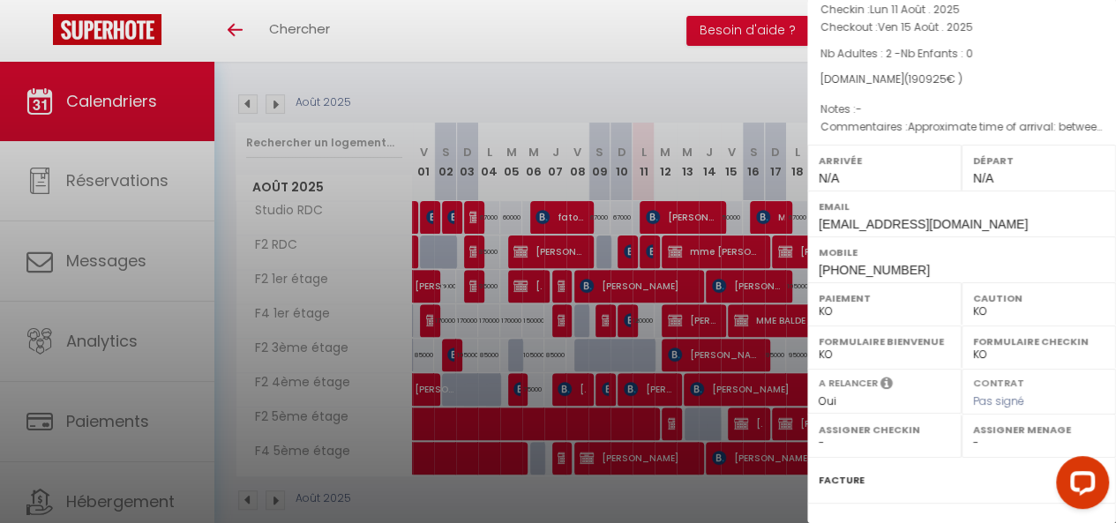
click at [612, 258] on div at bounding box center [558, 261] width 1116 height 523
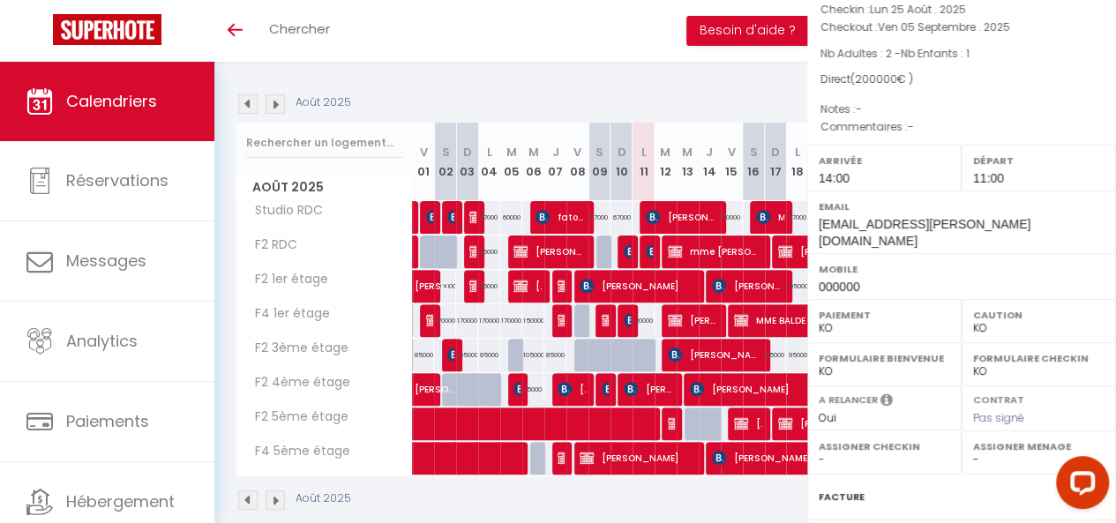
select select "OK"
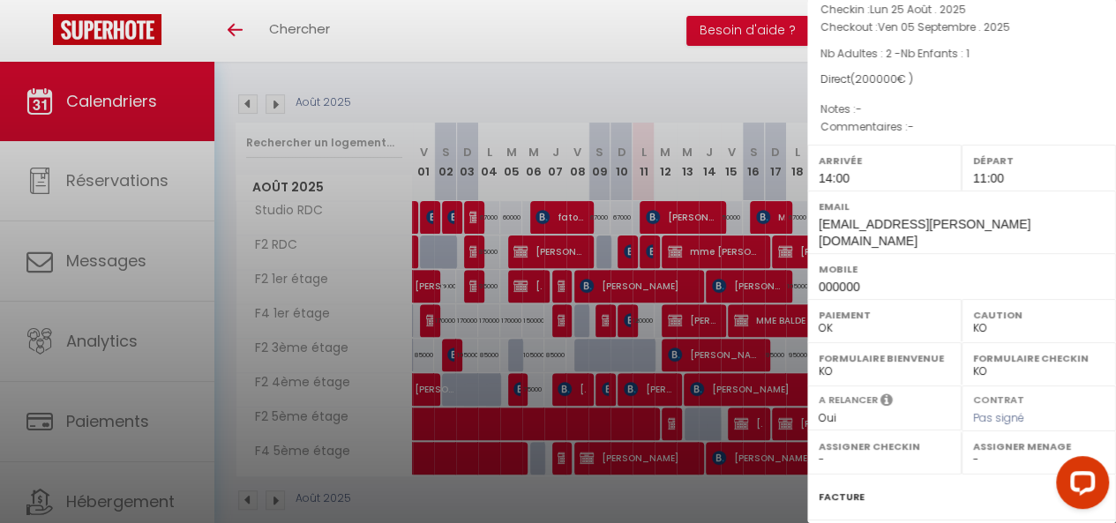
click at [727, 322] on div at bounding box center [558, 261] width 1116 height 523
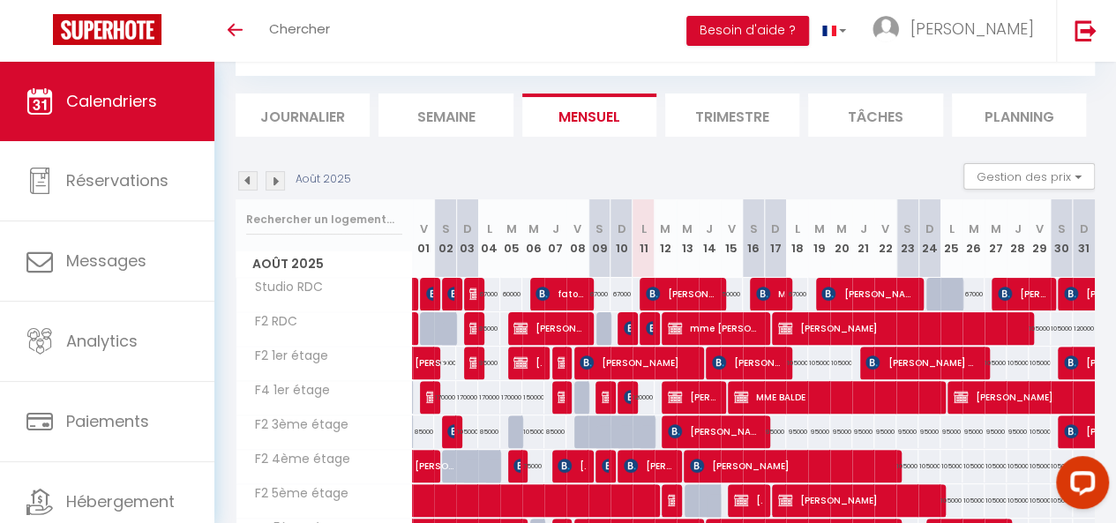
scroll to position [74, 0]
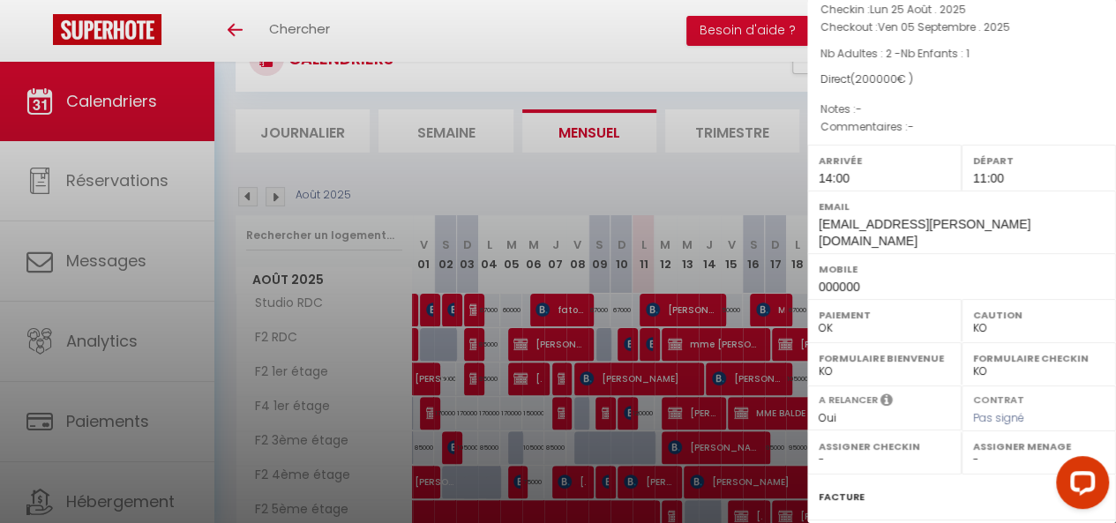
click at [681, 386] on div at bounding box center [558, 261] width 1116 height 523
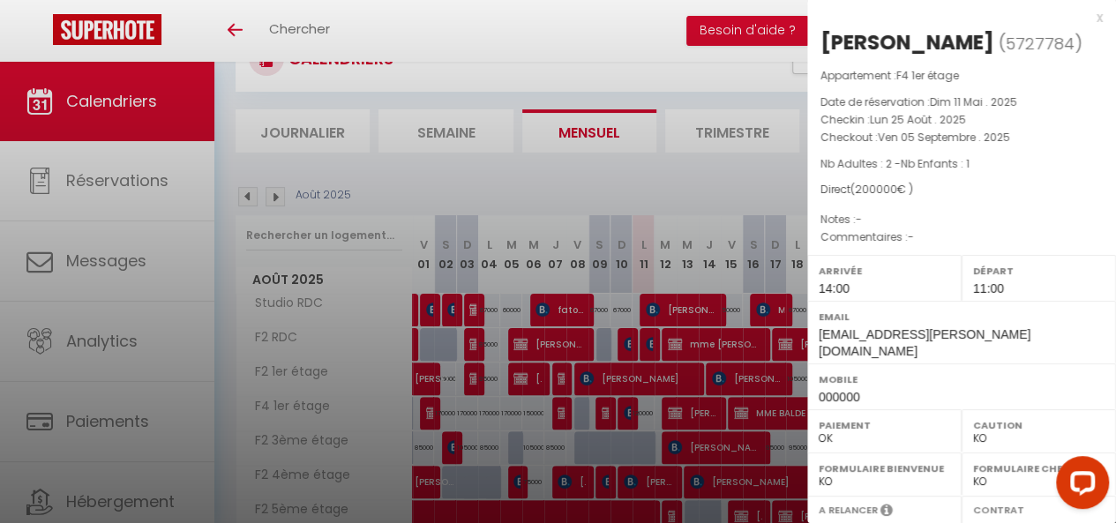
scroll to position [0, 0]
click at [512, 228] on div at bounding box center [558, 261] width 1116 height 523
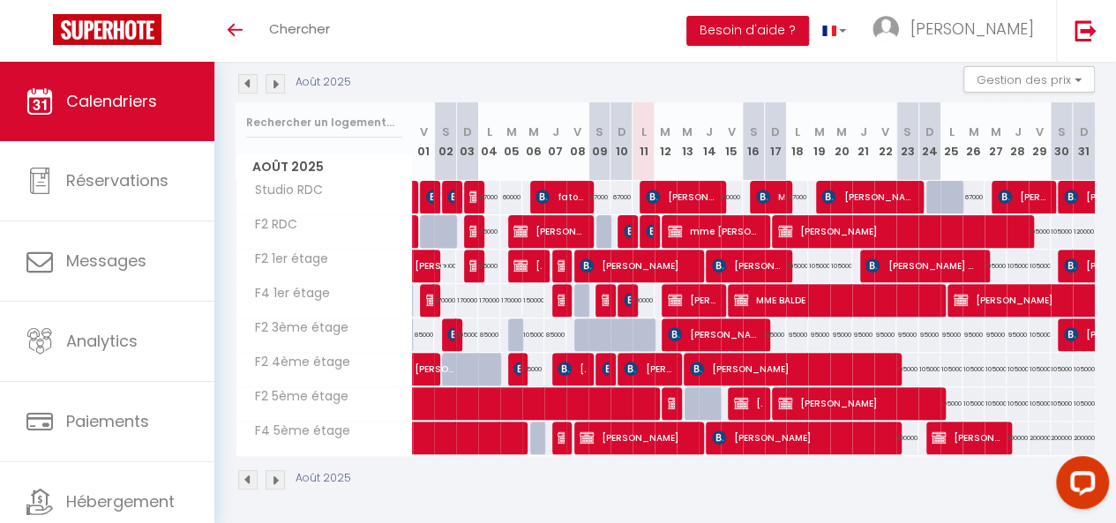
scroll to position [185, 0]
